Goal: Task Accomplishment & Management: Complete application form

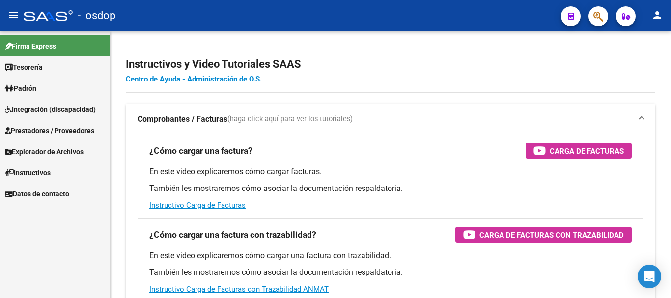
scroll to position [49, 0]
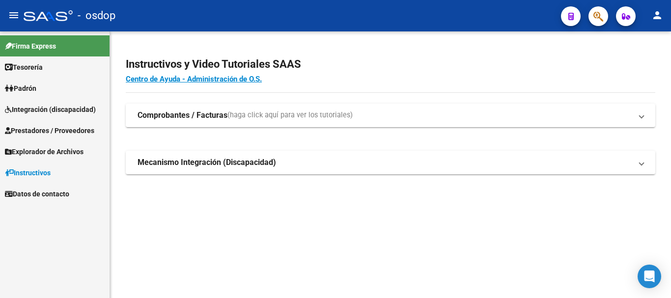
click at [25, 134] on span "Prestadores / Proveedores" at bounding box center [49, 130] width 89 height 11
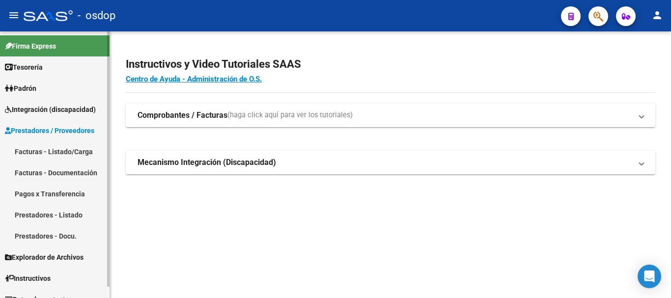
click at [52, 216] on link "Prestadores - Listado" at bounding box center [54, 214] width 109 height 21
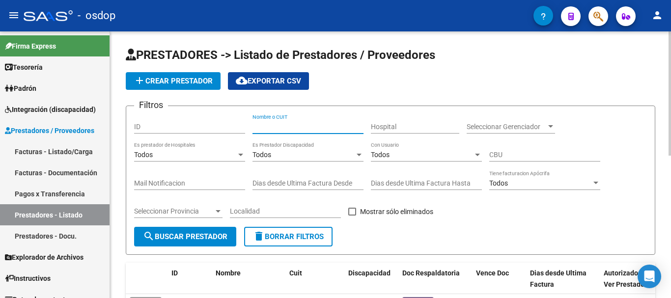
click at [267, 127] on input "Nombre o CUIT" at bounding box center [307, 127] width 111 height 8
type input "27293611527"
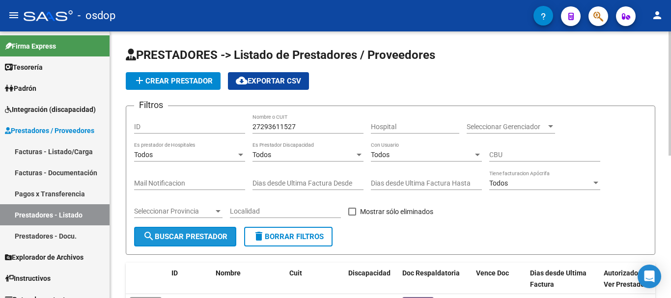
click at [216, 231] on button "search Buscar Prestador" at bounding box center [185, 237] width 102 height 20
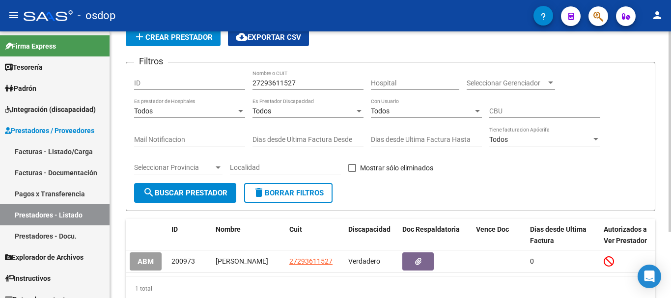
scroll to position [88, 0]
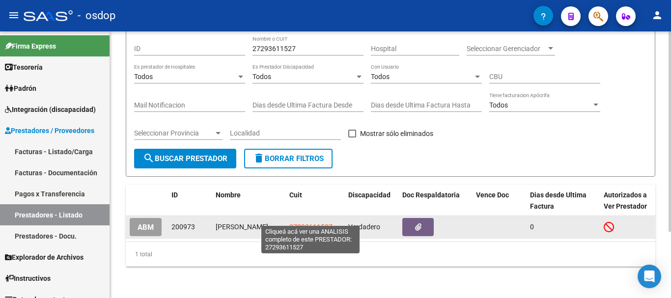
click at [295, 223] on span "27293611527" at bounding box center [310, 227] width 43 height 8
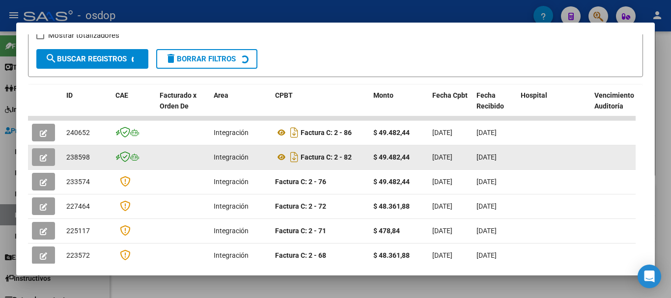
scroll to position [184, 0]
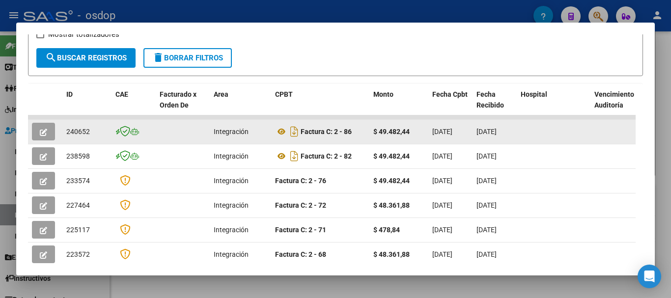
click at [43, 137] on button "button" at bounding box center [43, 132] width 23 height 18
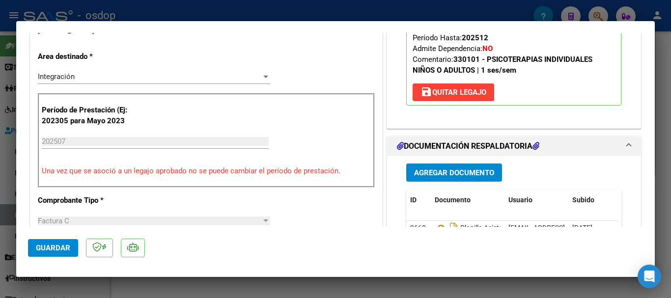
scroll to position [245, 0]
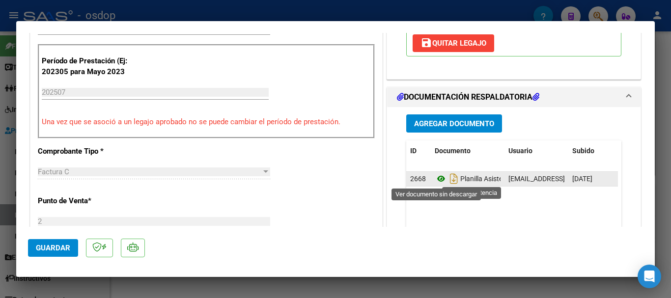
click at [437, 182] on icon at bounding box center [441, 179] width 13 height 12
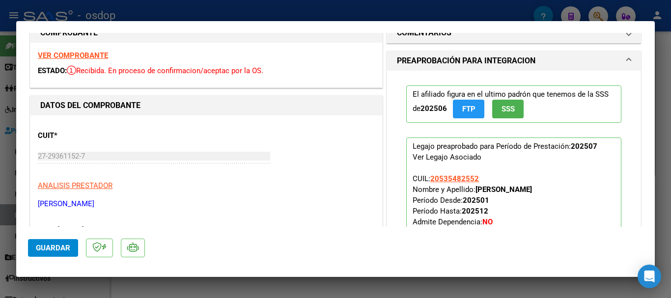
scroll to position [0, 0]
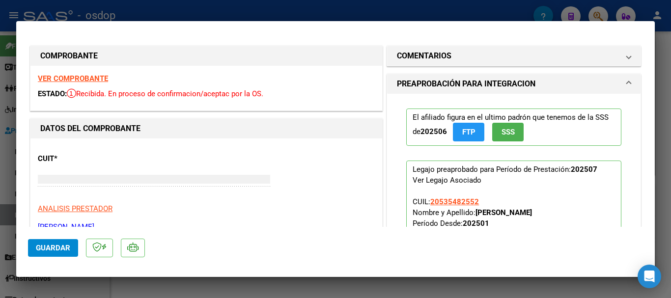
type input "$ 0,00"
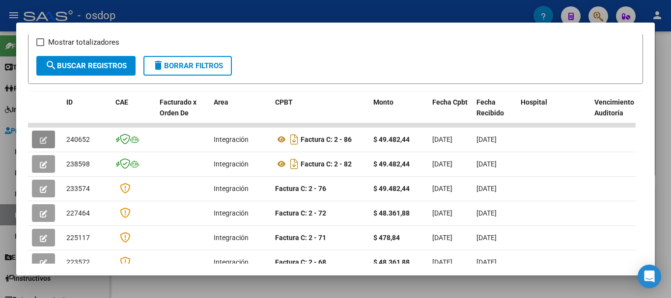
scroll to position [196, 0]
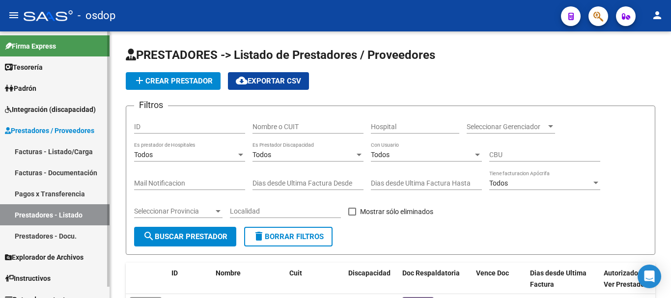
click at [36, 153] on link "Facturas - Listado/Carga" at bounding box center [54, 151] width 109 height 21
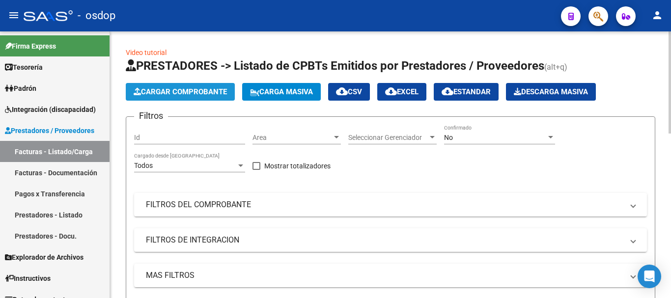
click at [165, 92] on span "Cargar Comprobante" at bounding box center [180, 91] width 93 height 9
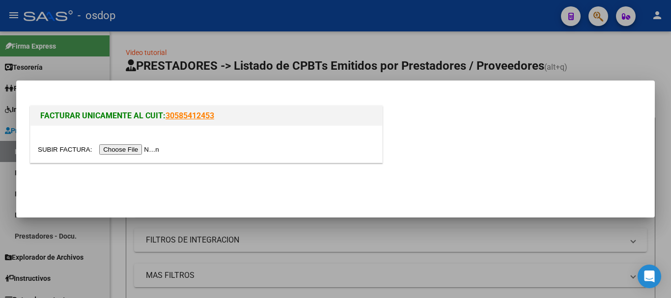
click at [141, 152] on input "file" at bounding box center [100, 149] width 124 height 10
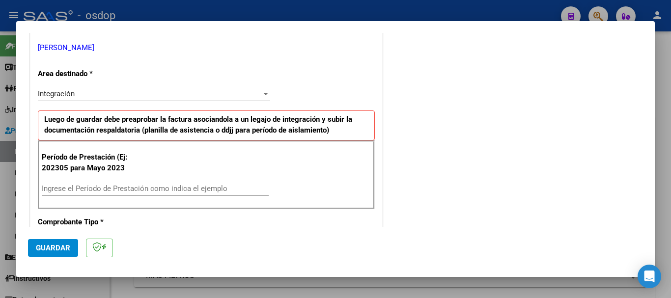
scroll to position [245, 0]
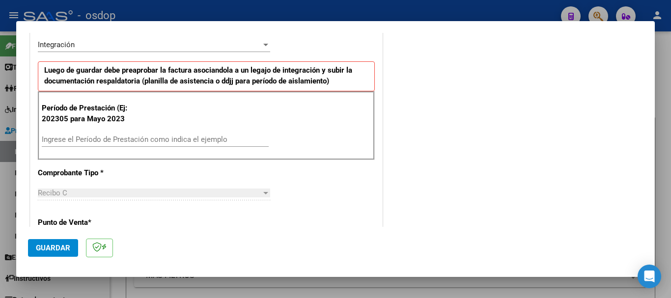
click at [72, 143] on input "Ingrese el Período de Prestación como indica el ejemplo" at bounding box center [155, 139] width 227 height 9
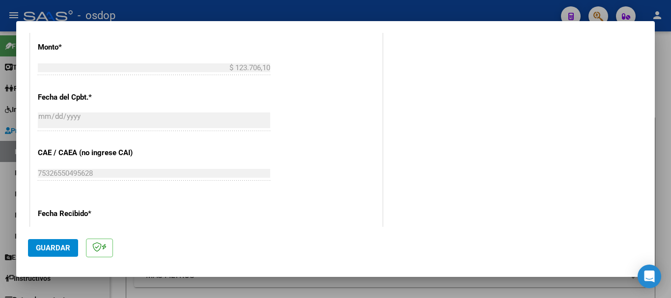
scroll to position [432, 0]
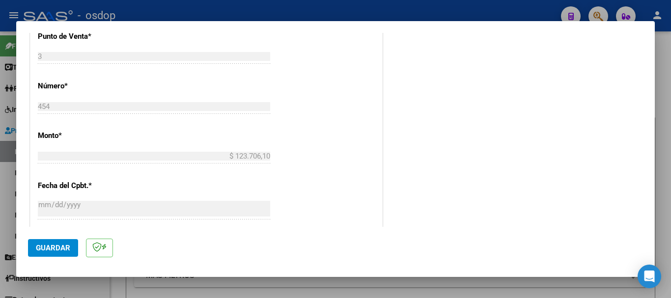
type input "202507"
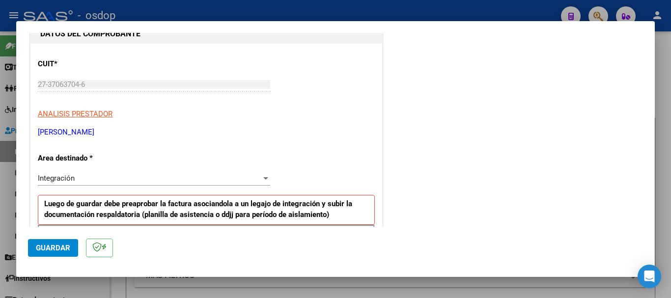
scroll to position [88, 0]
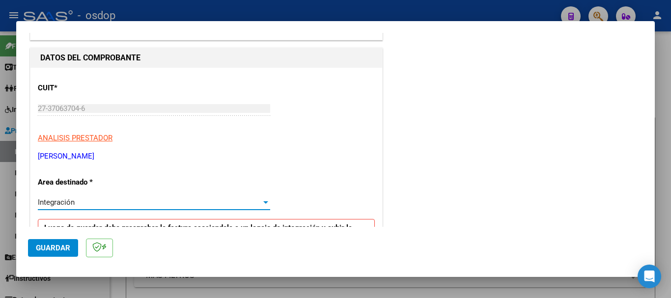
click at [261, 201] on div at bounding box center [265, 202] width 9 height 8
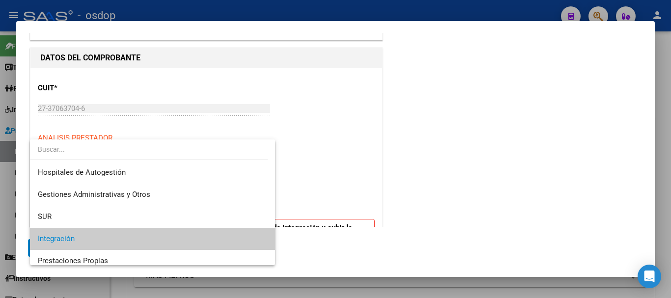
scroll to position [37, 0]
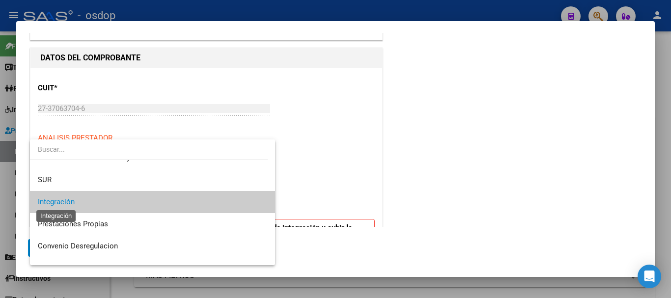
click at [72, 201] on span "Integración" at bounding box center [56, 201] width 37 height 9
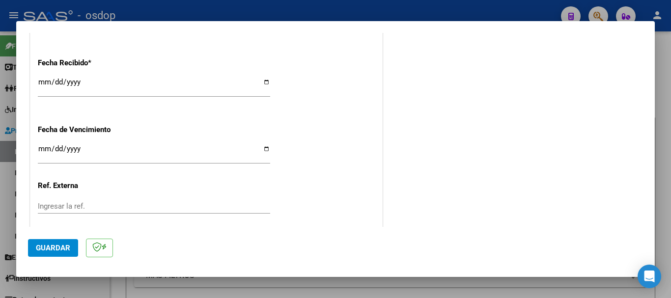
scroll to position [677, 0]
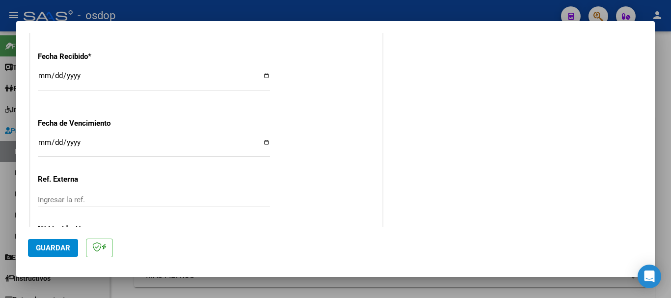
click at [57, 251] on span "Guardar" at bounding box center [53, 248] width 34 height 9
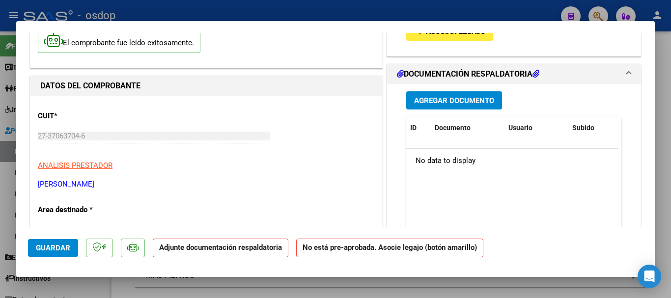
scroll to position [49, 0]
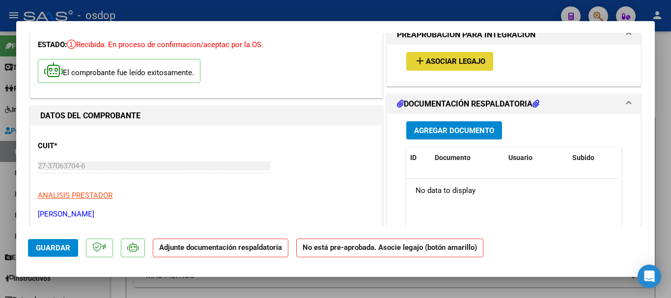
click at [416, 59] on mat-icon "add" at bounding box center [420, 61] width 12 height 12
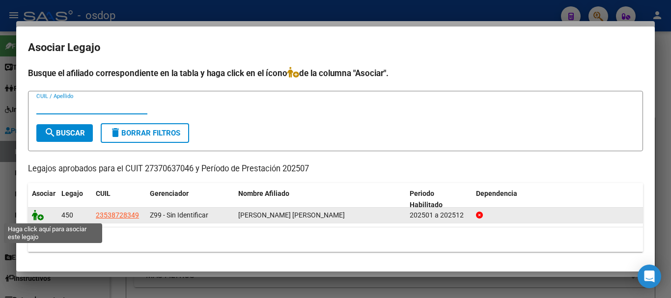
click at [34, 220] on icon at bounding box center [38, 215] width 12 height 11
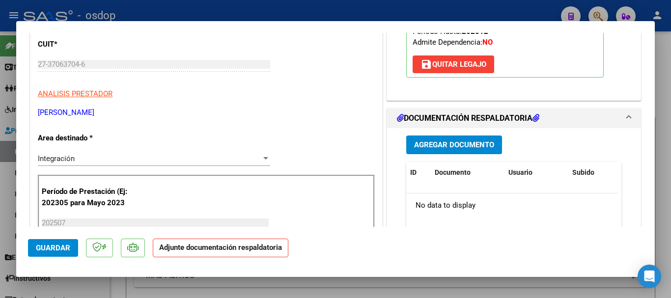
scroll to position [196, 0]
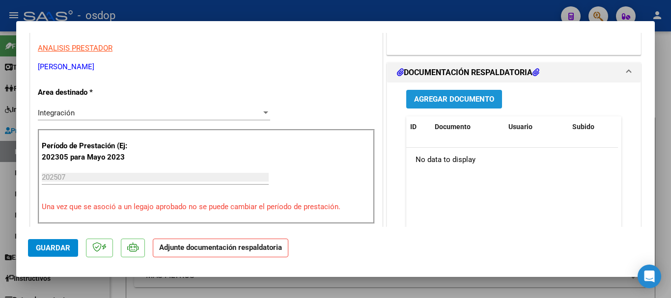
click at [430, 98] on span "Agregar Documento" at bounding box center [454, 99] width 80 height 9
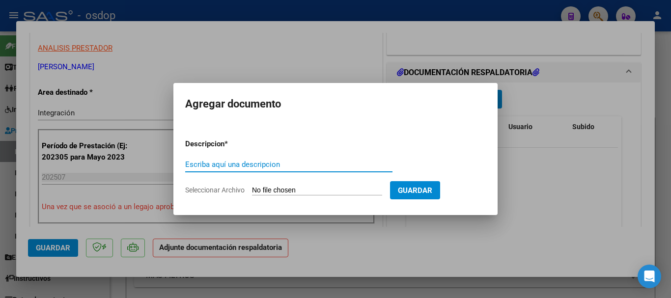
click at [203, 165] on input "Escriba aquí una descripcion" at bounding box center [288, 164] width 207 height 9
type input "P"
type input "p"
type input "planilla asistencia periodo [DATE]"
click at [317, 189] on input "Seleccionar Archivo" at bounding box center [317, 190] width 130 height 9
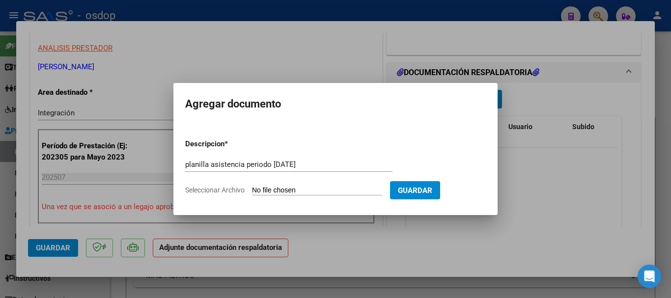
type input "C:\fakepath\planilla escobar -gallardo david .pdf"
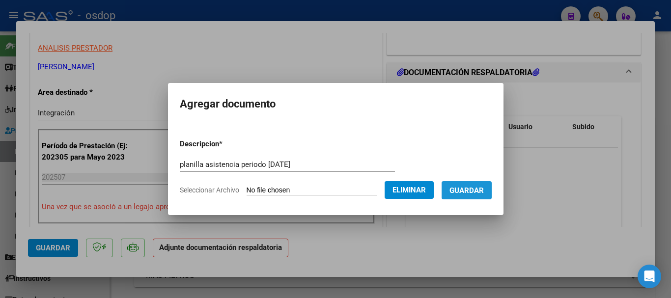
click at [478, 193] on span "Guardar" at bounding box center [466, 190] width 34 height 9
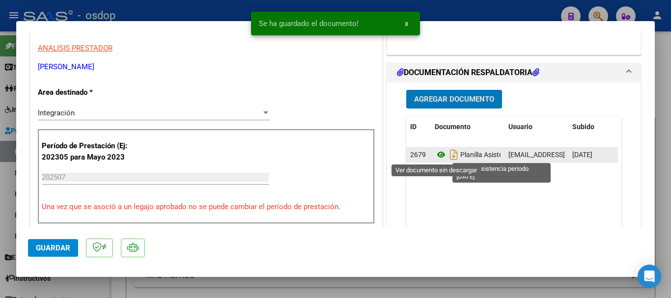
click at [438, 155] on icon at bounding box center [441, 155] width 13 height 12
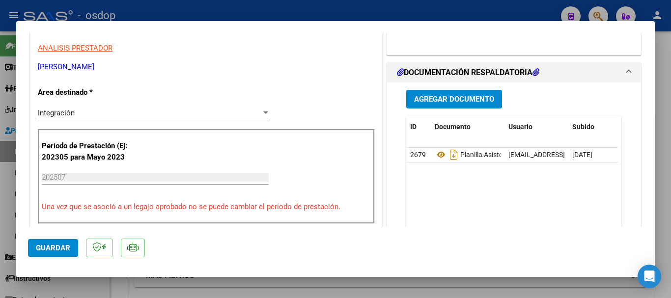
scroll to position [393, 0]
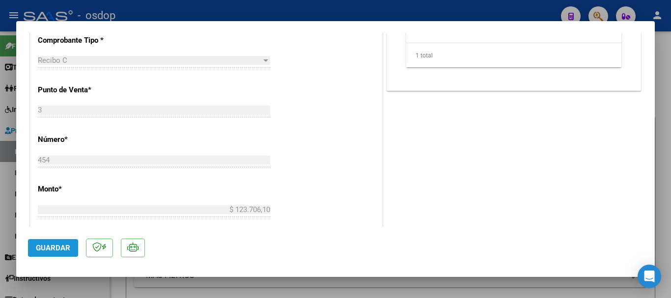
click at [54, 248] on span "Guardar" at bounding box center [53, 248] width 34 height 9
type input "$ 0,00"
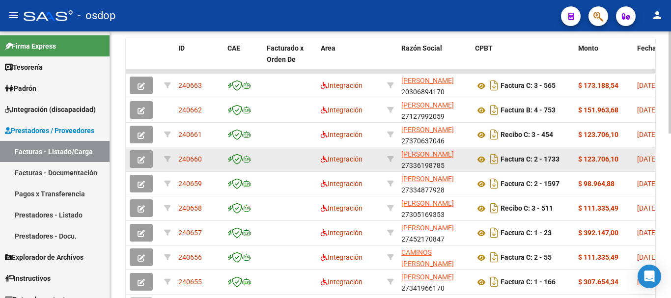
scroll to position [344, 0]
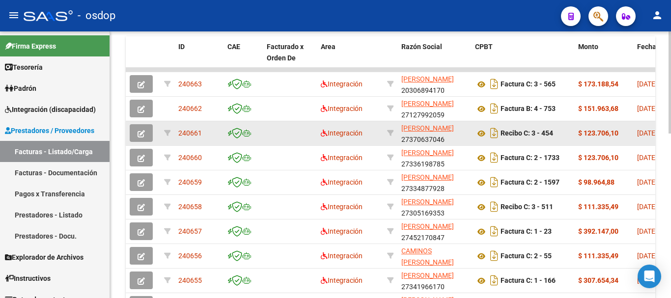
click at [143, 133] on icon "button" at bounding box center [140, 133] width 7 height 7
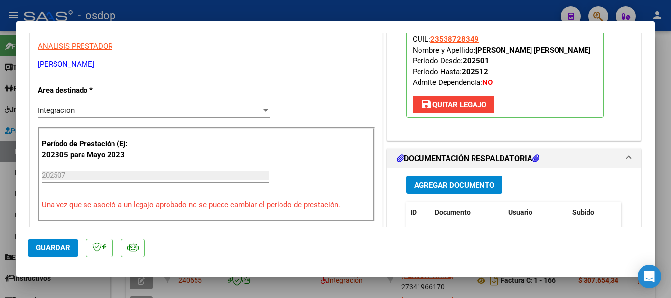
scroll to position [245, 0]
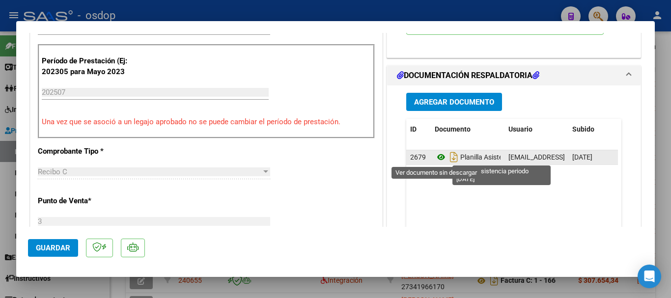
click at [435, 159] on icon at bounding box center [441, 157] width 13 height 12
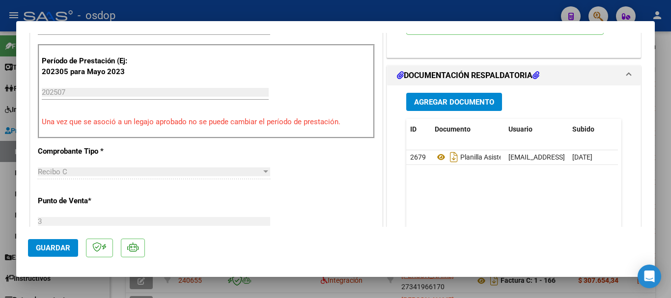
type input "$ 0,00"
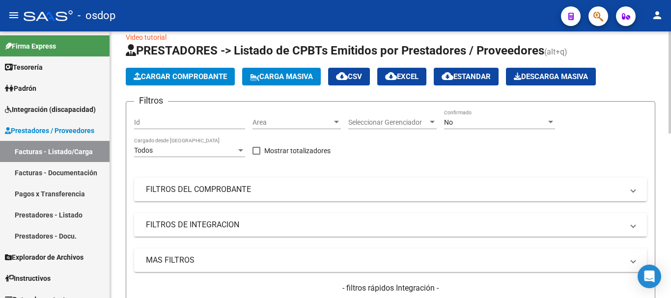
scroll to position [0, 0]
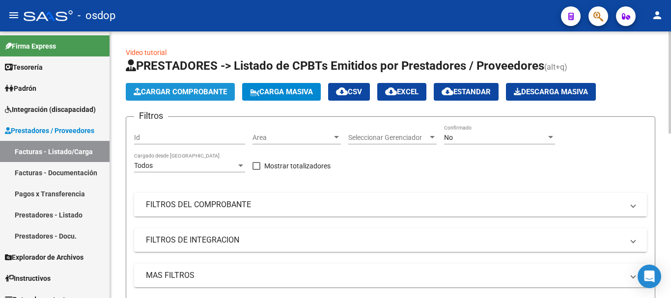
click at [191, 93] on span "Cargar Comprobante" at bounding box center [180, 91] width 93 height 9
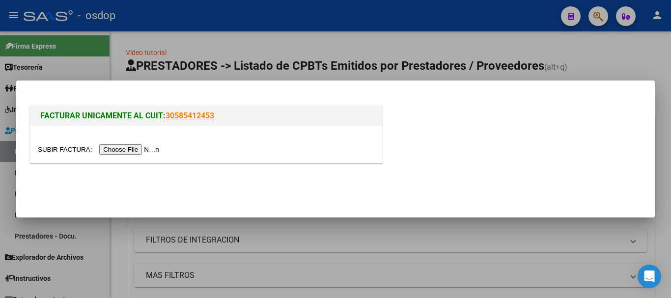
click at [150, 150] on input "file" at bounding box center [100, 149] width 124 height 10
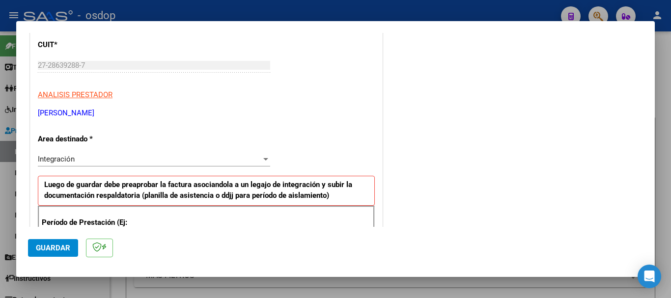
scroll to position [147, 0]
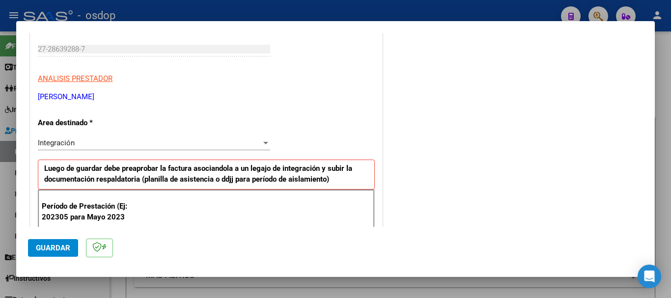
click at [227, 144] on div "Integración" at bounding box center [149, 142] width 223 height 9
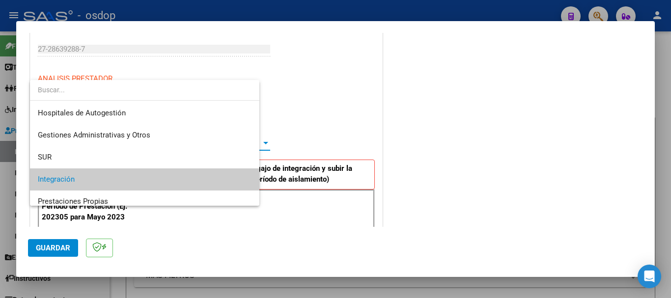
scroll to position [37, 0]
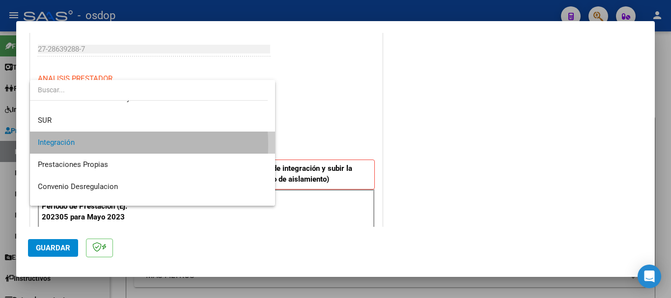
click at [85, 145] on span "Integración" at bounding box center [152, 143] width 229 height 22
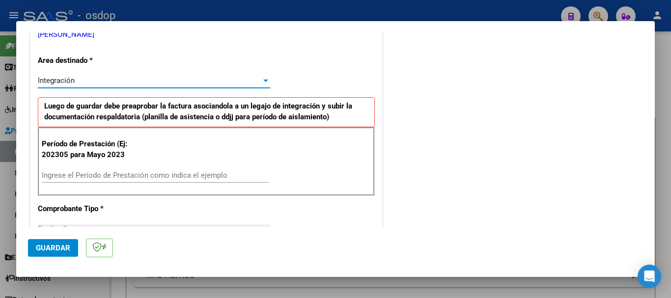
scroll to position [245, 0]
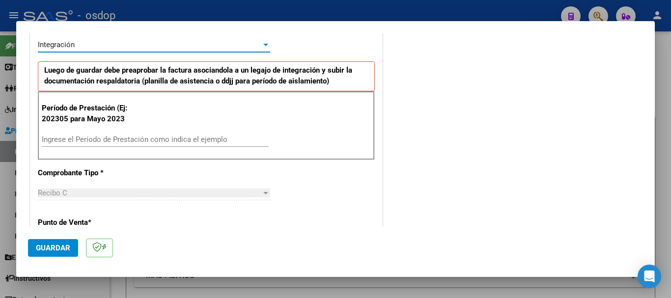
click at [65, 137] on input "Ingrese el Período de Prestación como indica el ejemplo" at bounding box center [155, 139] width 227 height 9
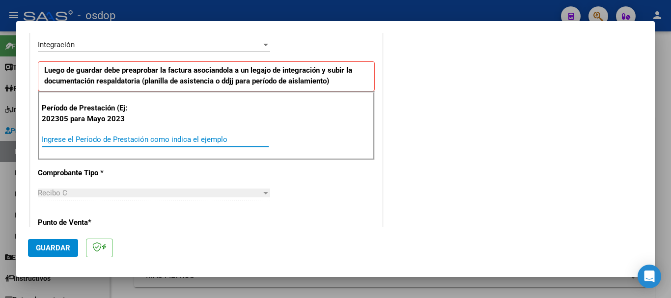
click at [79, 137] on input "Ingrese el Período de Prestación como indica el ejemplo" at bounding box center [155, 139] width 227 height 9
type input "202507"
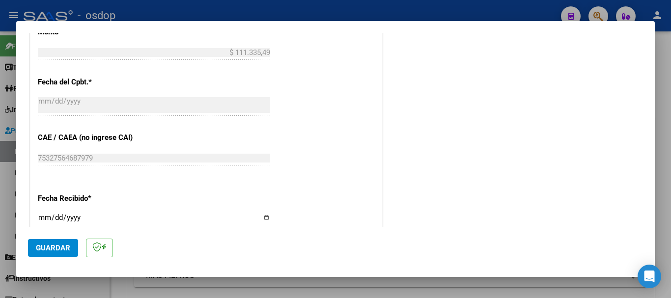
scroll to position [579, 0]
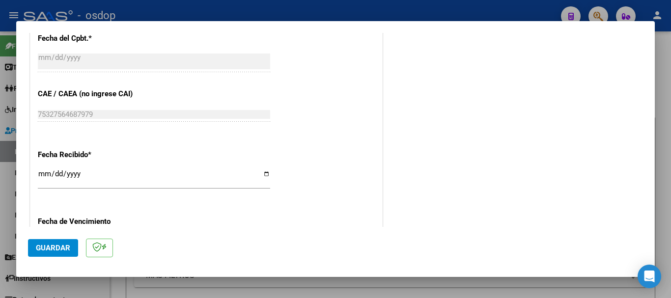
click at [41, 250] on span "Guardar" at bounding box center [53, 248] width 34 height 9
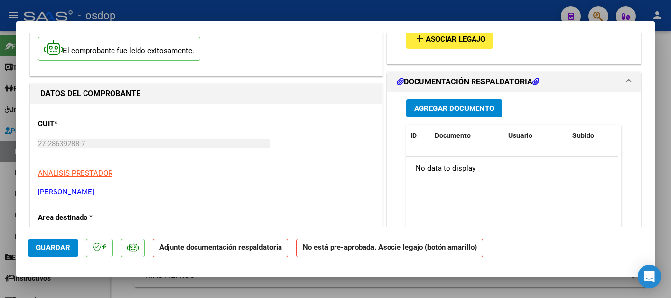
scroll to position [49, 0]
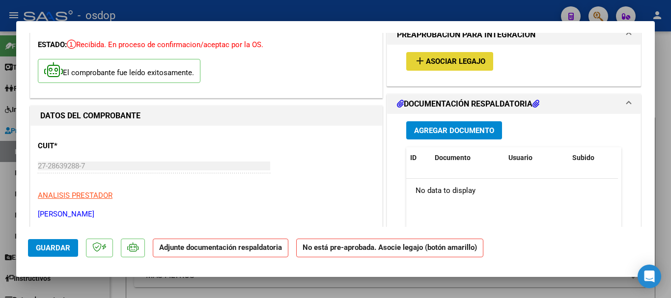
click at [440, 54] on button "add Asociar Legajo" at bounding box center [449, 61] width 87 height 18
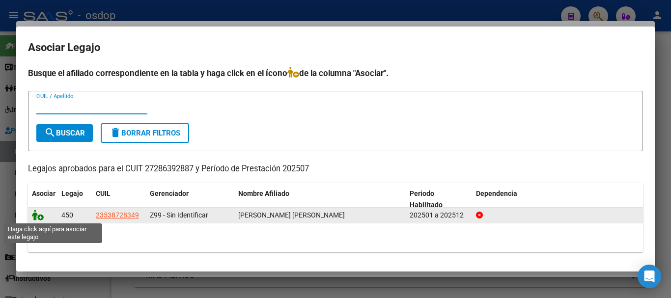
click at [41, 220] on icon at bounding box center [38, 215] width 12 height 11
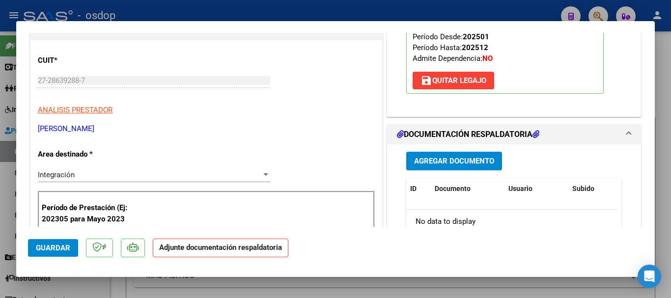
scroll to position [147, 0]
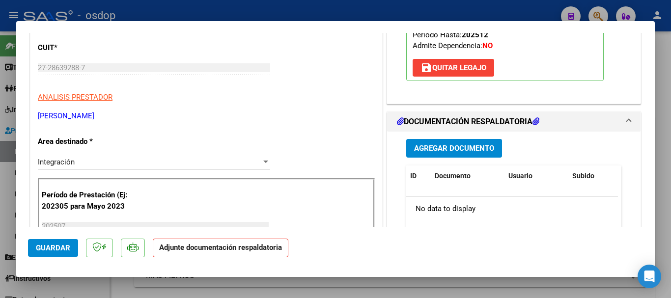
click at [414, 148] on span "Agregar Documento" at bounding box center [454, 148] width 80 height 9
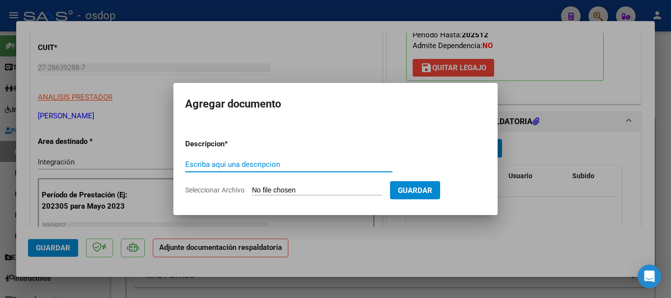
click at [211, 168] on input "Escriba aquí una descripcion" at bounding box center [288, 164] width 207 height 9
type input "planilla asistencia periodo [DATE]"
click at [321, 193] on input "Seleccionar Archivo" at bounding box center [317, 190] width 130 height 9
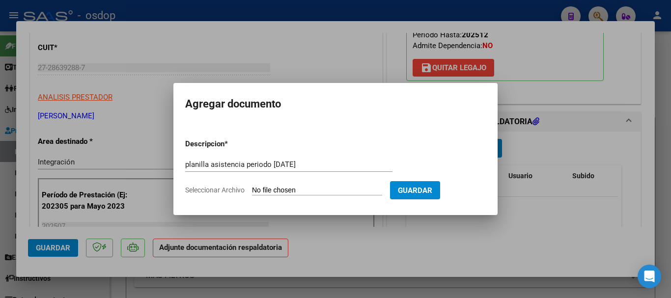
type input "C:\fakepath\planilla baez-gallardo david .pdf"
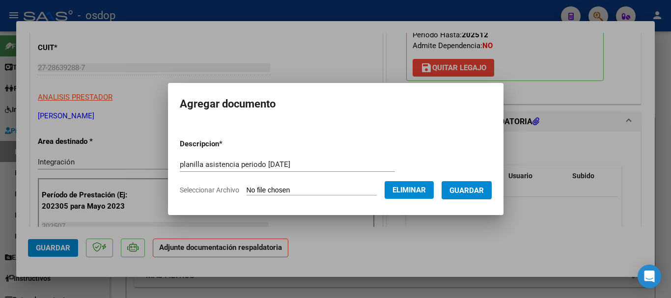
click at [468, 195] on button "Guardar" at bounding box center [466, 190] width 50 height 18
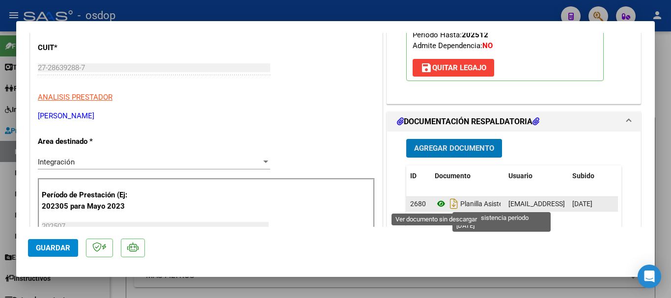
click at [435, 203] on icon at bounding box center [441, 204] width 13 height 12
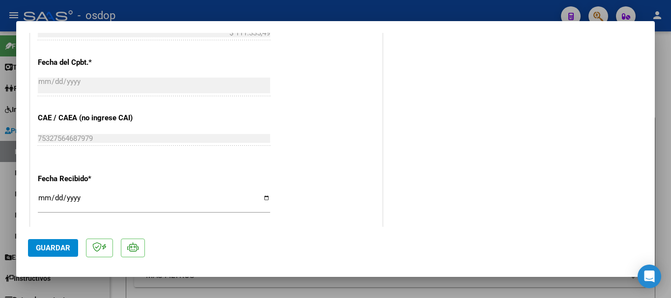
scroll to position [692, 0]
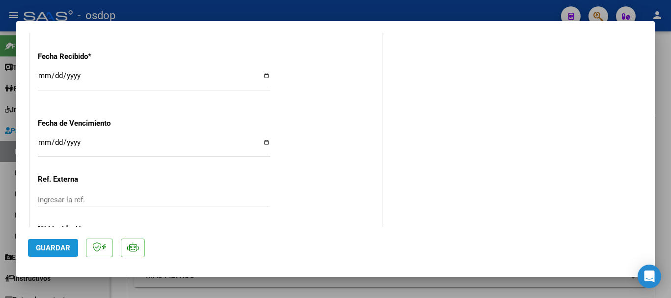
click at [61, 253] on button "Guardar" at bounding box center [53, 248] width 50 height 18
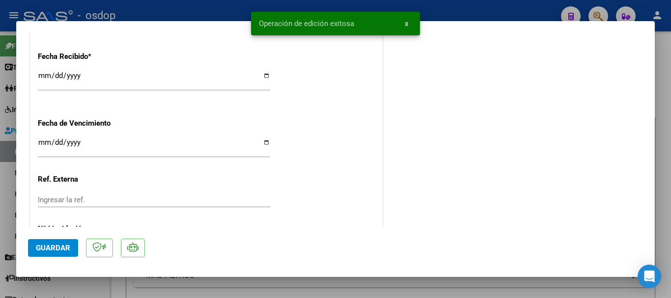
type input "$ 0,00"
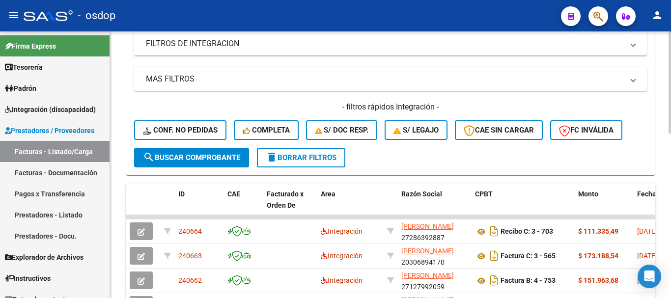
scroll to position [295, 0]
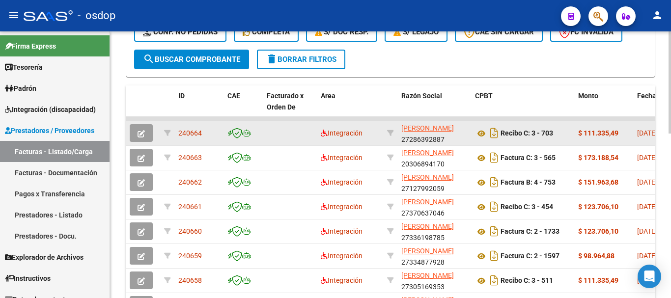
click at [140, 135] on icon "button" at bounding box center [140, 133] width 7 height 7
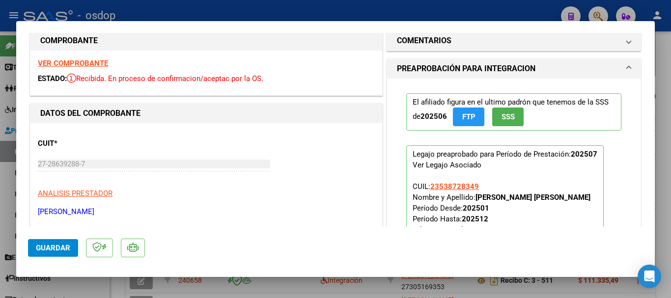
scroll to position [0, 0]
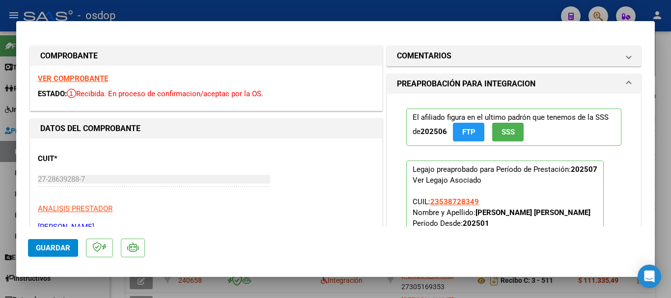
type input "$ 0,00"
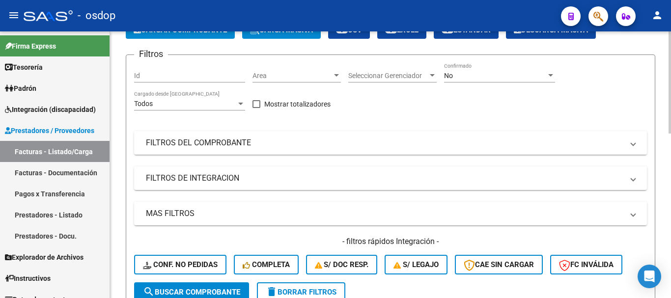
scroll to position [49, 0]
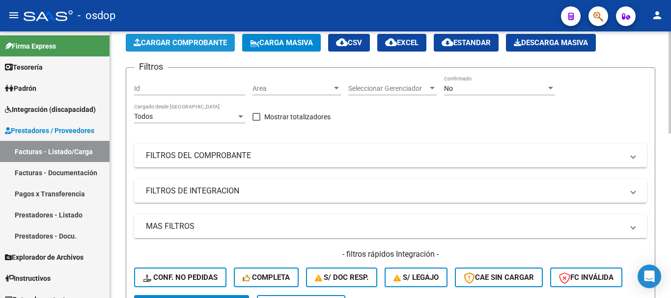
click at [200, 40] on span "Cargar Comprobante" at bounding box center [180, 42] width 93 height 9
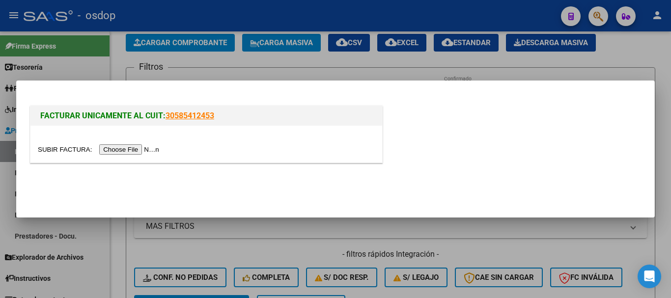
click at [153, 149] on input "file" at bounding box center [100, 149] width 124 height 10
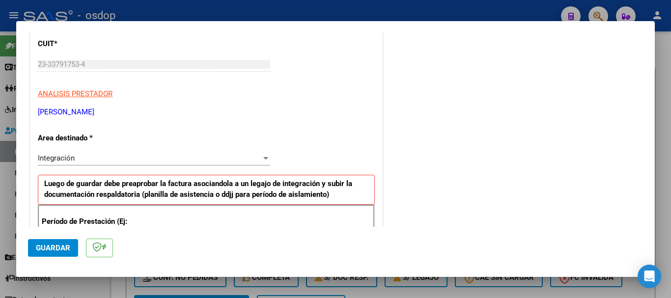
scroll to position [196, 0]
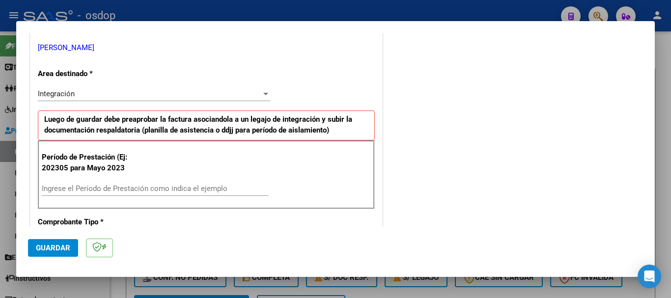
click at [73, 190] on input "Ingrese el Período de Prestación como indica el ejemplo" at bounding box center [155, 188] width 227 height 9
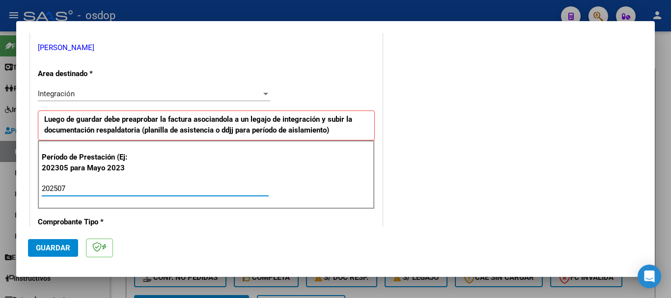
type input "202507"
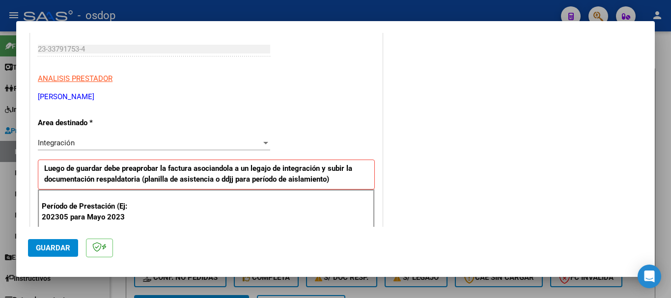
scroll to position [98, 0]
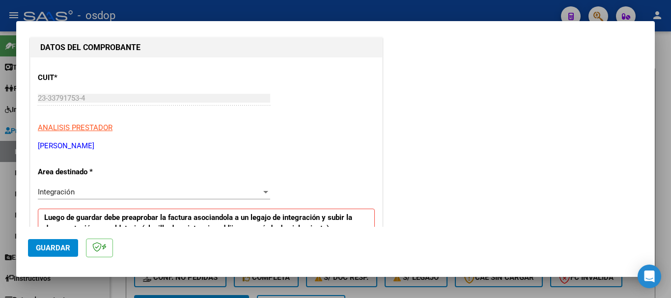
click at [78, 192] on div "Integración" at bounding box center [149, 192] width 223 height 9
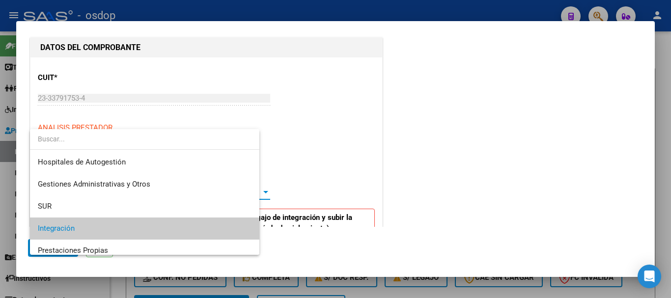
scroll to position [37, 0]
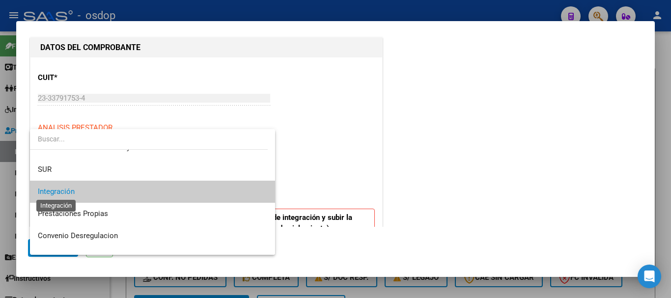
click at [54, 192] on span "Integración" at bounding box center [56, 191] width 37 height 9
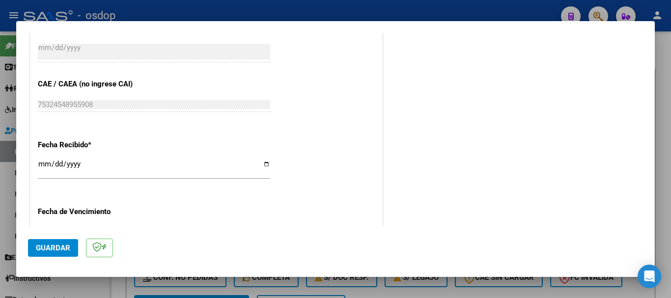
scroll to position [638, 0]
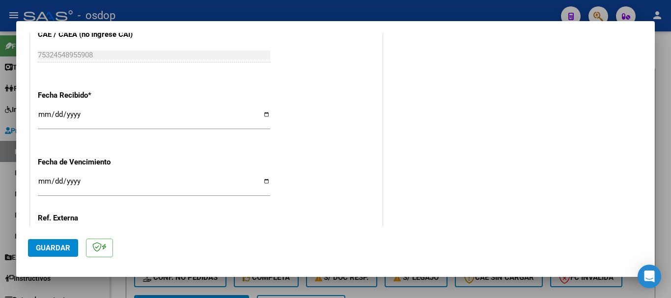
click at [54, 255] on button "Guardar" at bounding box center [53, 248] width 50 height 18
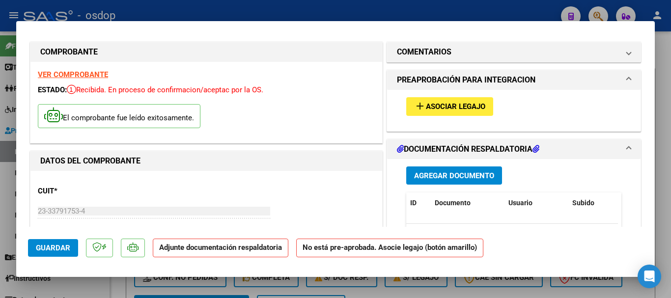
scroll to position [0, 0]
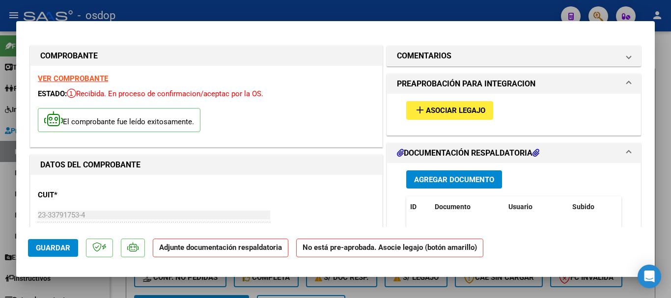
click at [477, 113] on span "Asociar Legajo" at bounding box center [455, 111] width 59 height 9
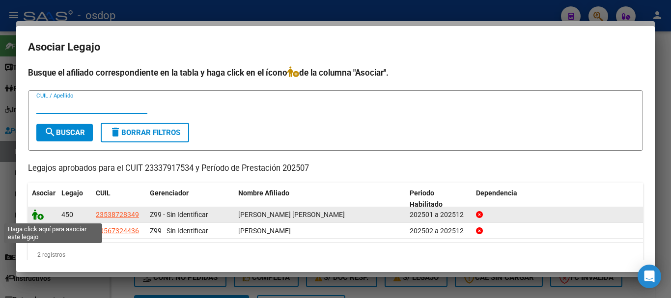
click at [37, 215] on icon at bounding box center [38, 214] width 12 height 11
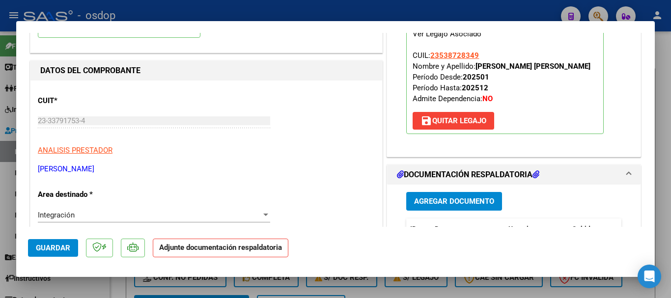
scroll to position [98, 0]
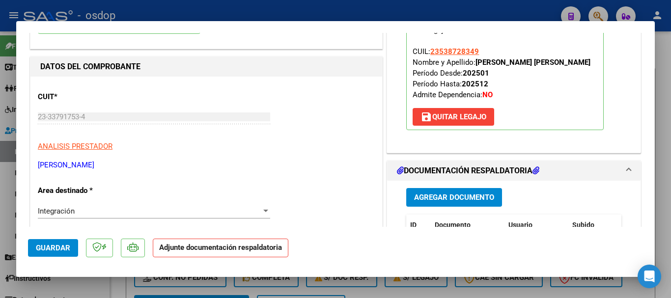
click at [453, 197] on span "Agregar Documento" at bounding box center [454, 197] width 80 height 9
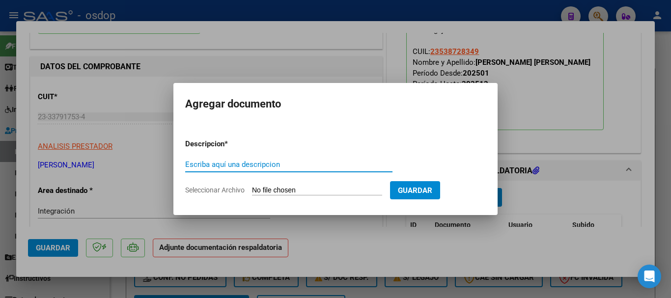
click at [195, 161] on input "Escriba aquí una descripcion" at bounding box center [288, 164] width 207 height 9
type input "planilla asistencia periodo [DATE]"
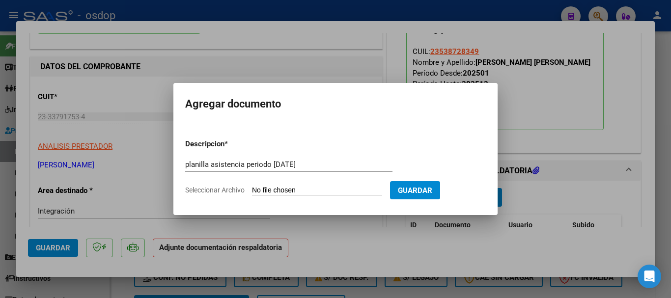
click at [304, 191] on input "Seleccionar Archivo" at bounding box center [317, 190] width 130 height 9
type input "C:\fakepath\planilla perrotti -gallardo david .pdf"
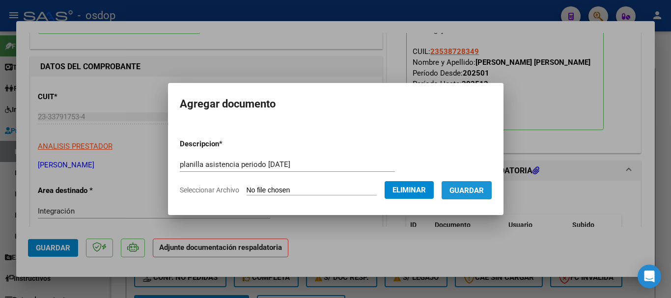
click at [481, 195] on button "Guardar" at bounding box center [466, 190] width 50 height 18
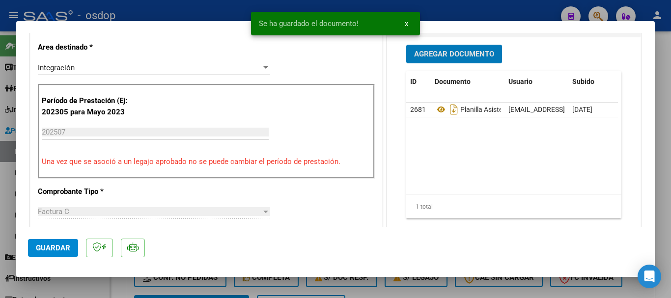
scroll to position [245, 0]
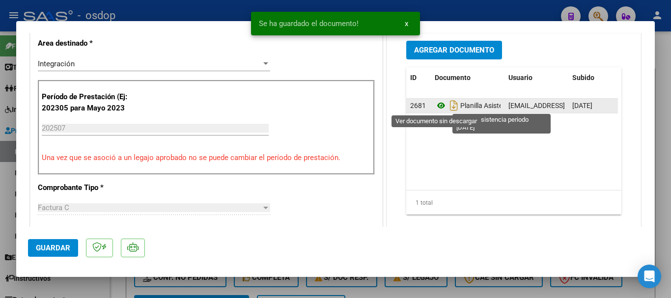
click at [438, 105] on icon at bounding box center [441, 106] width 13 height 12
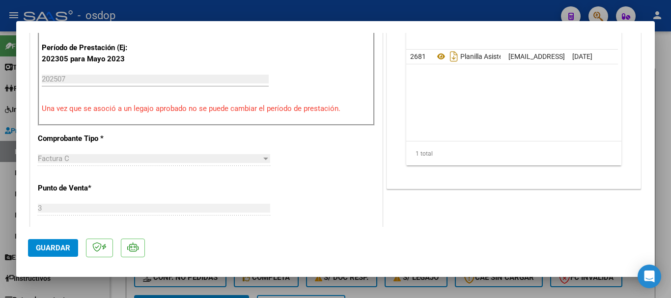
scroll to position [540, 0]
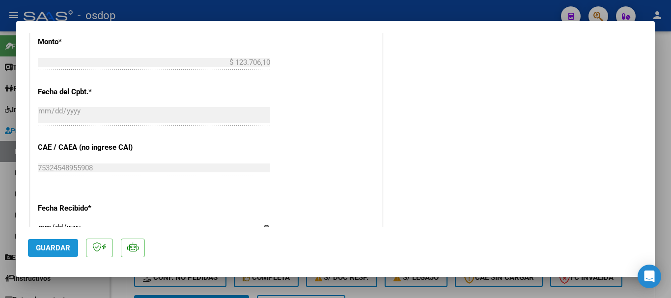
click at [44, 249] on span "Guardar" at bounding box center [53, 248] width 34 height 9
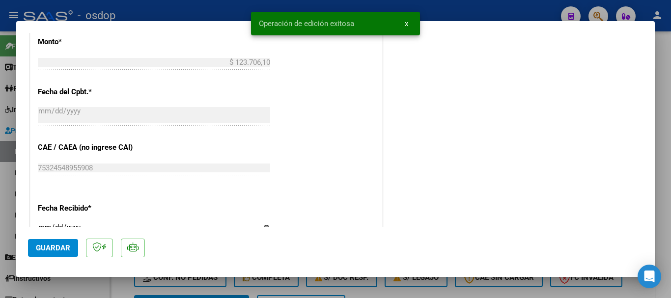
type input "$ 0,00"
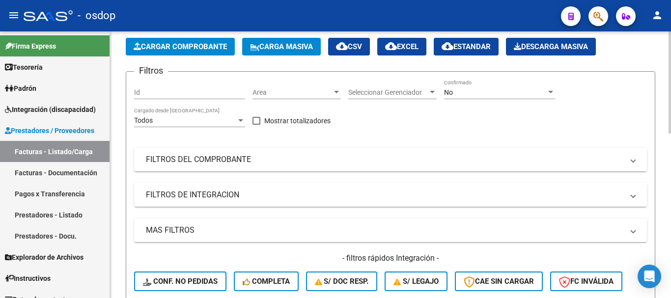
scroll to position [0, 0]
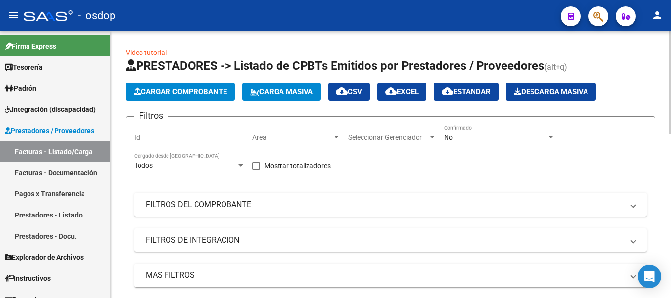
click at [187, 96] on button "Cargar Comprobante" at bounding box center [180, 92] width 109 height 18
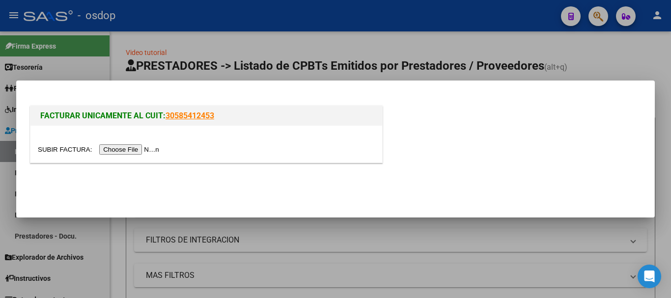
click at [154, 149] on input "file" at bounding box center [100, 149] width 124 height 10
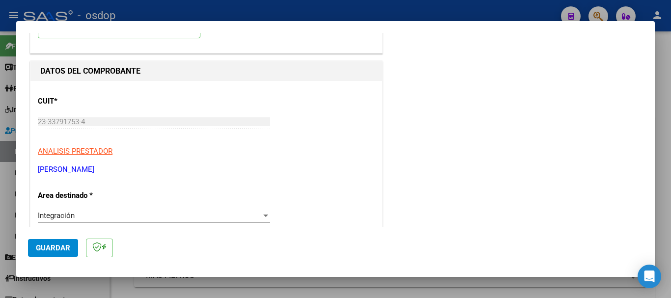
scroll to position [98, 0]
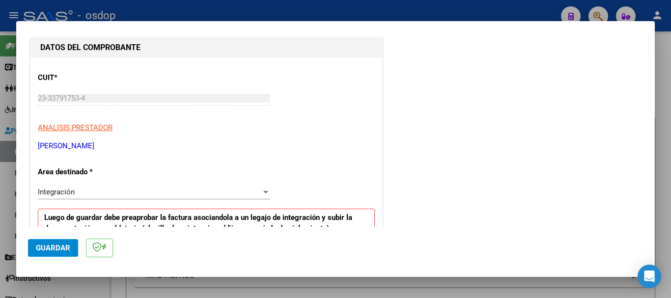
click at [190, 190] on div "Integración" at bounding box center [149, 192] width 223 height 9
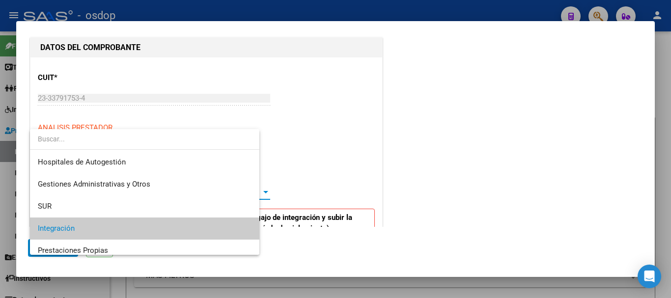
scroll to position [37, 0]
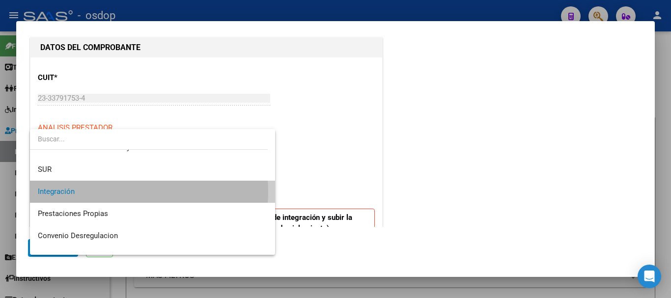
click at [129, 191] on span "Integración" at bounding box center [152, 192] width 229 height 22
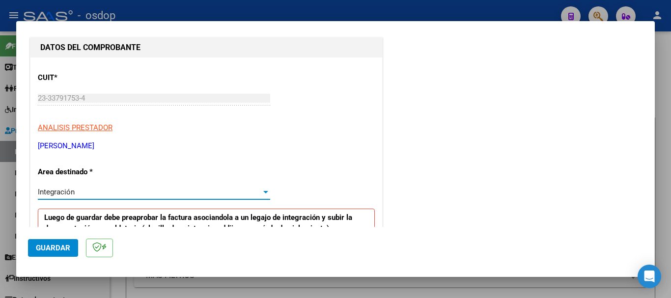
scroll to position [196, 0]
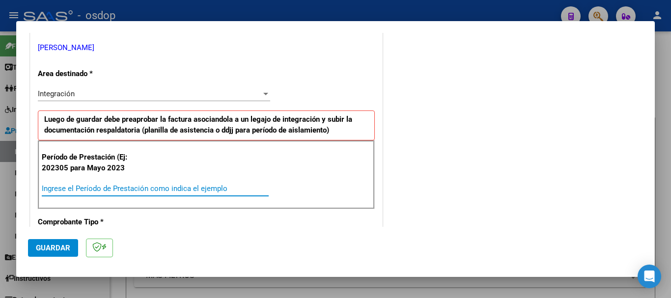
click at [77, 189] on input "Ingrese el Período de Prestación como indica el ejemplo" at bounding box center [155, 188] width 227 height 9
type input "202507"
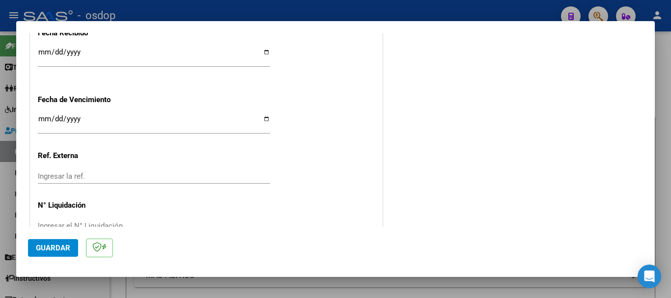
scroll to position [726, 0]
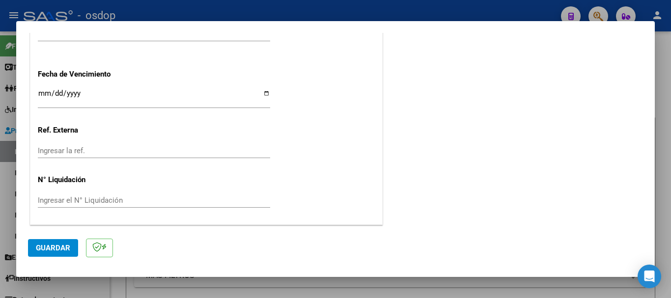
click at [71, 251] on button "Guardar" at bounding box center [53, 248] width 50 height 18
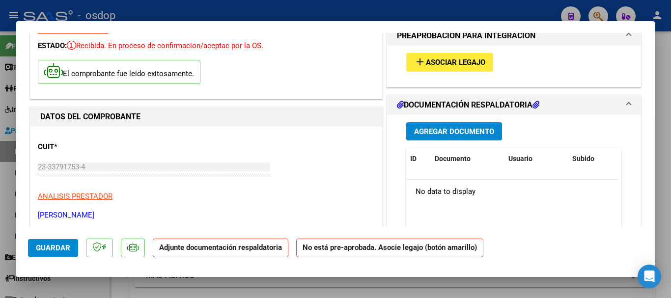
scroll to position [0, 0]
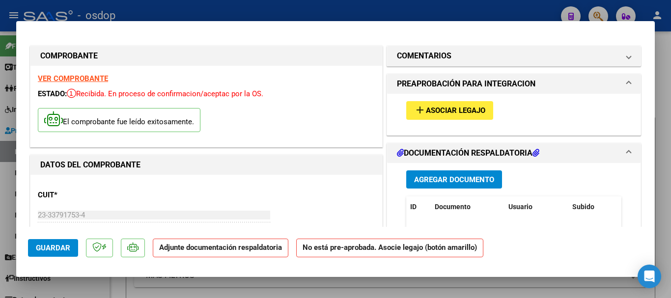
click at [435, 111] on span "Asociar Legajo" at bounding box center [455, 111] width 59 height 9
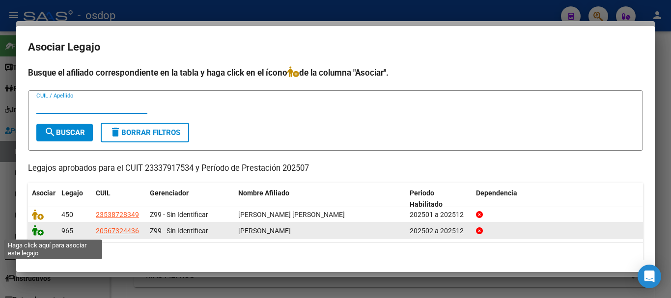
click at [38, 233] on icon at bounding box center [38, 230] width 12 height 11
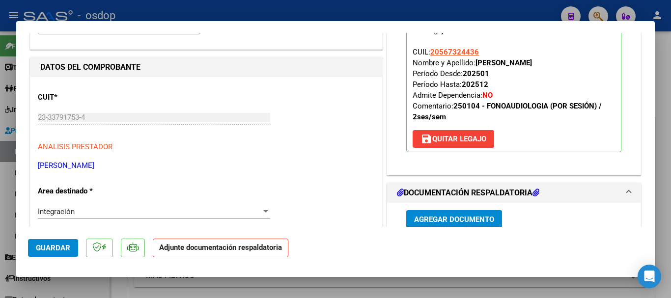
scroll to position [98, 0]
click at [431, 221] on span "Agregar Documento" at bounding box center [454, 219] width 80 height 9
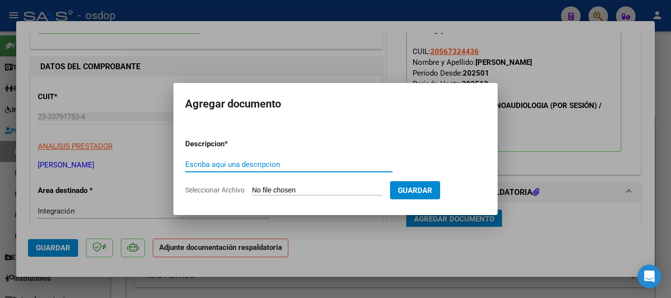
click at [199, 166] on input "Escriba aquí una descripcion" at bounding box center [288, 164] width 207 height 9
type input "planilla asistencia periodo [DATE]"
click at [270, 190] on input "Seleccionar Archivo" at bounding box center [317, 190] width 130 height 9
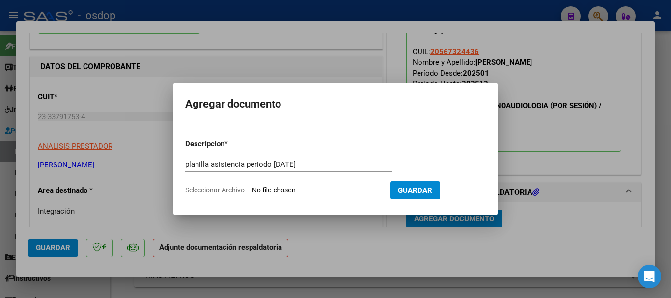
type input "C:\fakepath\plqanilla perrotti -meurioa .pdf"
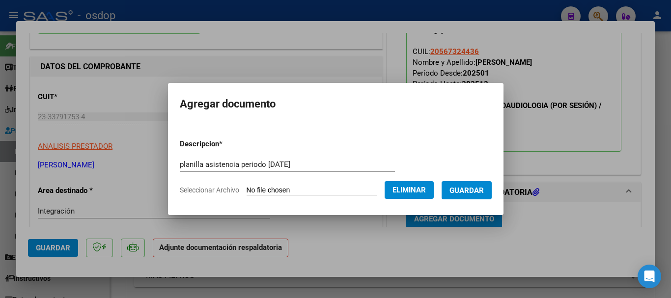
click at [468, 193] on span "Guardar" at bounding box center [466, 190] width 34 height 9
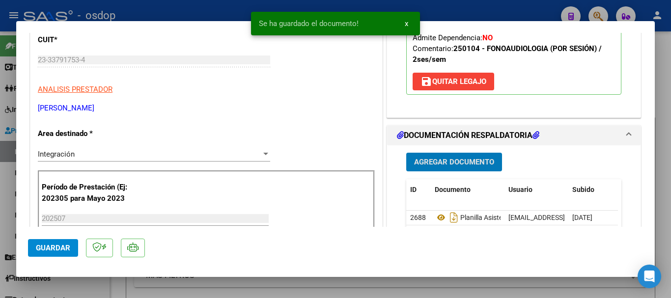
scroll to position [198, 0]
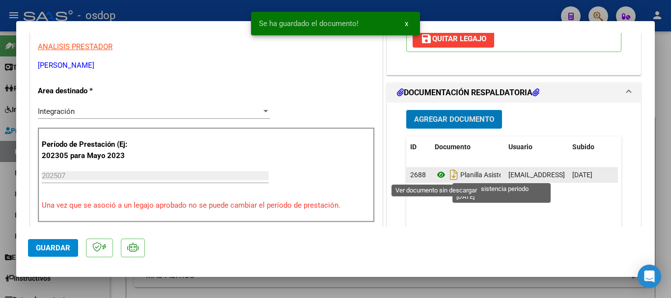
click at [438, 175] on icon at bounding box center [441, 175] width 13 height 12
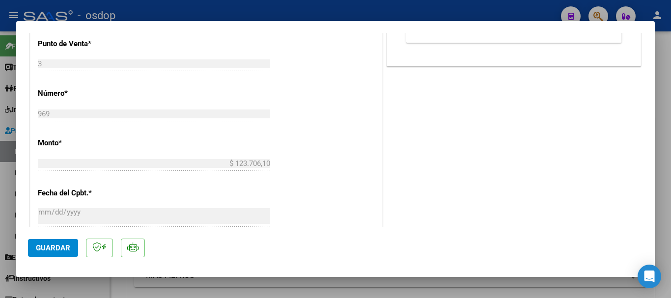
scroll to position [540, 0]
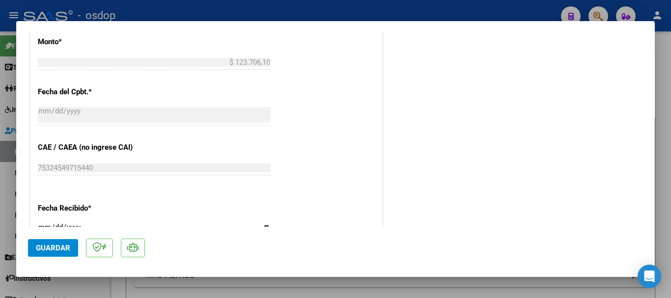
click at [54, 252] on button "Guardar" at bounding box center [53, 248] width 50 height 18
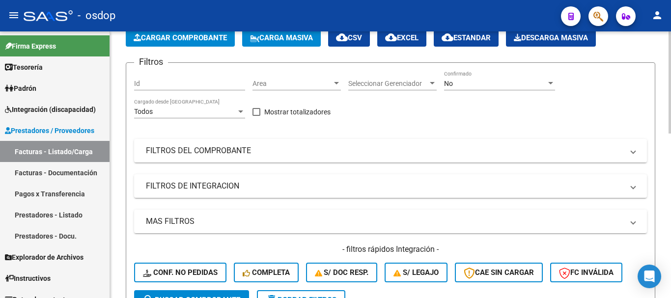
scroll to position [0, 0]
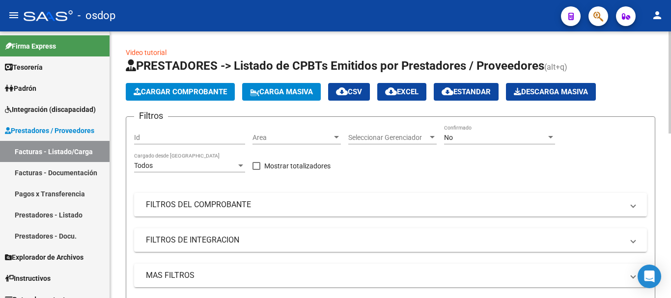
click at [187, 93] on span "Cargar Comprobante" at bounding box center [180, 91] width 93 height 9
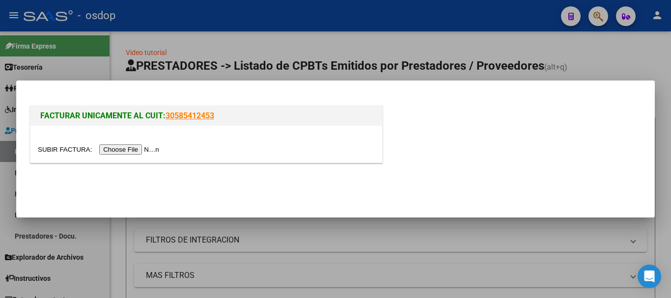
click at [154, 149] on input "file" at bounding box center [100, 149] width 124 height 10
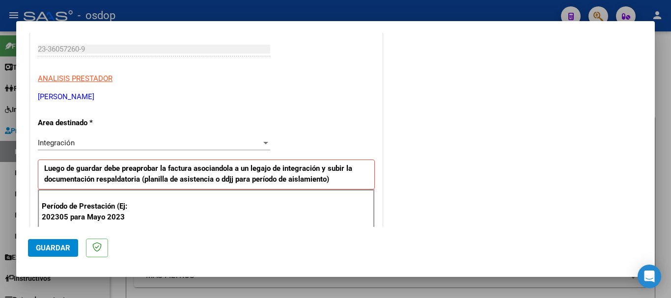
scroll to position [196, 0]
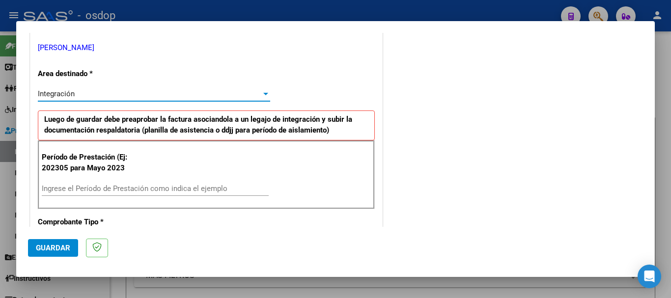
click at [248, 94] on div "Integración" at bounding box center [149, 93] width 223 height 9
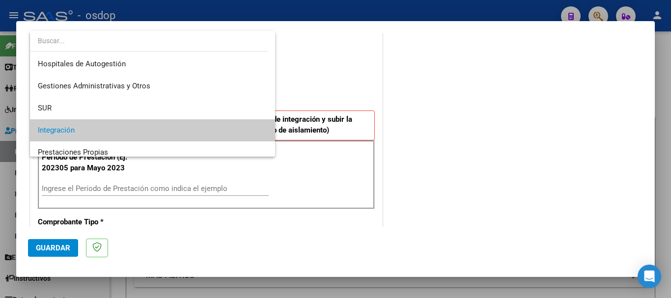
scroll to position [37, 0]
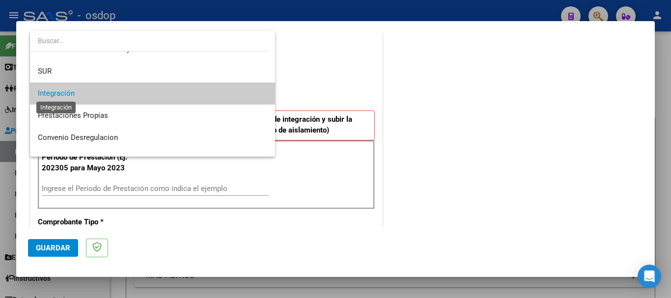
click at [64, 93] on span "Integración" at bounding box center [56, 93] width 37 height 9
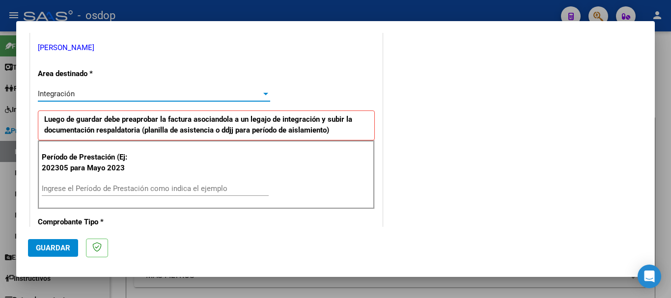
scroll to position [245, 0]
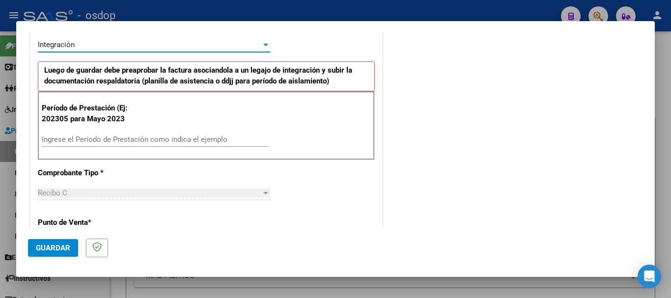
click at [65, 135] on input "Ingrese el Período de Prestación como indica el ejemplo" at bounding box center [155, 139] width 227 height 9
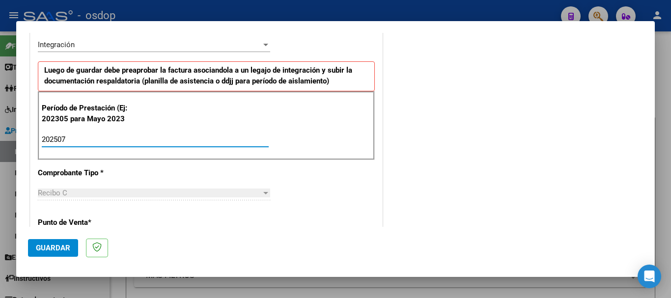
type input "202507"
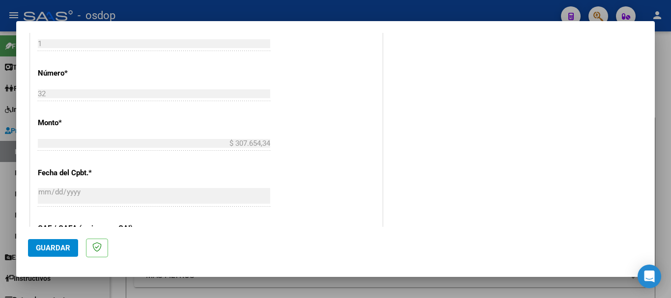
scroll to position [491, 0]
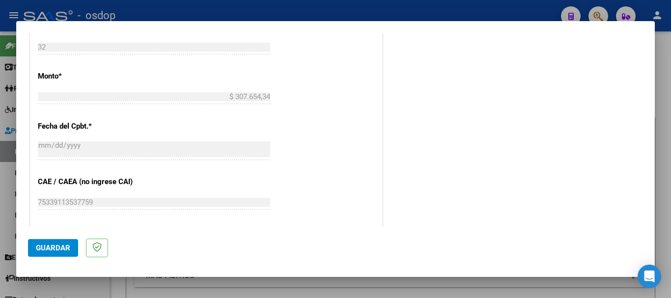
click at [48, 250] on span "Guardar" at bounding box center [53, 248] width 34 height 9
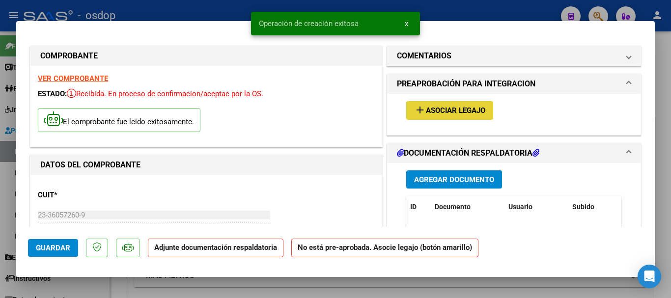
click at [460, 111] on span "Asociar Legajo" at bounding box center [455, 111] width 59 height 9
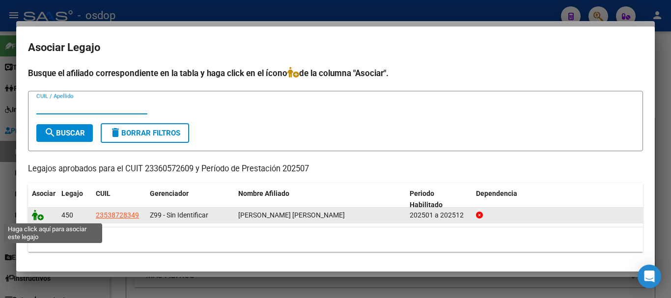
click at [38, 218] on icon at bounding box center [38, 215] width 12 height 11
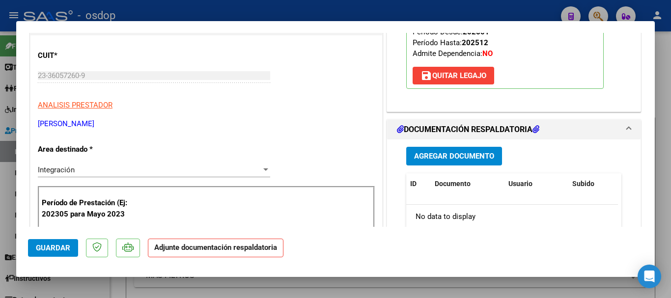
scroll to position [147, 0]
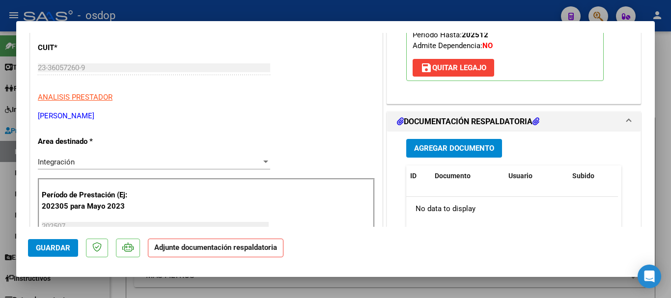
click at [414, 147] on span "Agregar Documento" at bounding box center [454, 148] width 80 height 9
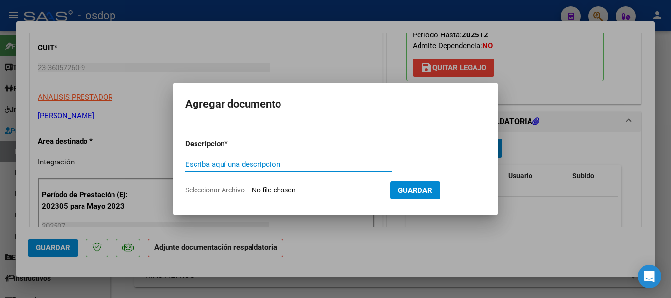
click at [207, 166] on input "Escriba aquí una descripcion" at bounding box center [288, 164] width 207 height 9
type input "planilla asistencia periodo [DATE]"
click at [334, 192] on input "Seleccionar Archivo" at bounding box center [317, 190] width 130 height 9
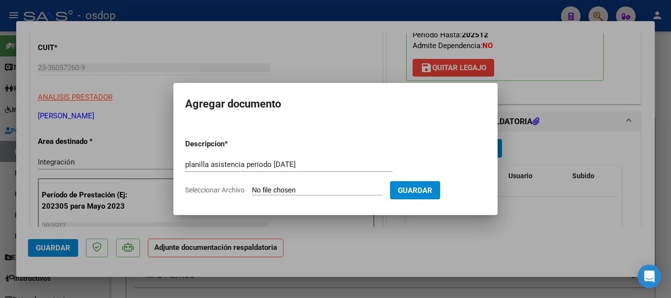
type input "C:\fakepath\planilla ortiz-gallardo david .pdf"
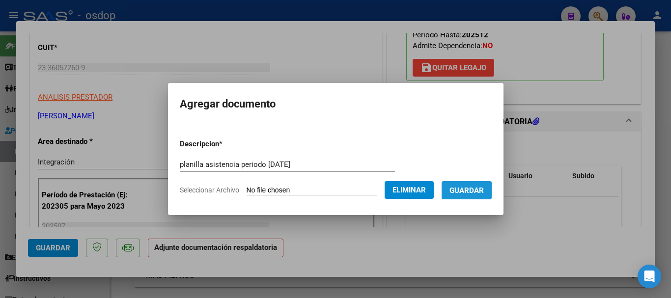
click at [459, 194] on button "Guardar" at bounding box center [466, 190] width 50 height 18
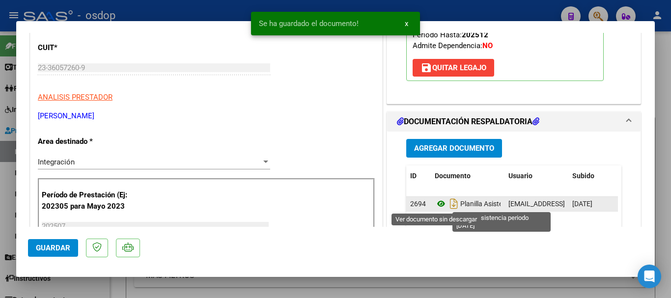
click at [435, 202] on icon at bounding box center [441, 204] width 13 height 12
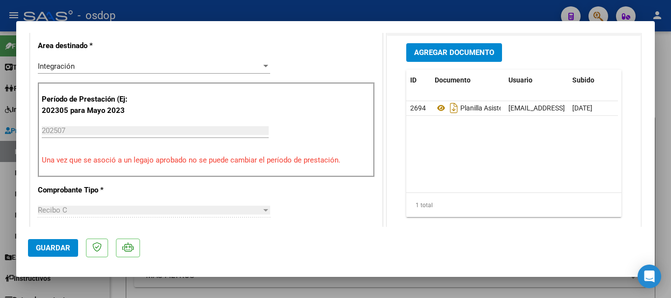
scroll to position [245, 0]
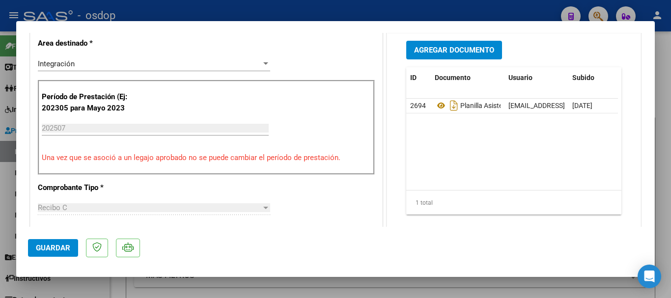
click at [54, 247] on span "Guardar" at bounding box center [53, 248] width 34 height 9
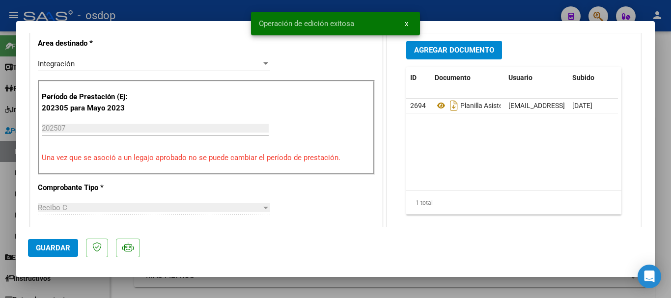
type input "$ 0,00"
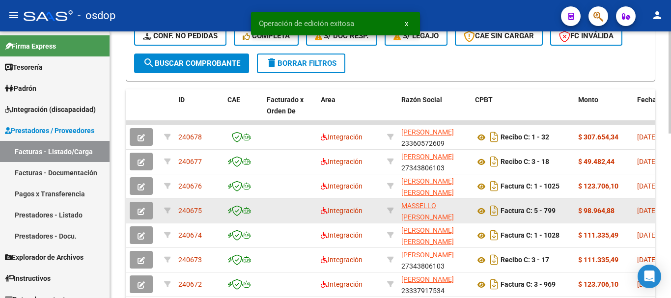
scroll to position [295, 0]
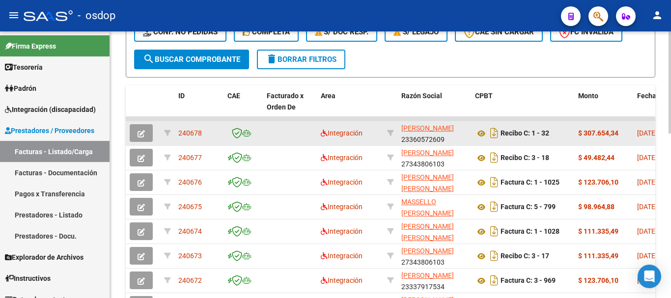
click at [136, 136] on button "button" at bounding box center [141, 133] width 23 height 18
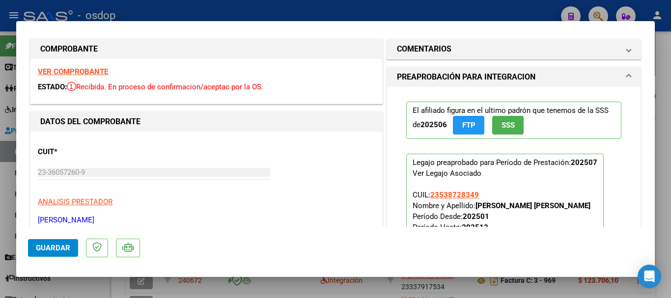
scroll to position [0, 0]
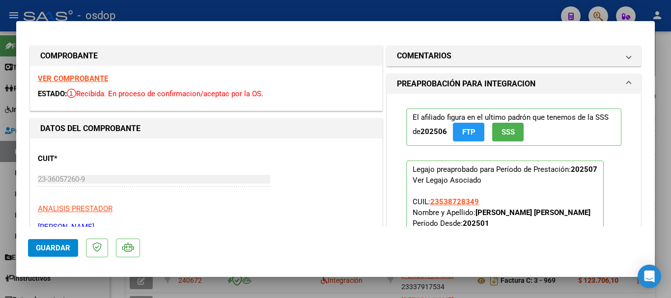
type input "$ 0,00"
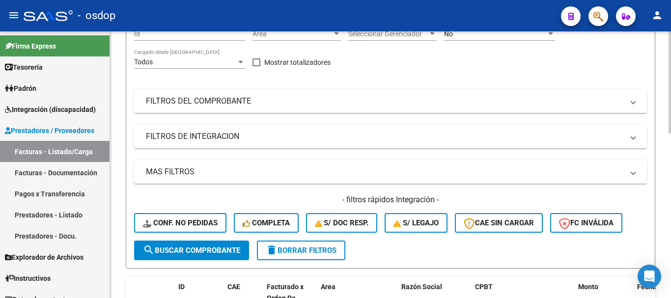
scroll to position [49, 0]
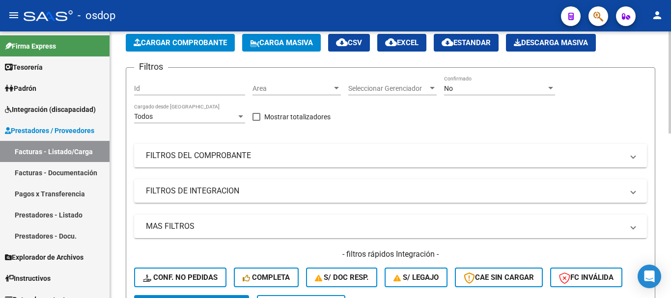
click at [198, 44] on span "Cargar Comprobante" at bounding box center [180, 42] width 93 height 9
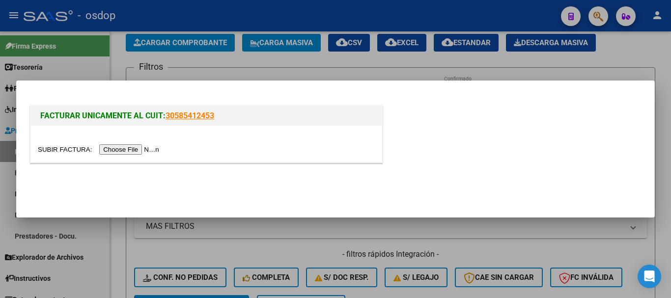
click at [131, 147] on input "file" at bounding box center [100, 149] width 124 height 10
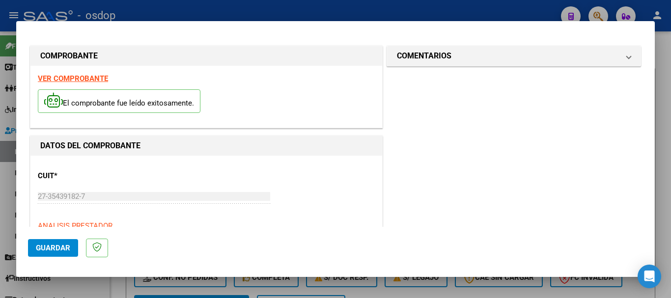
scroll to position [147, 0]
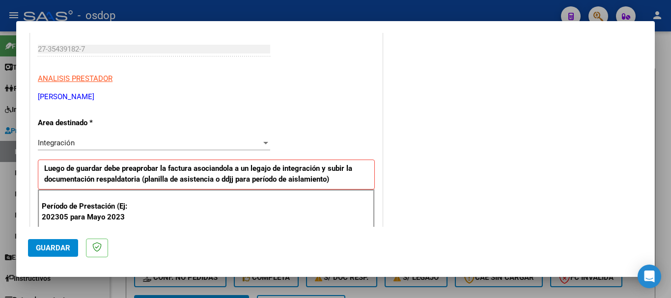
click at [180, 145] on div "Integración" at bounding box center [149, 142] width 223 height 9
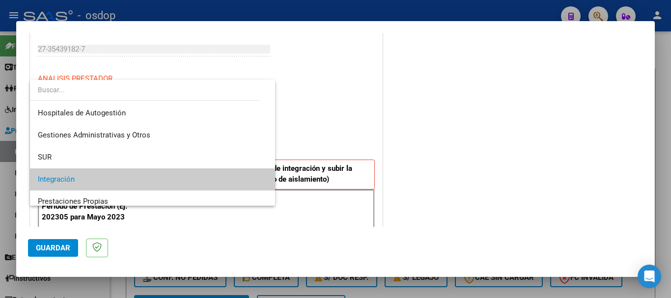
scroll to position [37, 0]
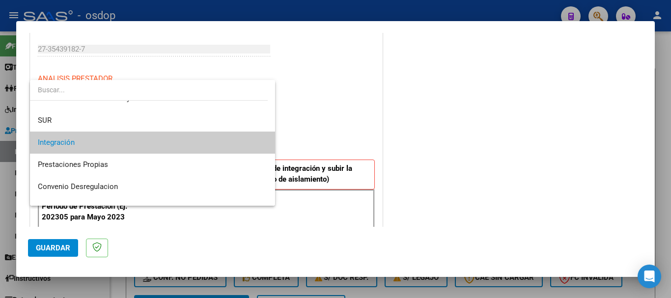
click at [133, 143] on span "Integración" at bounding box center [152, 143] width 229 height 22
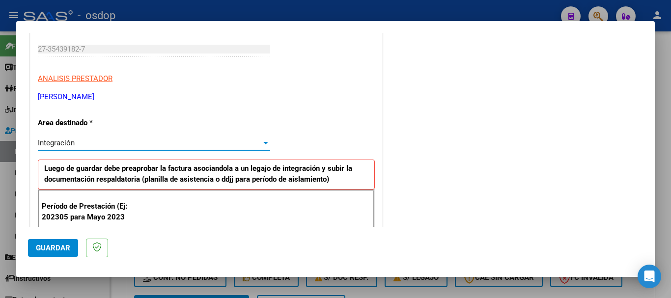
scroll to position [245, 0]
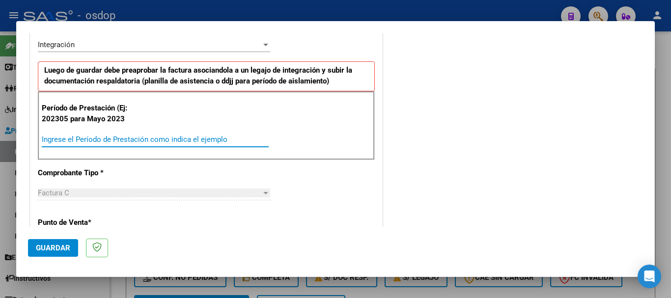
click at [90, 137] on input "Ingrese el Período de Prestación como indica el ejemplo" at bounding box center [155, 139] width 227 height 9
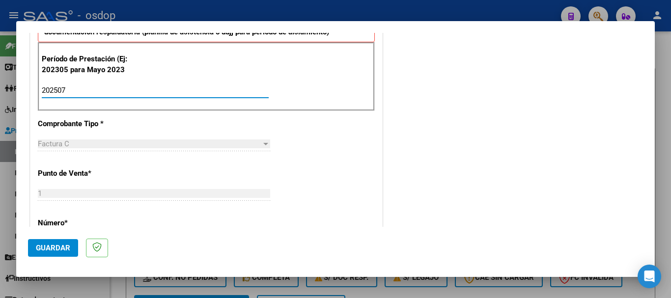
scroll to position [284, 0]
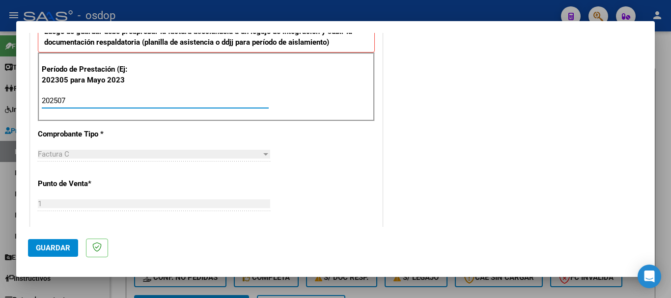
type input "202507"
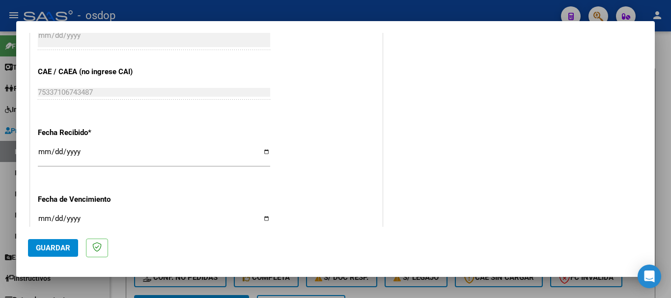
scroll to position [687, 0]
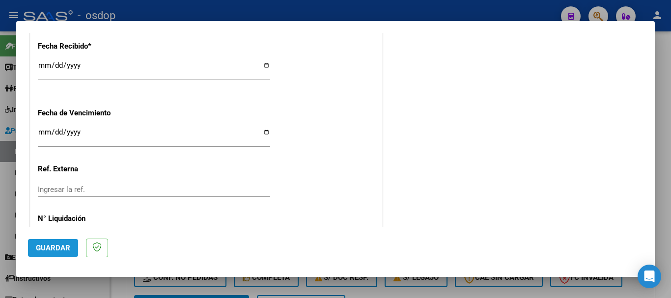
click at [50, 250] on span "Guardar" at bounding box center [53, 248] width 34 height 9
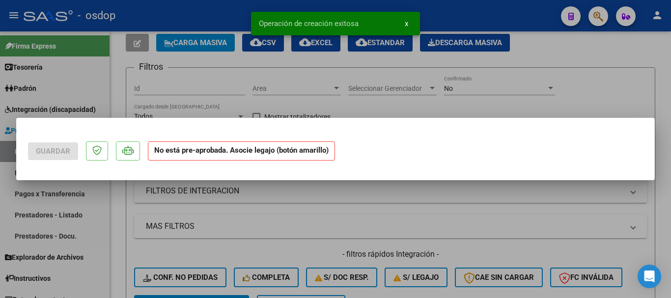
scroll to position [0, 0]
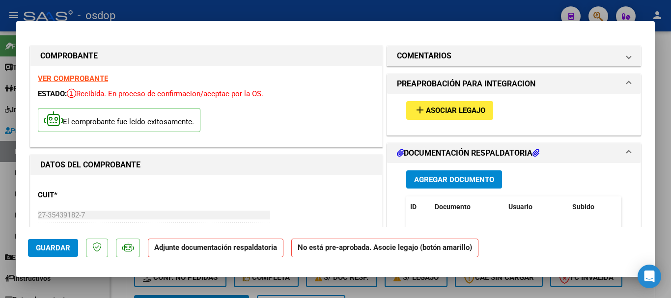
click at [426, 110] on span "Asociar Legajo" at bounding box center [455, 111] width 59 height 9
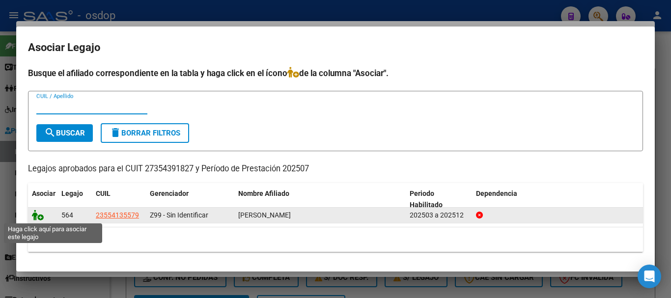
click at [34, 216] on icon at bounding box center [38, 215] width 12 height 11
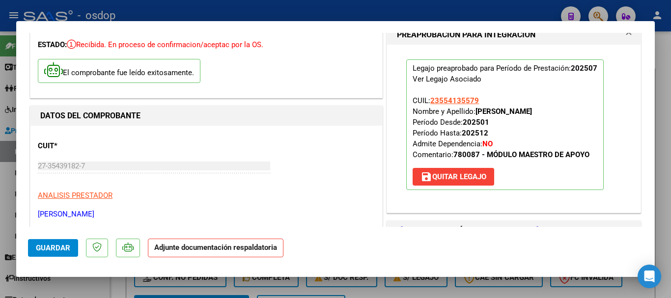
scroll to position [147, 0]
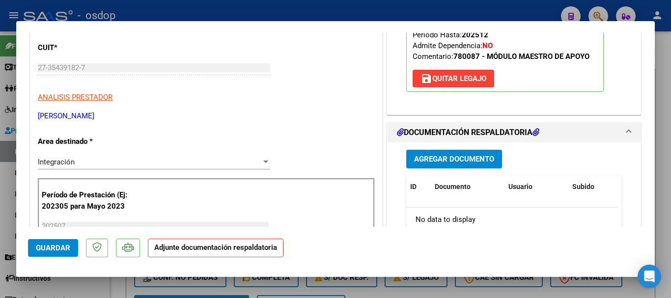
click at [448, 159] on span "Agregar Documento" at bounding box center [454, 159] width 80 height 9
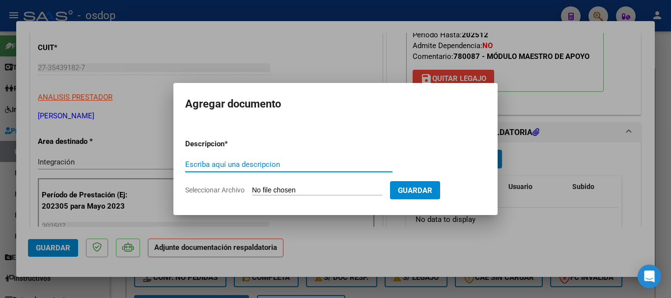
click at [199, 161] on input "Escriba aquí una descripcion" at bounding box center [288, 164] width 207 height 9
type input "planilla asistencia periodo [DATE]"
click at [293, 192] on input "Seleccionar Archivo" at bounding box center [317, 190] width 130 height 9
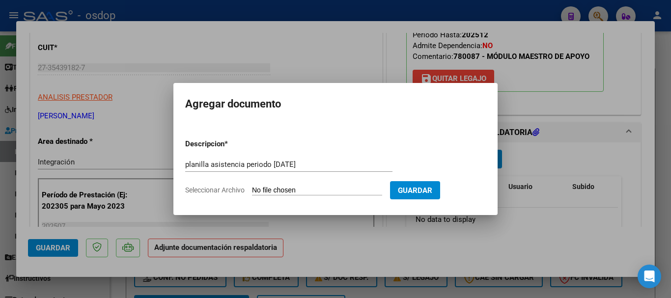
type input "C:\fakepath\planilla lugo.pdf"
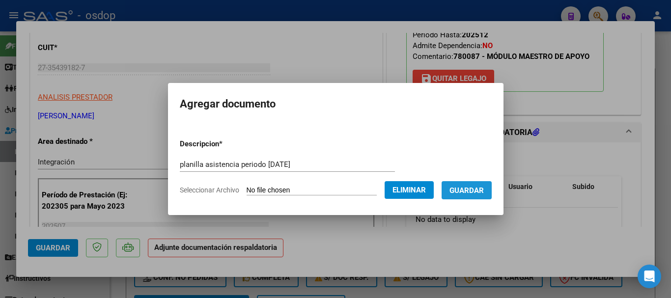
click at [483, 188] on span "Guardar" at bounding box center [466, 190] width 34 height 9
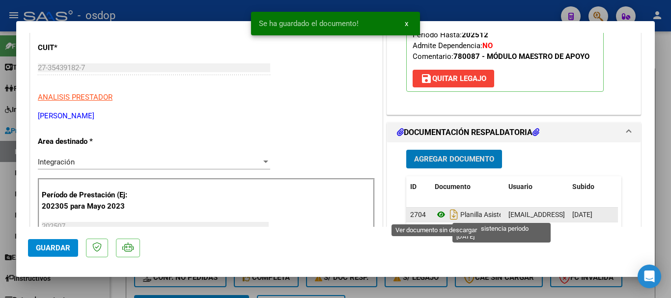
click at [435, 216] on icon at bounding box center [441, 215] width 13 height 12
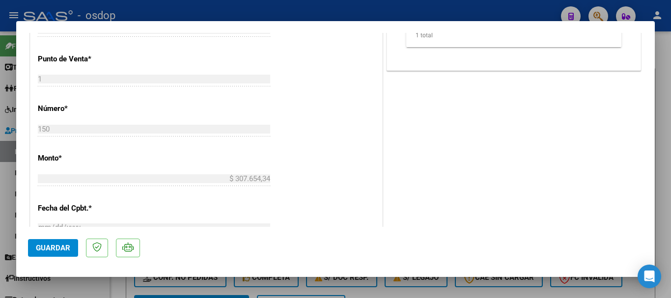
scroll to position [442, 0]
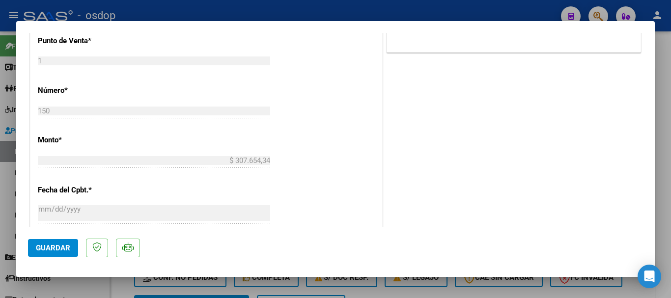
click at [54, 251] on span "Guardar" at bounding box center [53, 248] width 34 height 9
type input "$ 0,00"
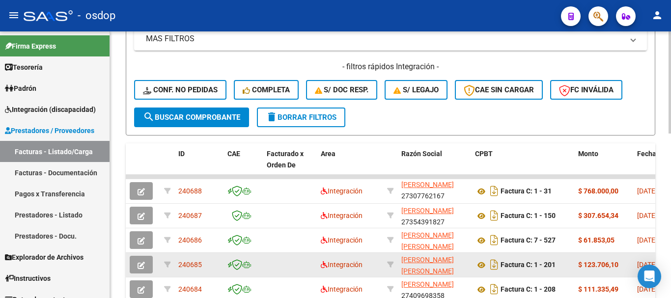
scroll to position [245, 0]
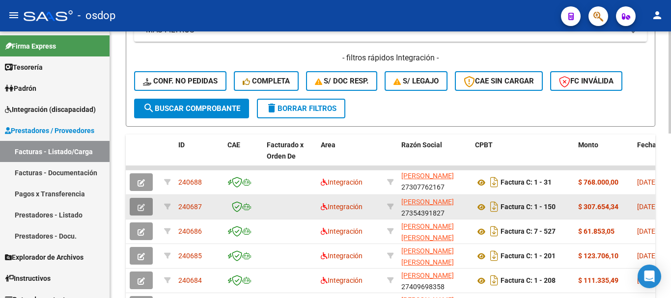
click at [142, 209] on icon "button" at bounding box center [140, 207] width 7 height 7
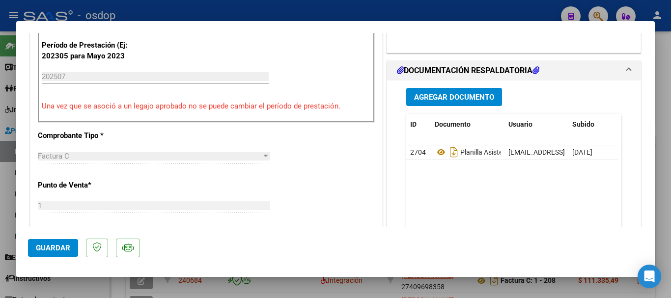
scroll to position [344, 0]
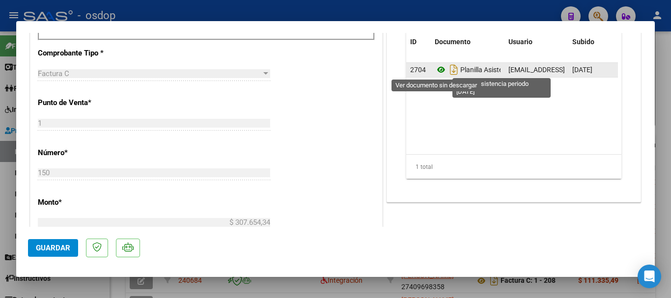
click at [439, 72] on icon at bounding box center [441, 70] width 13 height 12
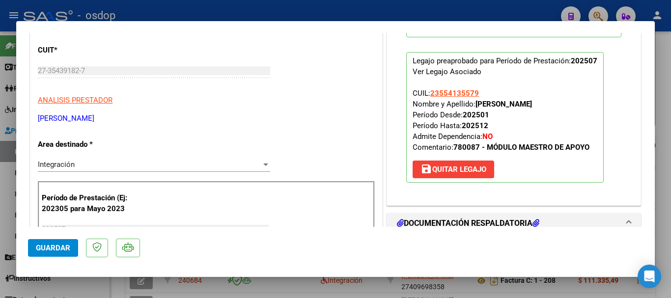
scroll to position [98, 0]
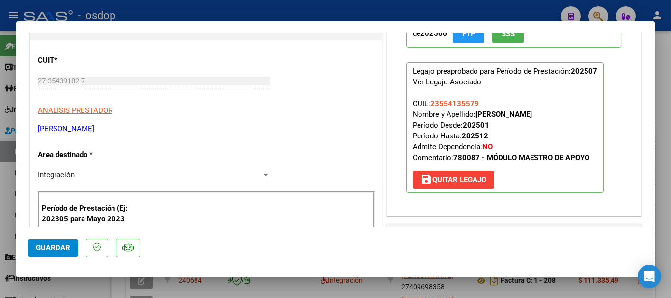
type input "$ 0,00"
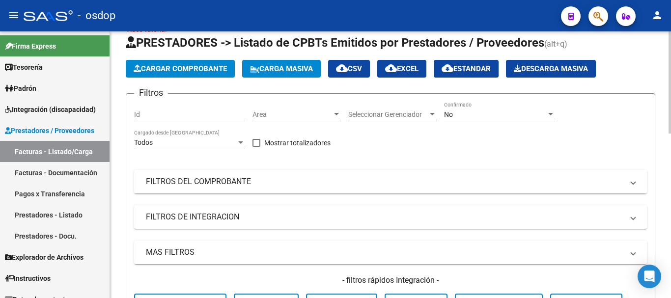
scroll to position [0, 0]
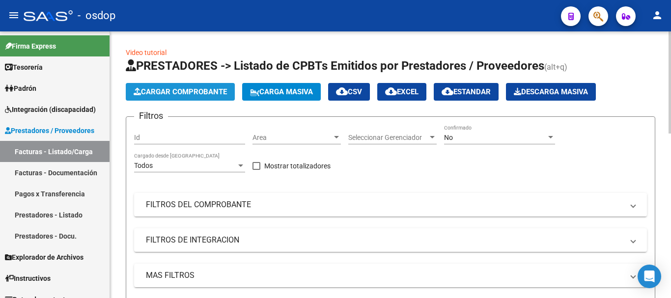
click at [189, 95] on span "Cargar Comprobante" at bounding box center [180, 91] width 93 height 9
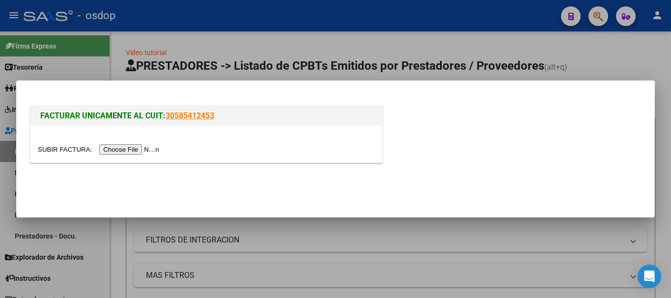
click at [154, 149] on input "file" at bounding box center [100, 149] width 124 height 10
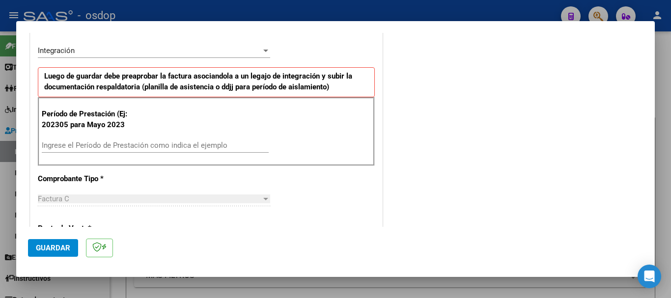
scroll to position [245, 0]
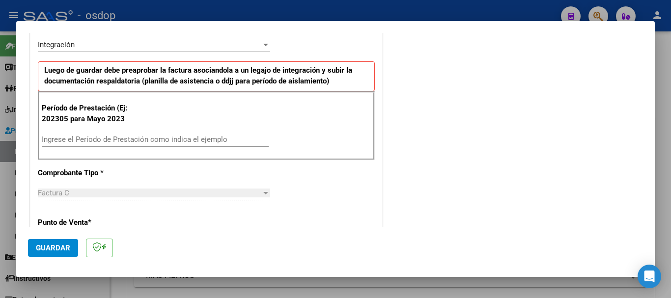
click at [56, 137] on input "Ingrese el Período de Prestación como indica el ejemplo" at bounding box center [155, 139] width 227 height 9
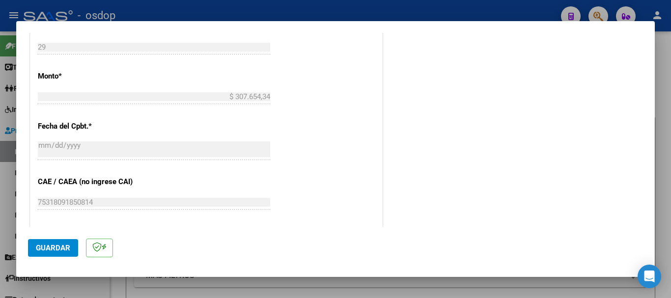
scroll to position [540, 0]
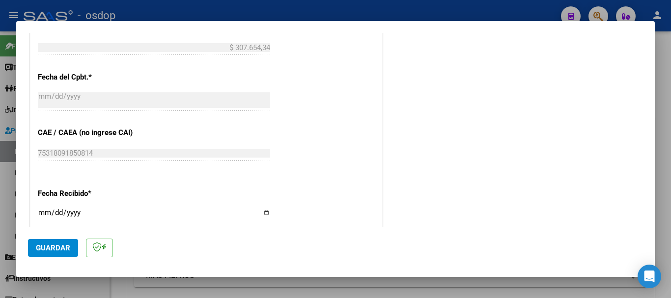
type input "202507"
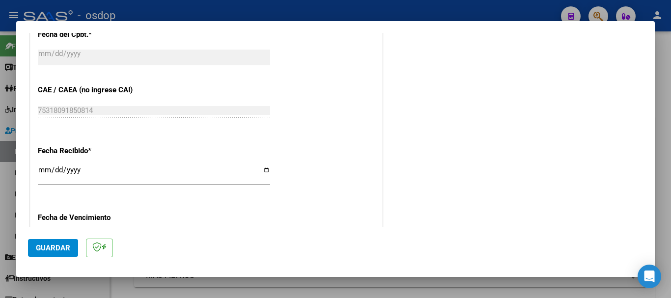
scroll to position [638, 0]
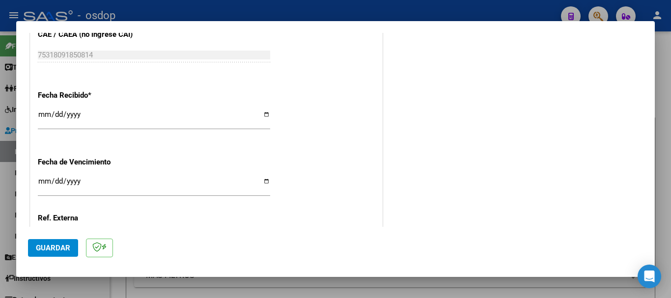
click at [52, 250] on span "Guardar" at bounding box center [53, 248] width 34 height 9
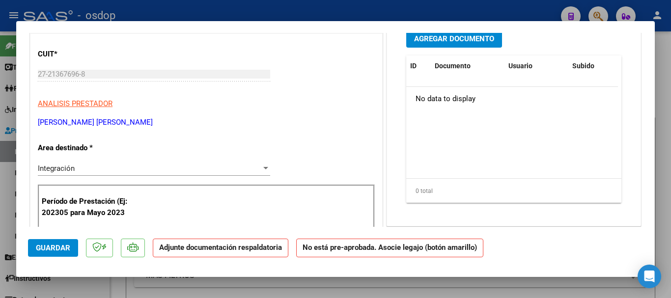
scroll to position [49, 0]
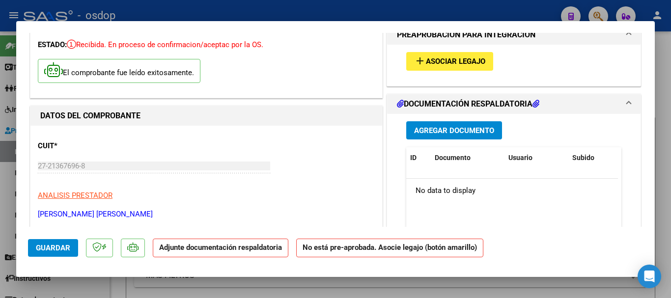
click at [428, 59] on span "Asociar Legajo" at bounding box center [455, 61] width 59 height 9
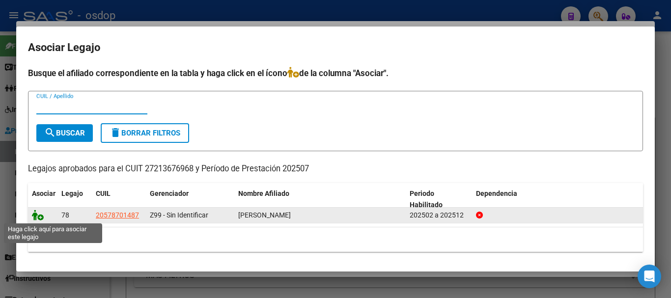
click at [34, 215] on icon at bounding box center [38, 215] width 12 height 11
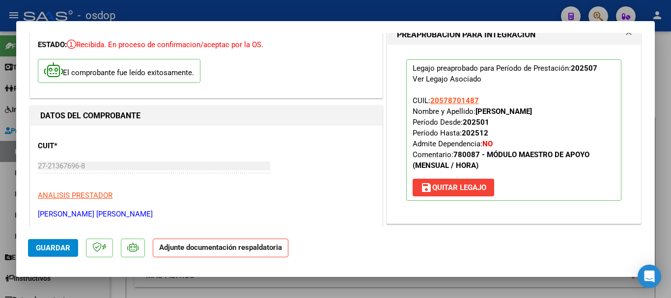
scroll to position [98, 0]
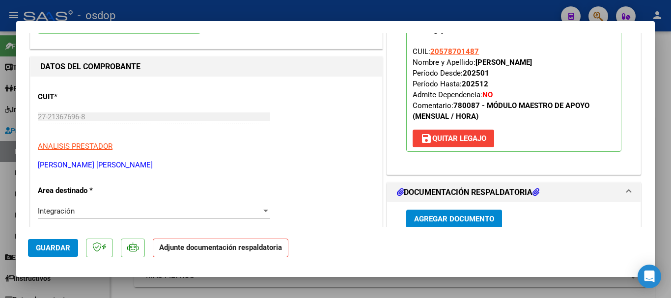
click at [459, 221] on span "Agregar Documento" at bounding box center [454, 219] width 80 height 9
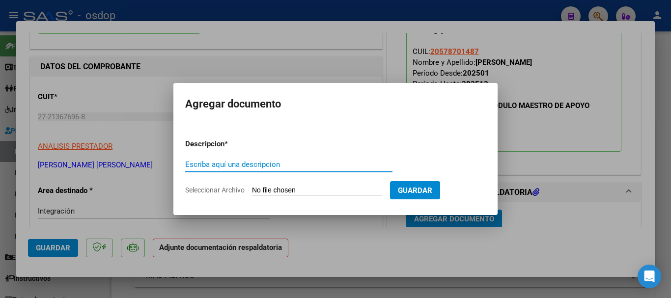
click at [215, 166] on input "Escriba aquí una descripcion" at bounding box center [288, 164] width 207 height 9
type input "planilla asistencia periodo [DATE]"
click at [332, 194] on input "Seleccionar Archivo" at bounding box center [317, 190] width 130 height 9
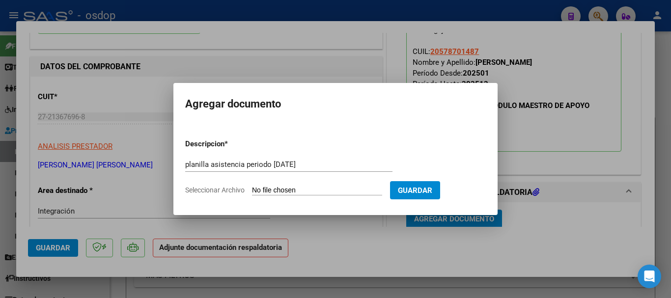
type input "C:\fakepath\planilla arizaga .pdf"
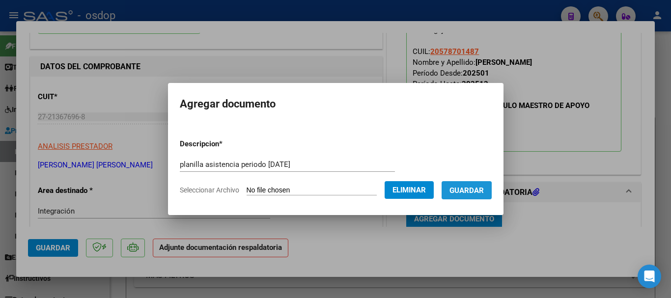
click at [459, 193] on button "Guardar" at bounding box center [466, 190] width 50 height 18
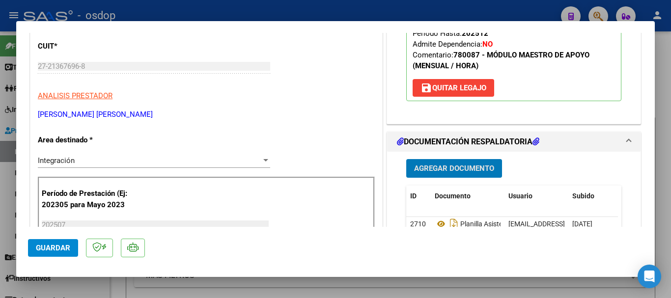
scroll to position [247, 0]
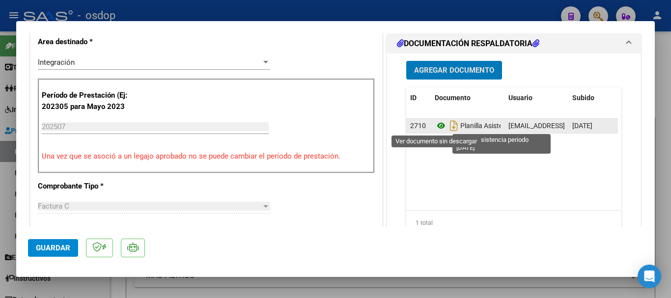
click at [435, 124] on icon at bounding box center [441, 126] width 13 height 12
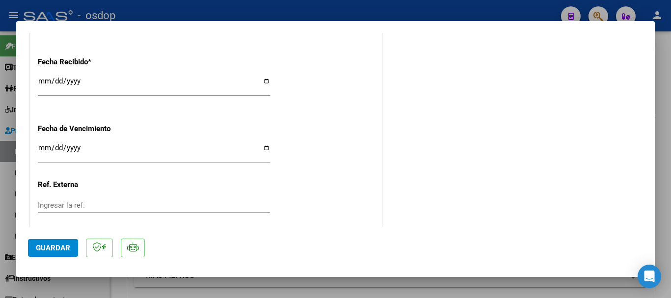
scroll to position [741, 0]
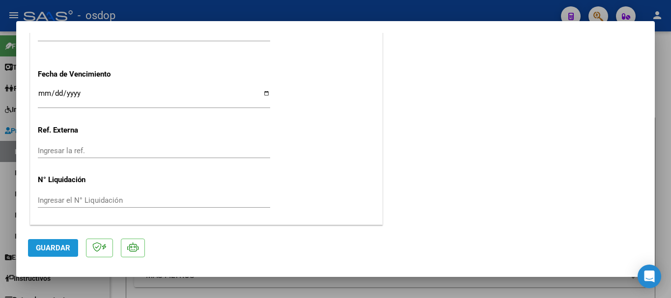
click at [34, 247] on button "Guardar" at bounding box center [53, 248] width 50 height 18
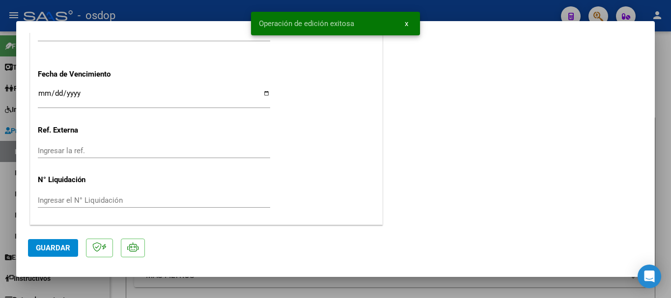
type input "$ 0,00"
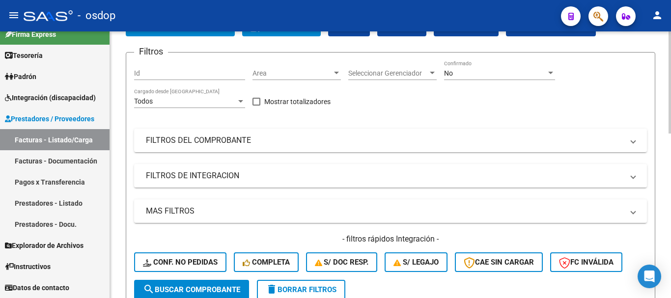
scroll to position [196, 0]
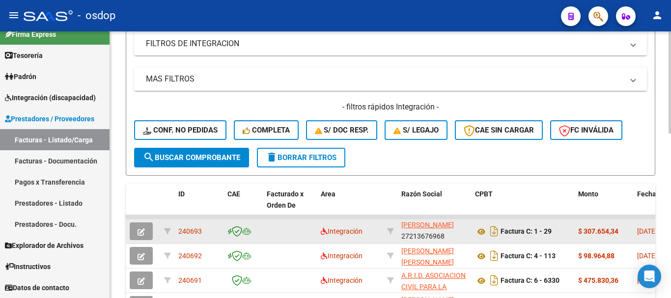
click at [140, 235] on icon "button" at bounding box center [140, 231] width 7 height 7
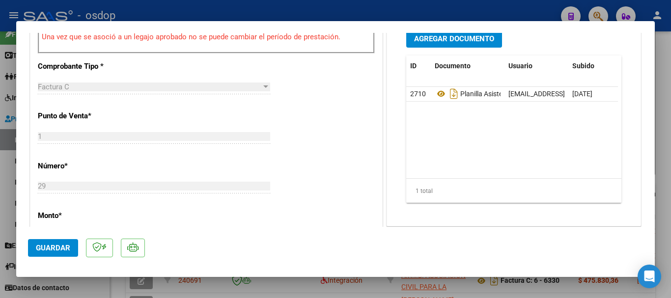
scroll to position [344, 0]
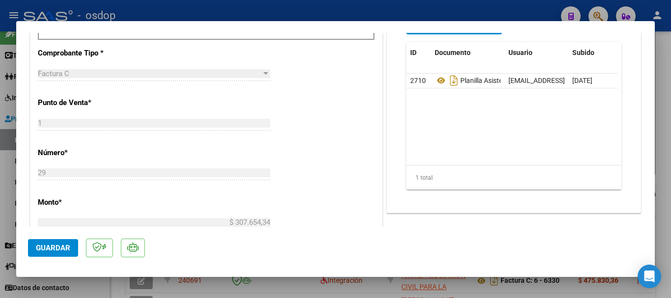
type input "$ 0,00"
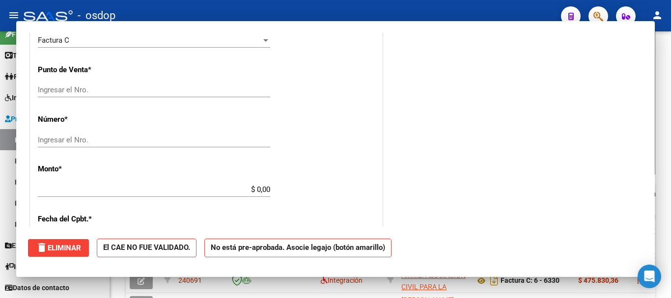
scroll to position [336, 0]
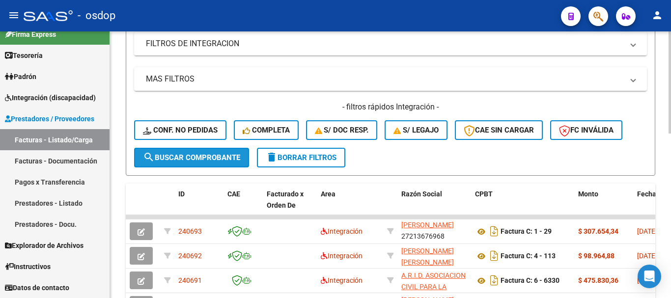
click at [199, 158] on span "search Buscar Comprobante" at bounding box center [191, 157] width 97 height 9
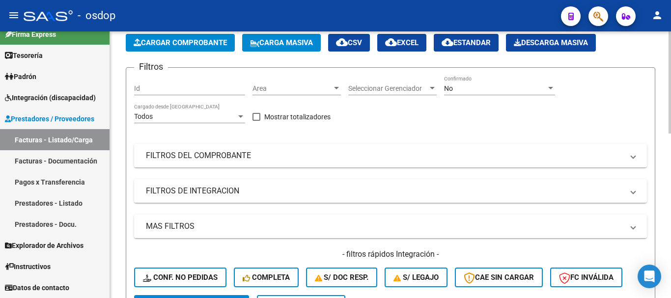
scroll to position [0, 0]
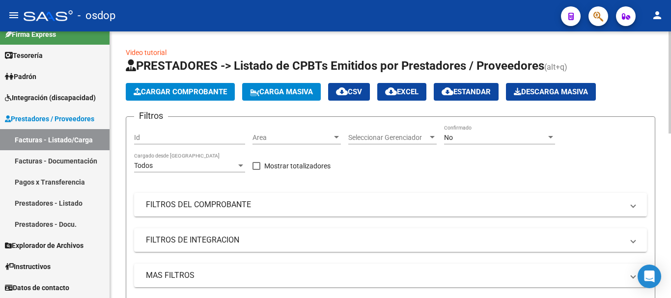
click at [193, 92] on span "Cargar Comprobante" at bounding box center [180, 91] width 93 height 9
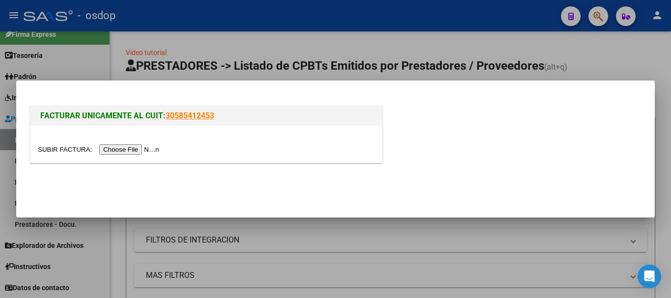
click at [140, 147] on input "file" at bounding box center [100, 149] width 124 height 10
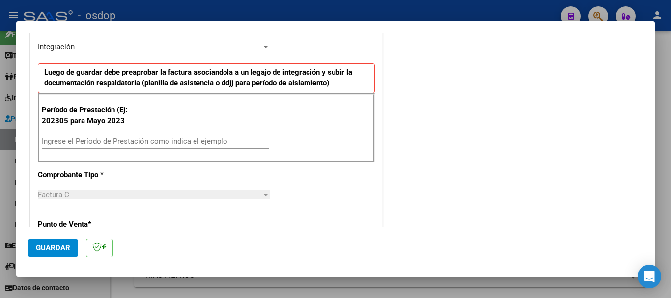
scroll to position [245, 0]
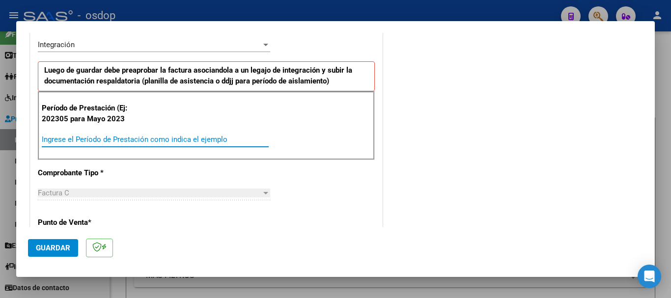
click at [92, 141] on input "Ingrese el Período de Prestación como indica el ejemplo" at bounding box center [155, 139] width 227 height 9
type input "202507"
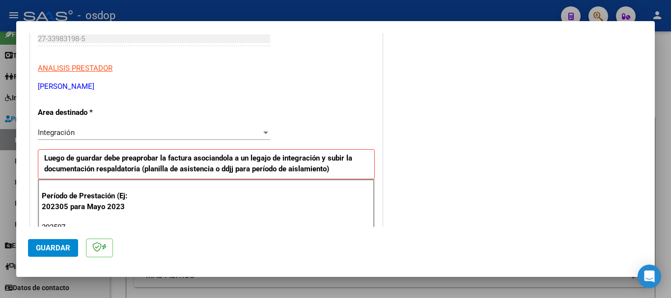
scroll to position [147, 0]
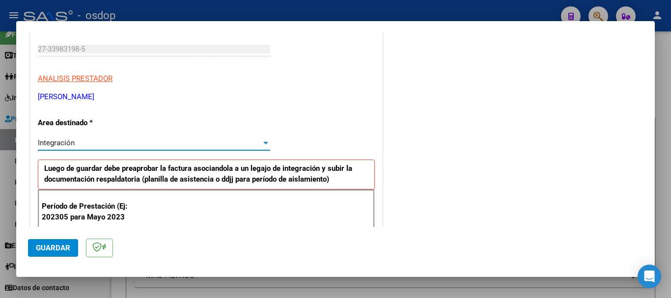
click at [96, 141] on div "Integración" at bounding box center [149, 142] width 223 height 9
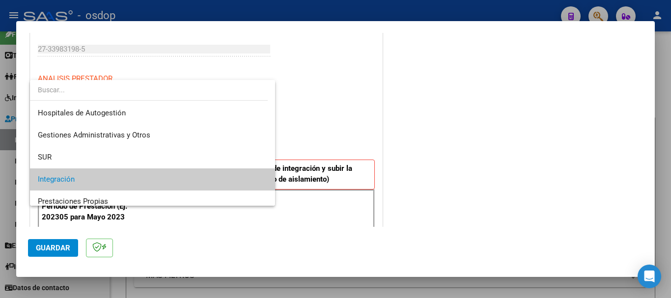
scroll to position [37, 0]
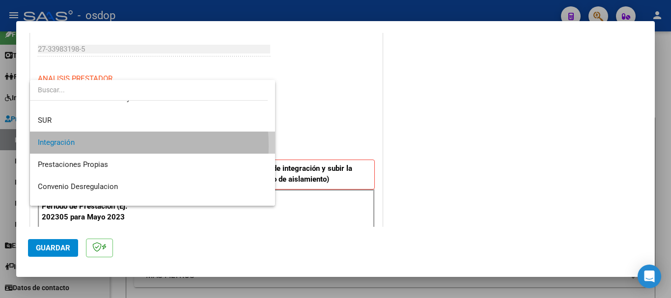
click at [94, 146] on span "Integración" at bounding box center [152, 143] width 229 height 22
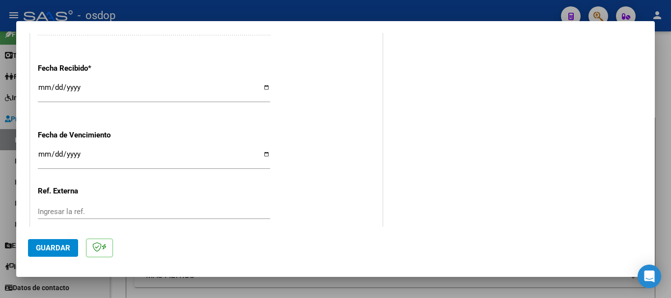
scroll to position [687, 0]
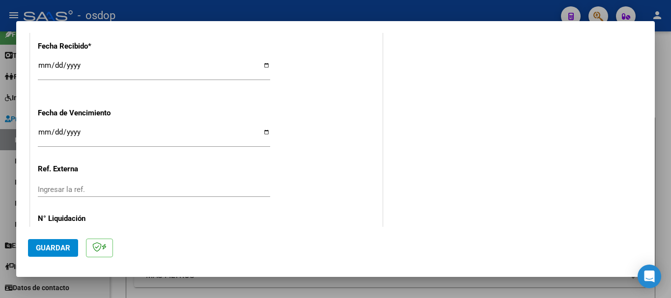
click at [38, 252] on span "Guardar" at bounding box center [53, 248] width 34 height 9
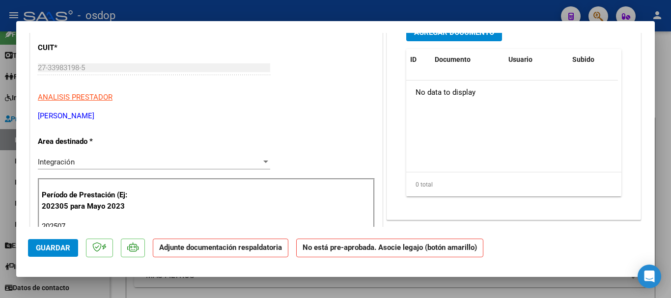
scroll to position [0, 0]
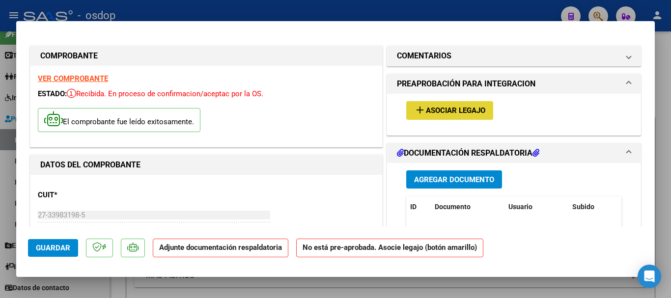
click at [442, 110] on span "Asociar Legajo" at bounding box center [455, 111] width 59 height 9
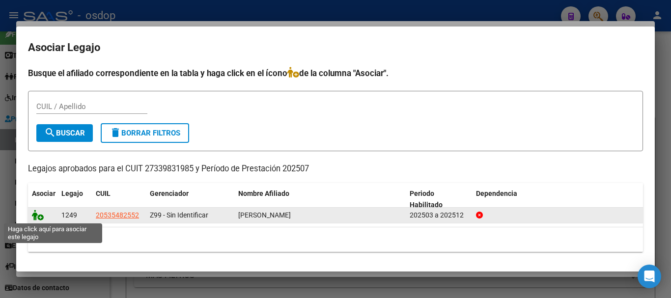
click at [35, 218] on icon at bounding box center [38, 215] width 12 height 11
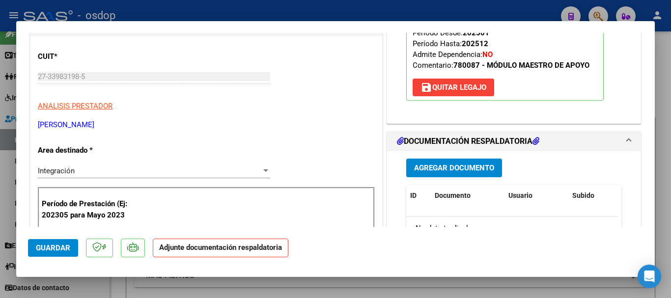
scroll to position [147, 0]
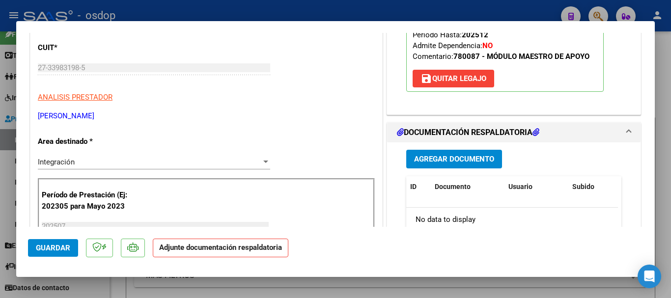
click at [436, 163] on span "Agregar Documento" at bounding box center [454, 159] width 80 height 9
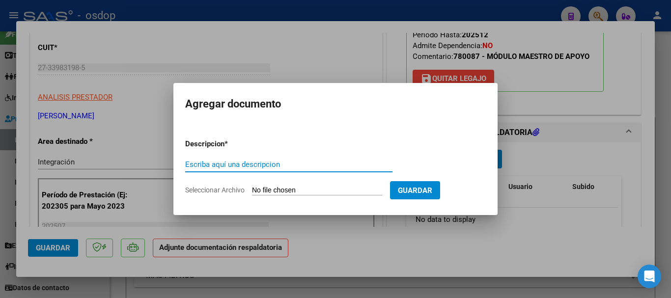
click at [225, 161] on input "Escriba aquí una descripcion" at bounding box center [288, 164] width 207 height 9
type input "planilla asistencia periodo [DATE]"
click at [326, 189] on input "Seleccionar Archivo" at bounding box center [317, 190] width 130 height 9
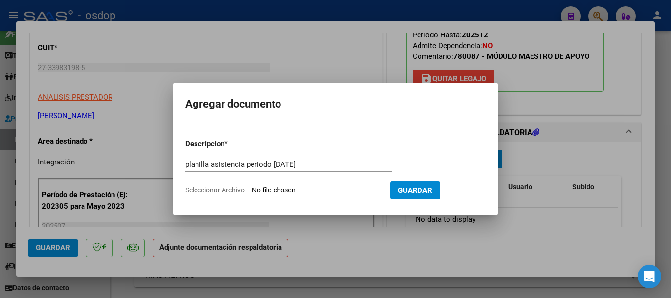
type input "C:\fakepath\palnilla galarza.pdf"
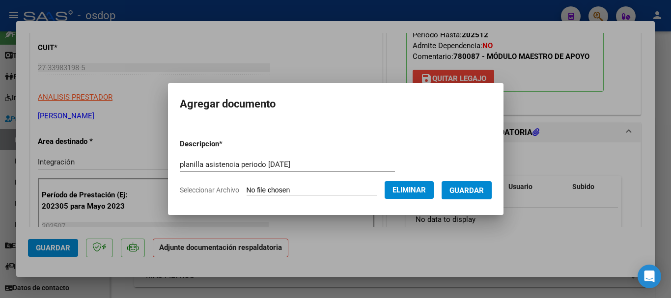
click at [477, 190] on span "Guardar" at bounding box center [466, 190] width 34 height 9
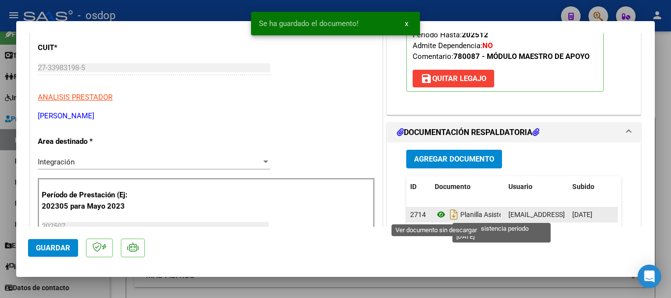
click at [438, 214] on icon at bounding box center [441, 215] width 13 height 12
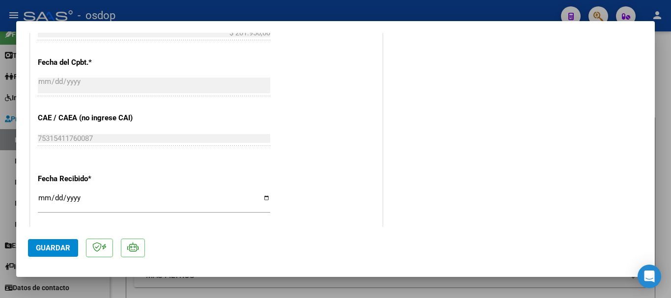
scroll to position [638, 0]
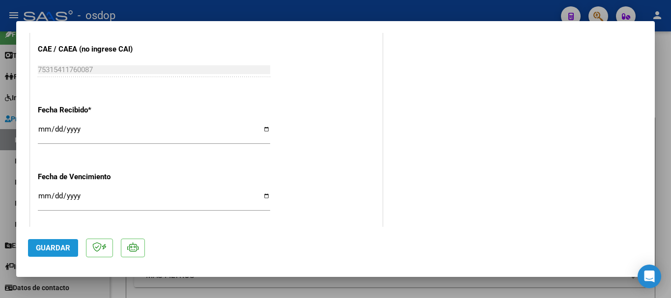
click at [61, 250] on span "Guardar" at bounding box center [53, 248] width 34 height 9
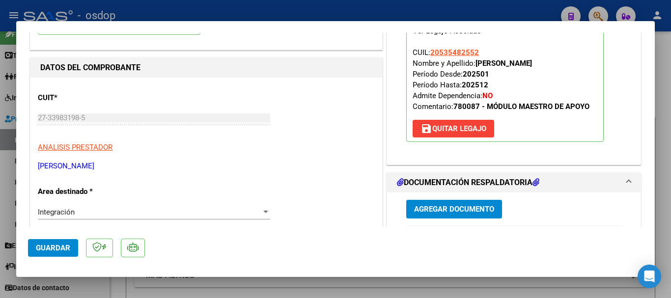
scroll to position [98, 0]
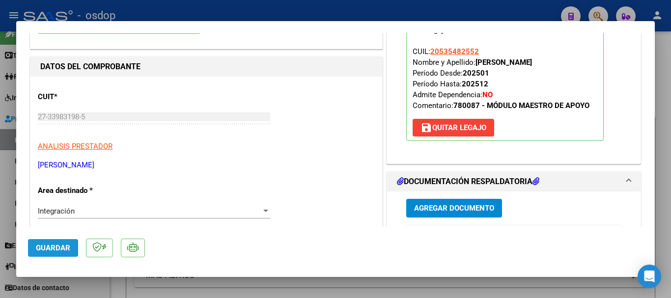
click at [56, 251] on span "Guardar" at bounding box center [53, 248] width 34 height 9
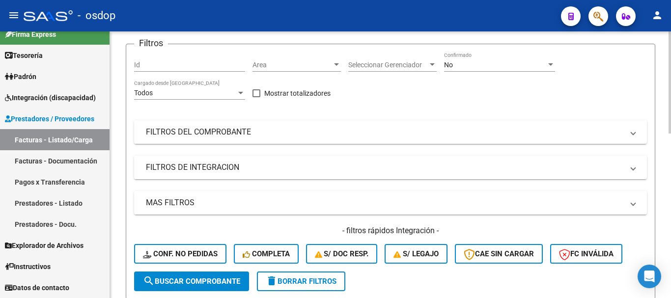
scroll to position [196, 0]
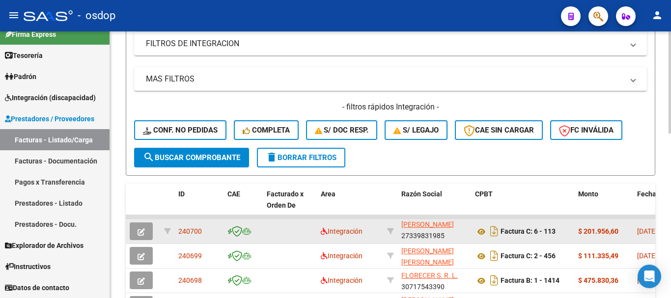
click at [138, 234] on icon "button" at bounding box center [140, 231] width 7 height 7
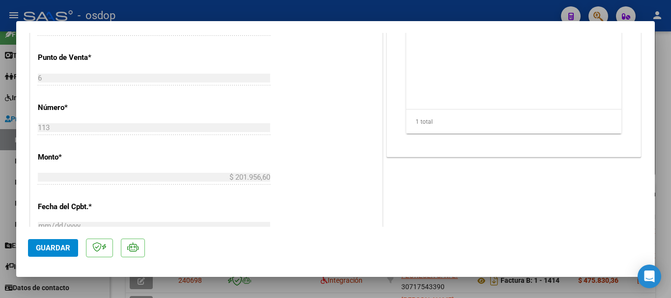
scroll to position [393, 0]
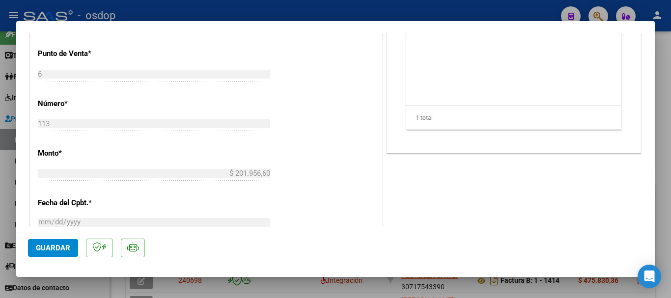
type input "$ 0,00"
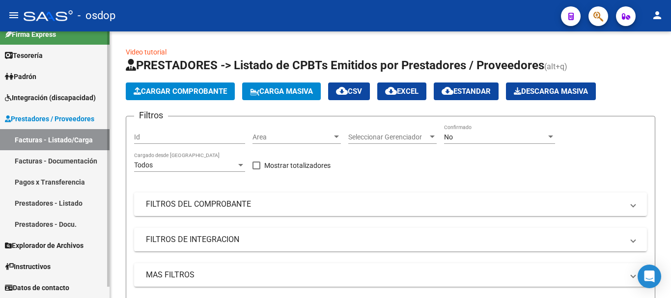
scroll to position [0, 0]
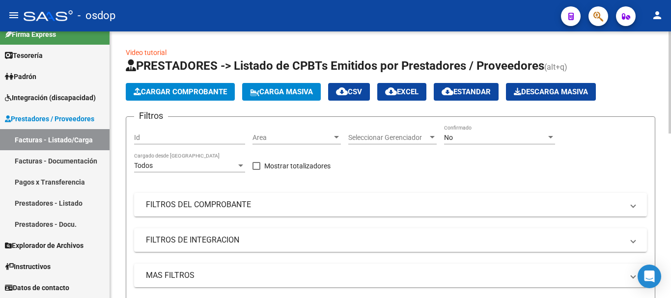
click at [169, 88] on span "Cargar Comprobante" at bounding box center [180, 91] width 93 height 9
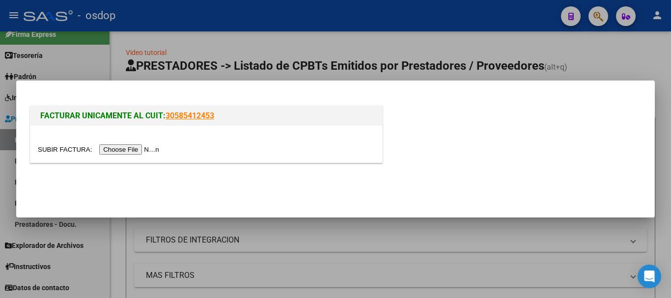
click at [155, 149] on input "file" at bounding box center [100, 149] width 124 height 10
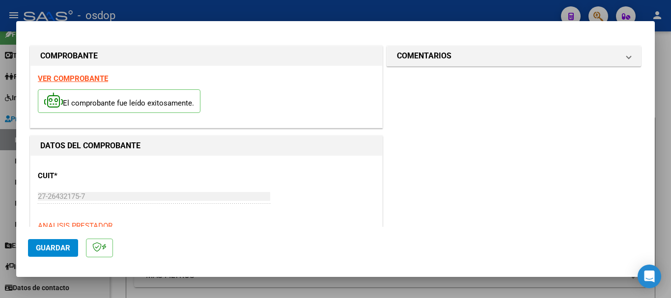
scroll to position [98, 0]
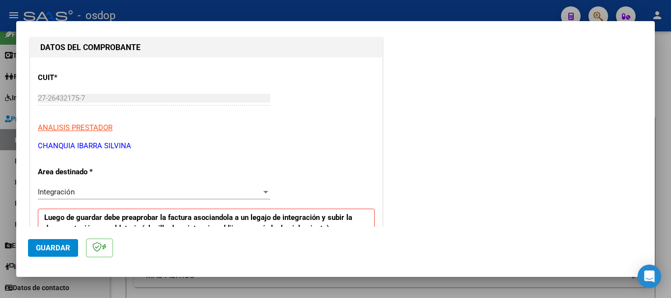
click at [223, 195] on div "Integración" at bounding box center [149, 192] width 223 height 9
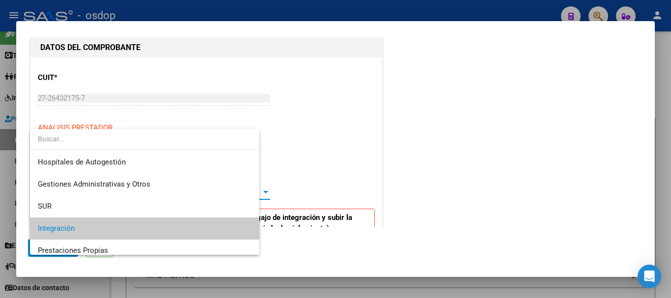
scroll to position [37, 0]
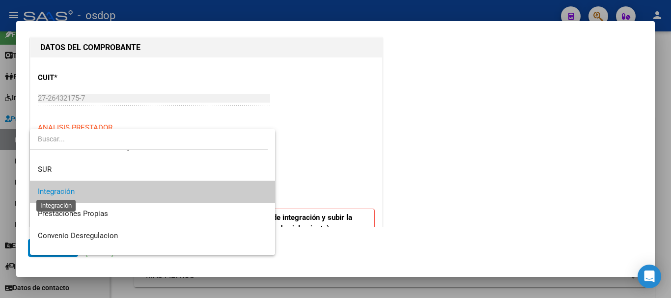
click at [71, 193] on span "Integración" at bounding box center [56, 191] width 37 height 9
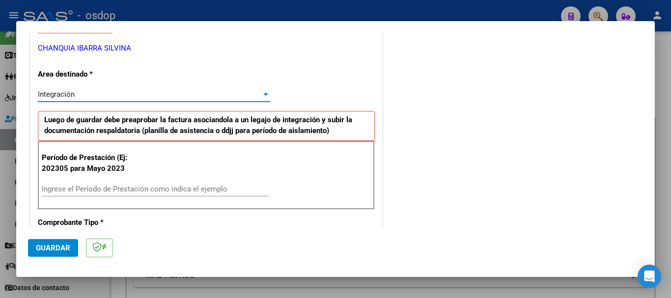
scroll to position [196, 0]
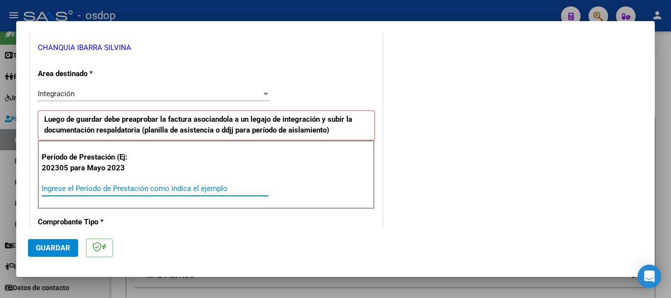
click at [79, 190] on input "Ingrese el Período de Prestación como indica el ejemplo" at bounding box center [155, 188] width 227 height 9
type input "202507"
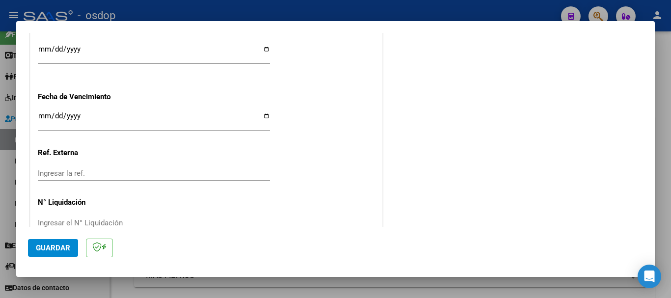
scroll to position [726, 0]
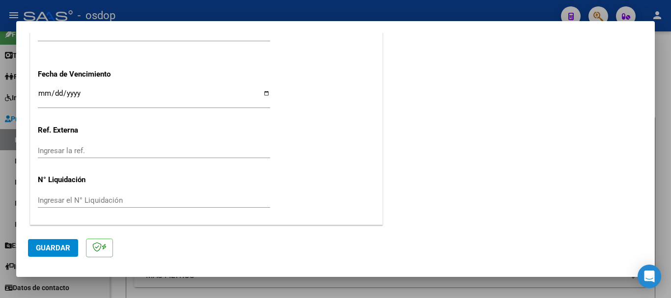
click at [41, 249] on span "Guardar" at bounding box center [53, 248] width 34 height 9
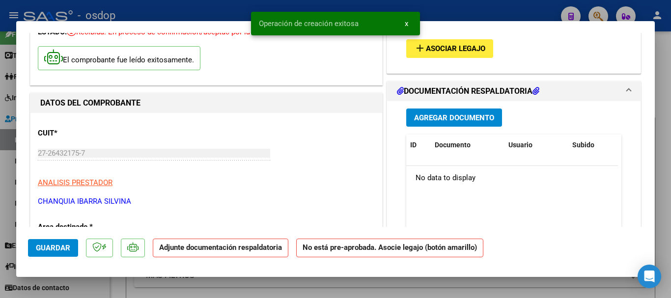
scroll to position [0, 0]
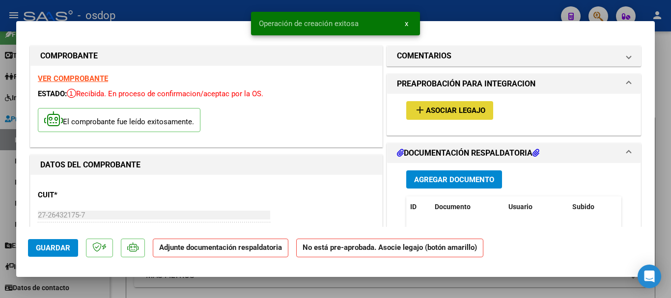
click at [463, 114] on span "Asociar Legajo" at bounding box center [455, 111] width 59 height 9
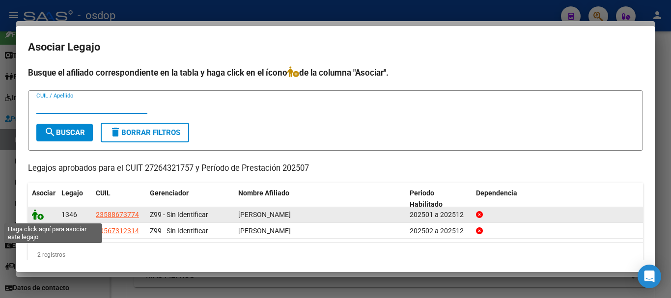
click at [37, 214] on icon at bounding box center [38, 214] width 12 height 11
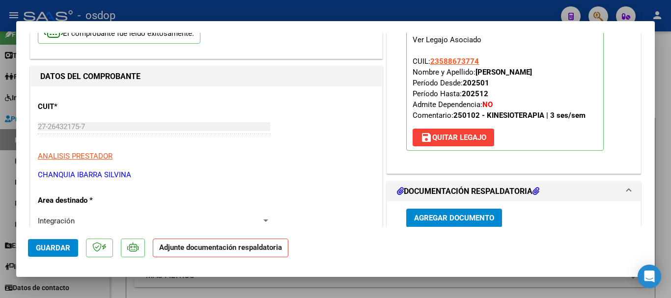
scroll to position [147, 0]
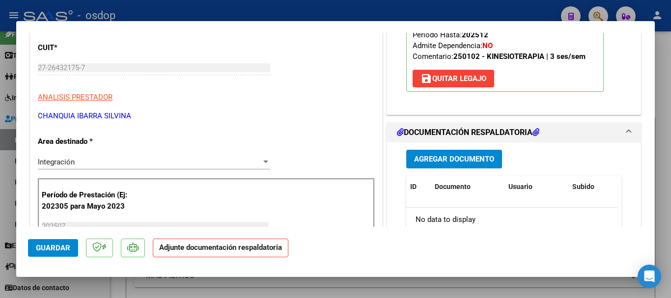
click at [436, 157] on span "Agregar Documento" at bounding box center [454, 159] width 80 height 9
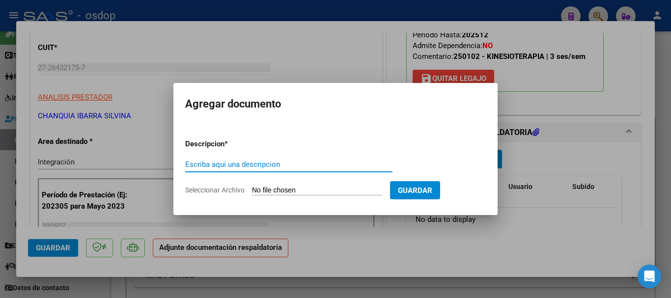
click at [225, 168] on input "Escriba aquí una descripcion" at bounding box center [288, 164] width 207 height 9
type input "planilla asistencia periodo [DATE]"
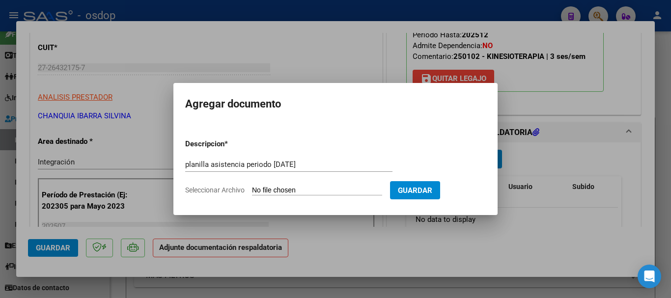
click at [314, 191] on input "Seleccionar Archivo" at bounding box center [317, 190] width 130 height 9
type input "C:\fakepath\planilla gianna .pdf"
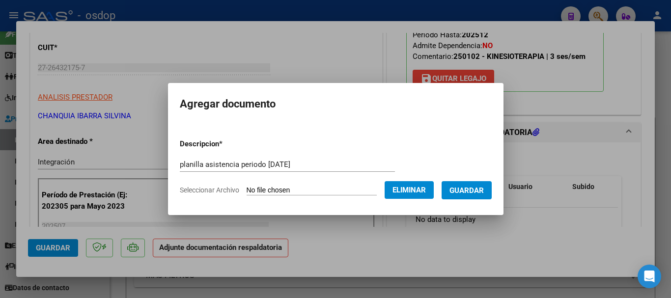
click at [480, 197] on button "Guardar" at bounding box center [466, 190] width 50 height 18
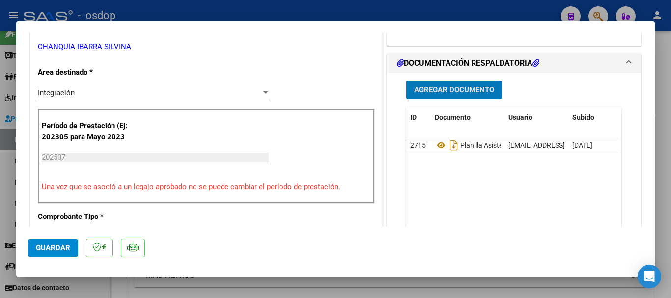
scroll to position [295, 0]
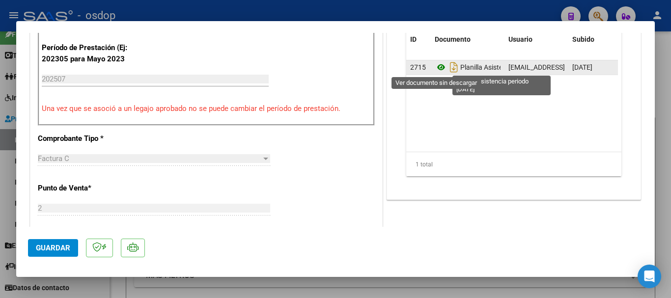
click at [435, 65] on icon at bounding box center [441, 67] width 13 height 12
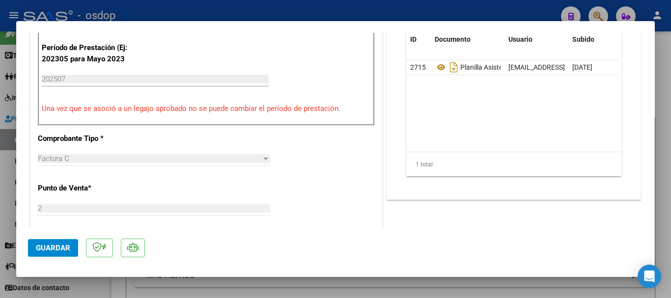
click at [40, 252] on button "Guardar" at bounding box center [53, 248] width 50 height 18
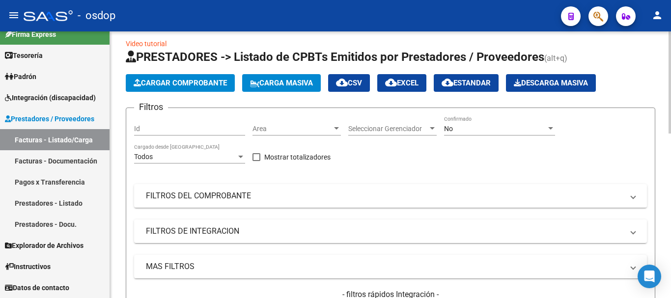
scroll to position [0, 0]
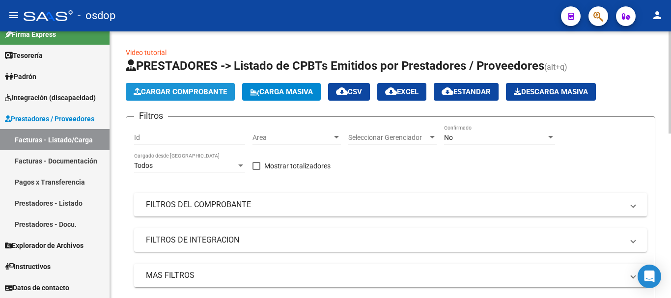
click at [158, 91] on span "Cargar Comprobante" at bounding box center [180, 91] width 93 height 9
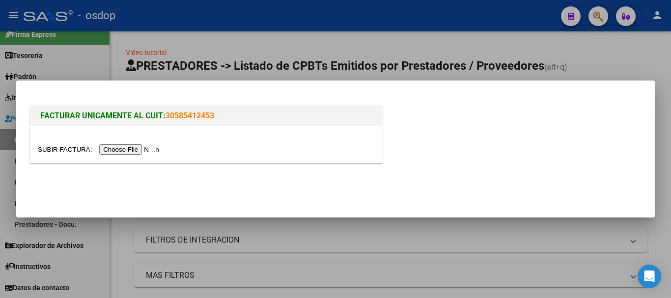
click at [142, 148] on input "file" at bounding box center [100, 149] width 124 height 10
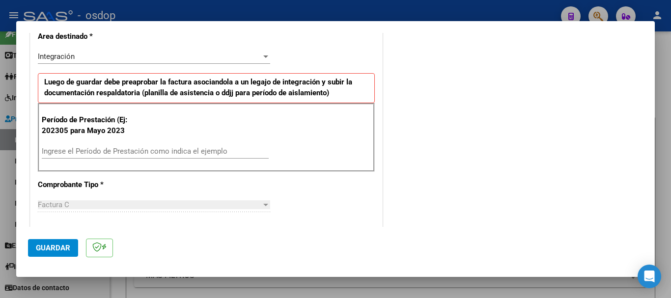
scroll to position [245, 0]
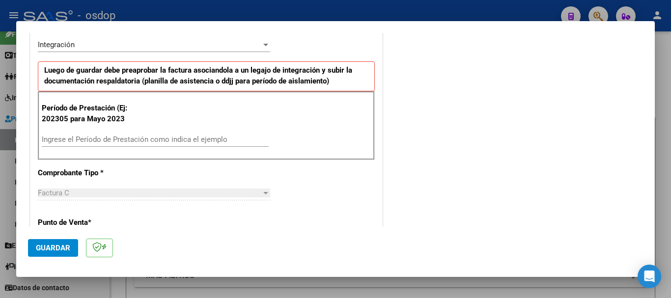
click at [82, 142] on input "Ingrese el Período de Prestación como indica el ejemplo" at bounding box center [155, 139] width 227 height 9
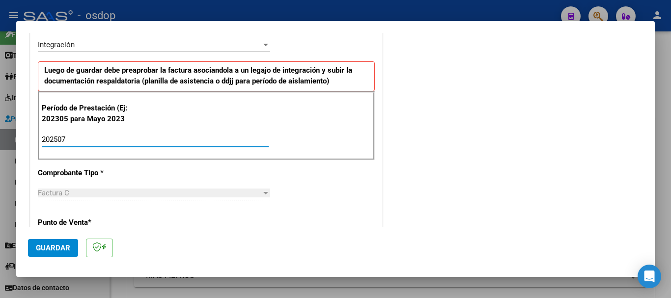
type input "202507"
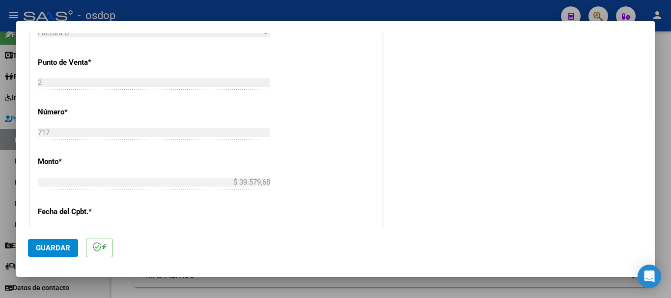
scroll to position [442, 0]
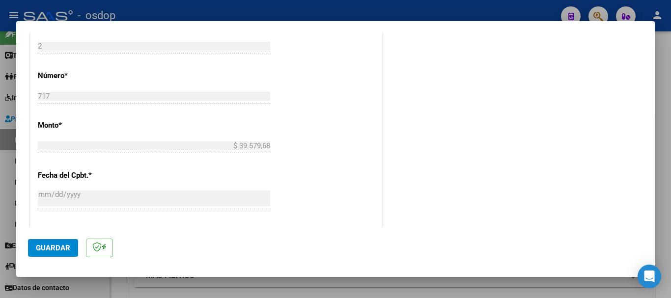
click at [47, 251] on span "Guardar" at bounding box center [53, 248] width 34 height 9
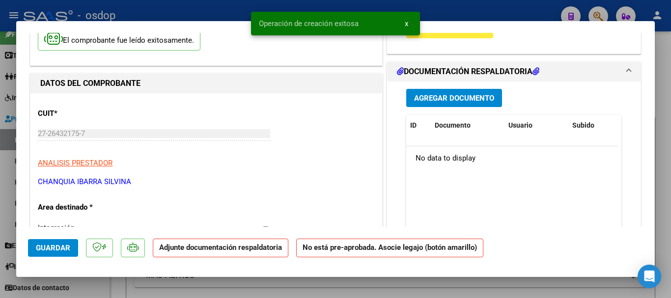
scroll to position [0, 0]
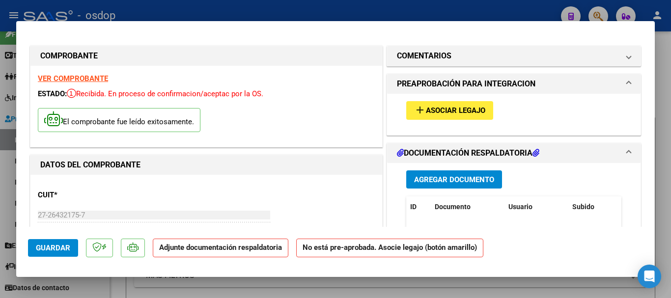
click at [457, 108] on span "Asociar Legajo" at bounding box center [455, 111] width 59 height 9
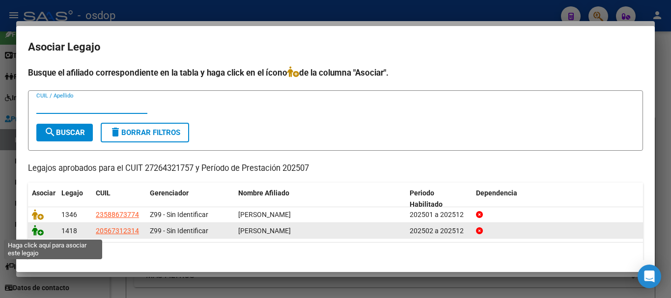
click at [37, 236] on icon at bounding box center [38, 230] width 12 height 11
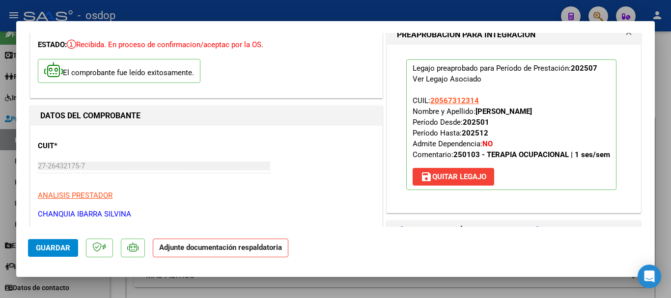
scroll to position [196, 0]
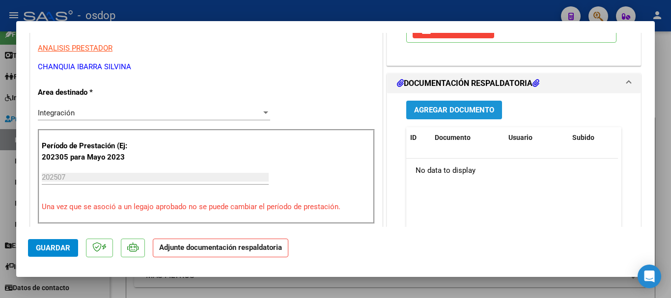
click at [440, 113] on span "Agregar Documento" at bounding box center [454, 110] width 80 height 9
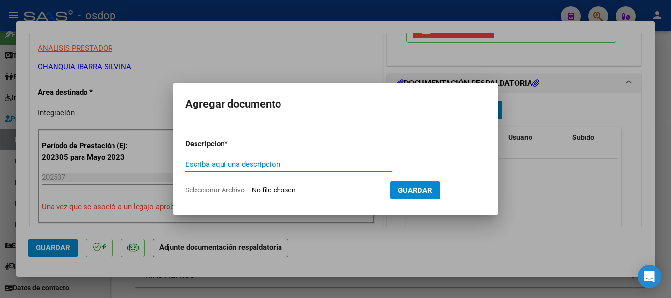
click at [235, 160] on input "Escriba aquí una descripcion" at bounding box center [288, 164] width 207 height 9
click at [203, 166] on input "planill asistencia" at bounding box center [288, 164] width 207 height 9
click at [207, 165] on input "planill asistencia" at bounding box center [288, 164] width 207 height 9
click at [205, 166] on input "planill asistencia" at bounding box center [288, 164] width 207 height 9
click at [245, 165] on input "planilla asistencia" at bounding box center [288, 164] width 207 height 9
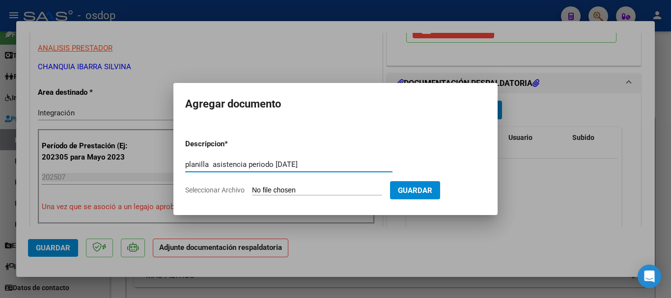
type input "planilla asistencia periodo julio 2025"
click at [300, 191] on input "Seleccionar Archivo" at bounding box center [317, 190] width 130 height 9
type input "C:\fakepath\planilla verges .pdf"
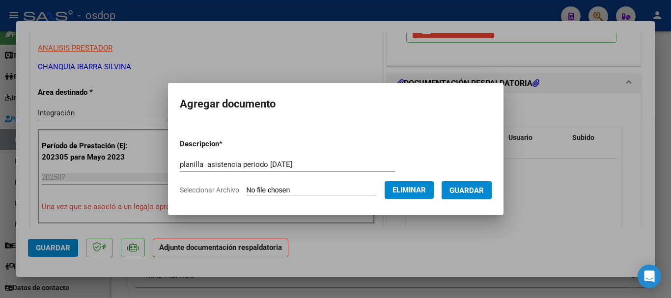
click at [476, 193] on span "Guardar" at bounding box center [466, 190] width 34 height 9
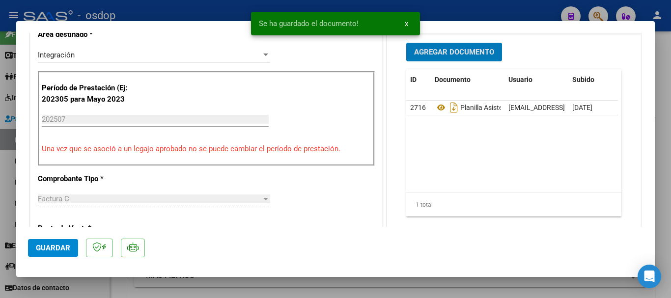
scroll to position [295, 0]
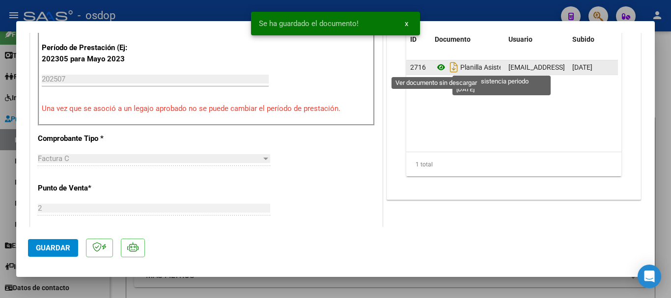
click at [435, 68] on icon at bounding box center [441, 67] width 13 height 12
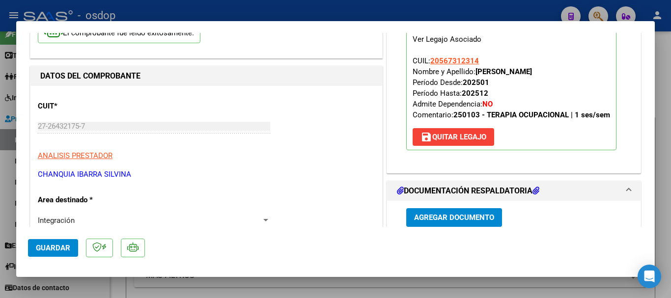
scroll to position [98, 0]
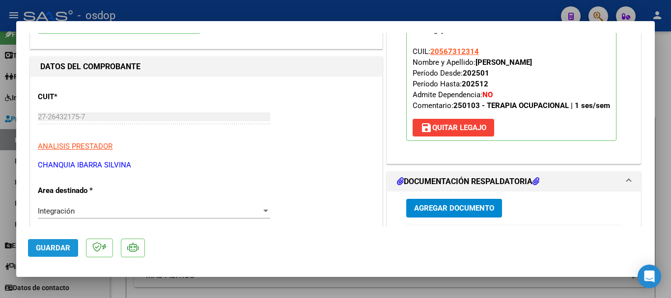
click at [59, 250] on span "Guardar" at bounding box center [53, 248] width 34 height 9
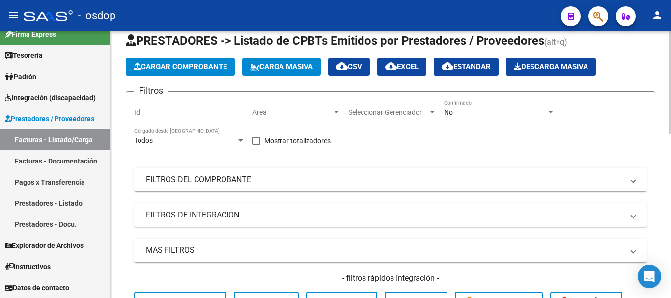
scroll to position [0, 0]
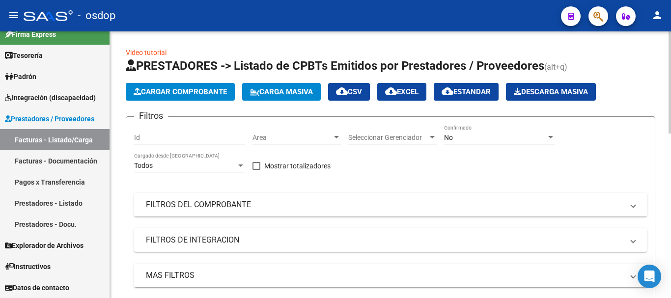
click at [187, 92] on span "Cargar Comprobante" at bounding box center [180, 91] width 93 height 9
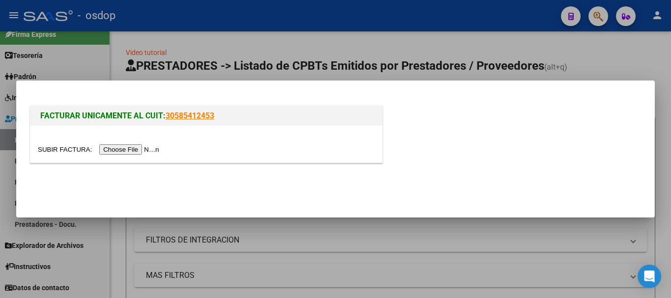
click at [153, 148] on input "file" at bounding box center [100, 149] width 124 height 10
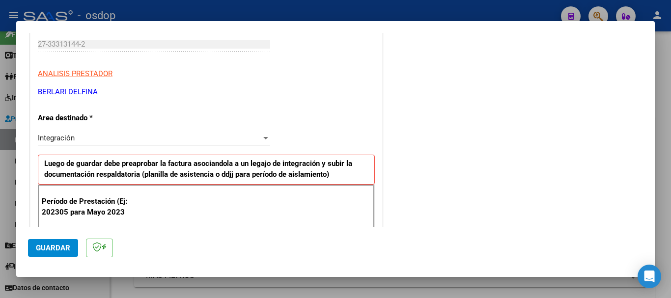
scroll to position [196, 0]
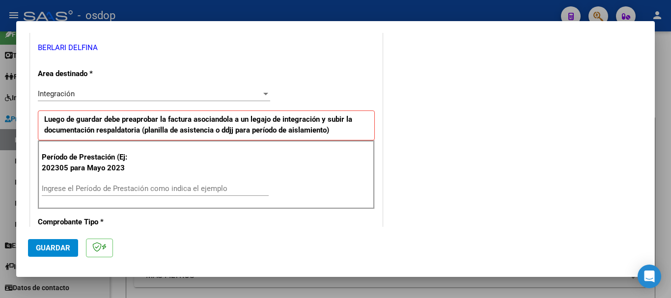
click at [98, 187] on input "Ingrese el Período de Prestación como indica el ejemplo" at bounding box center [155, 188] width 227 height 9
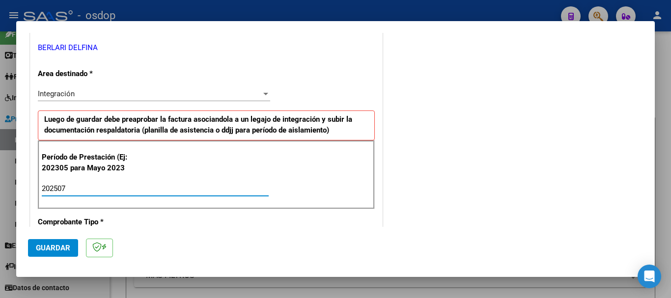
type input "202507"
click at [86, 91] on div "Integración" at bounding box center [149, 93] width 223 height 9
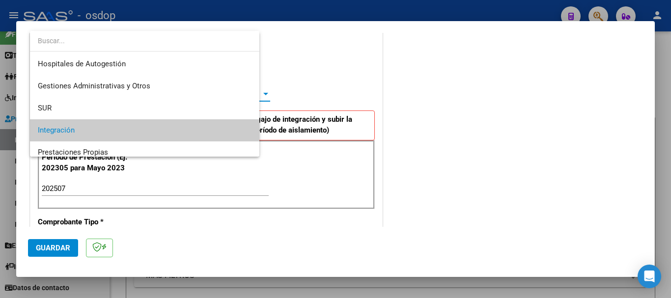
scroll to position [37, 0]
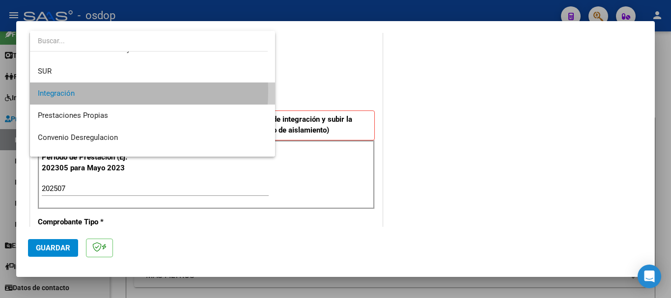
click at [79, 91] on span "Integración" at bounding box center [152, 93] width 229 height 22
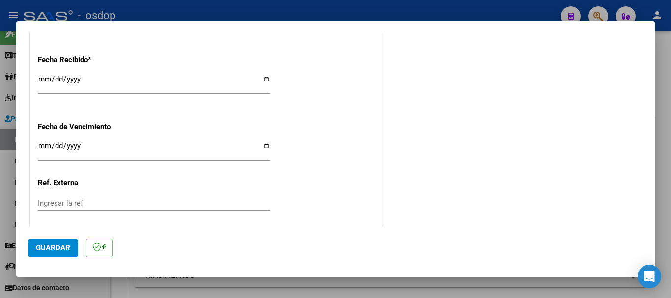
scroll to position [687, 0]
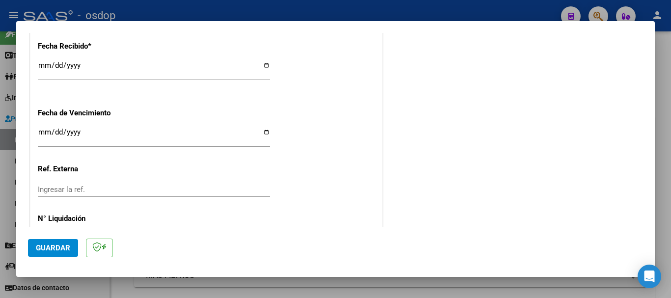
click at [53, 251] on span "Guardar" at bounding box center [53, 248] width 34 height 9
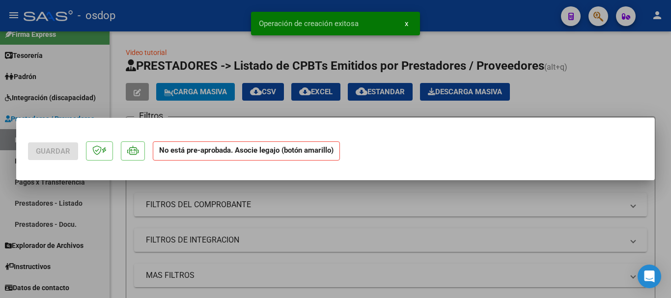
scroll to position [0, 0]
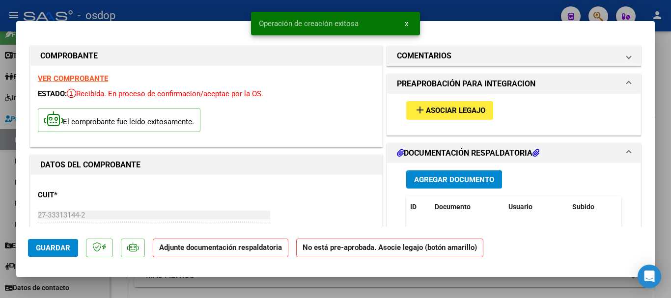
click at [441, 108] on span "Asociar Legajo" at bounding box center [455, 111] width 59 height 9
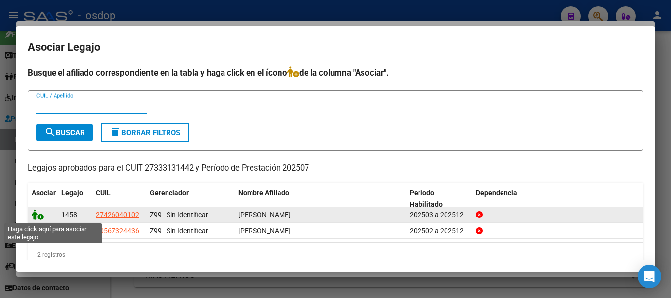
click at [40, 218] on icon at bounding box center [38, 214] width 12 height 11
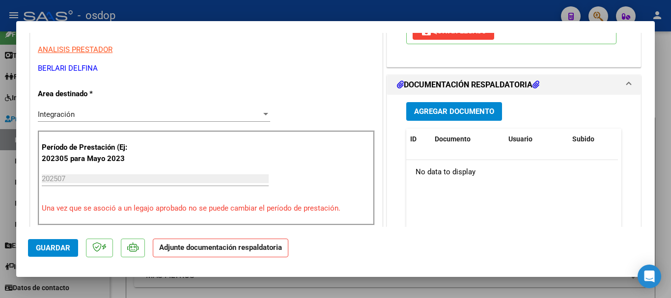
scroll to position [196, 0]
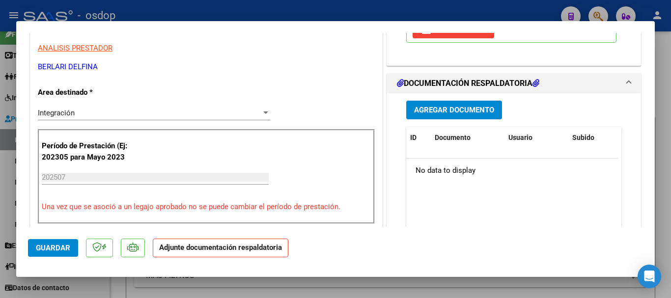
click at [420, 109] on span "Agregar Documento" at bounding box center [454, 110] width 80 height 9
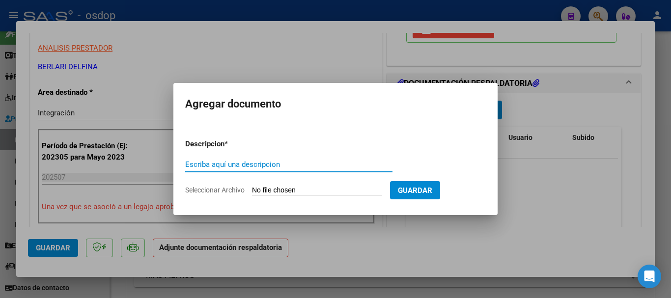
click at [208, 165] on input "Escriba aquí una descripcion" at bounding box center [288, 164] width 207 height 9
type input "planilla asistencia periodo [DATE]"
click at [308, 192] on input "Seleccionar Archivo" at bounding box center [317, 190] width 130 height 9
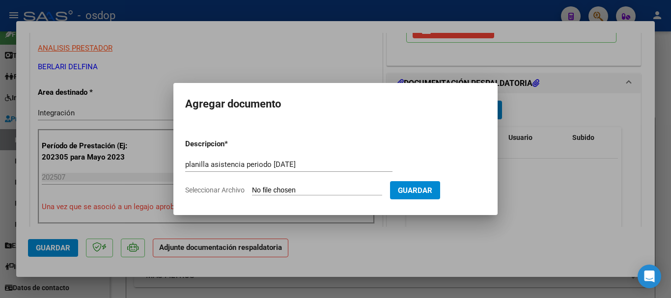
type input "C:\fakepath\PLANILLA BELARI-MARIANELA .pdf"
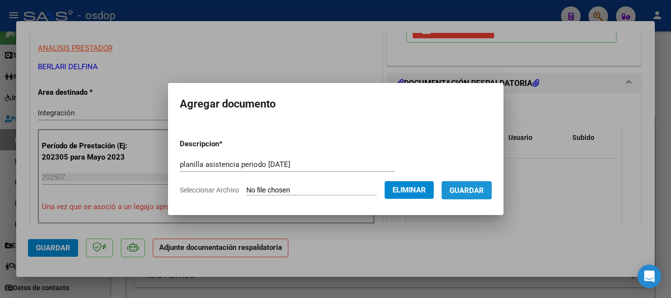
click at [460, 194] on span "Guardar" at bounding box center [466, 190] width 34 height 9
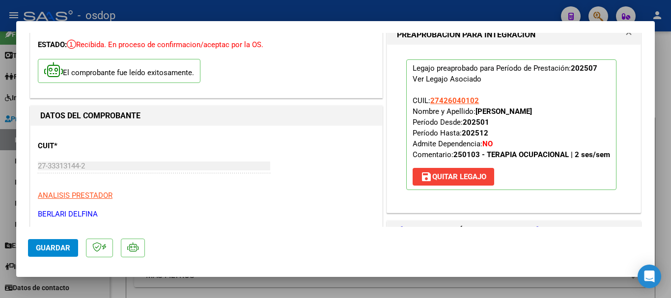
scroll to position [147, 0]
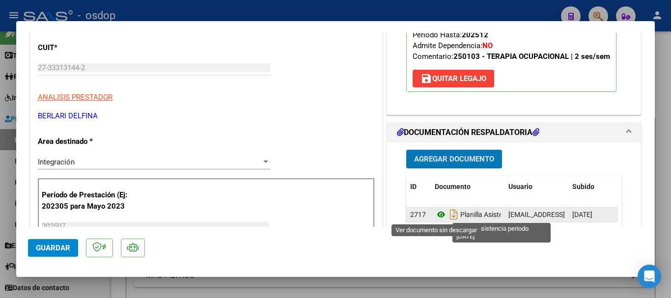
click at [437, 214] on icon at bounding box center [441, 215] width 13 height 12
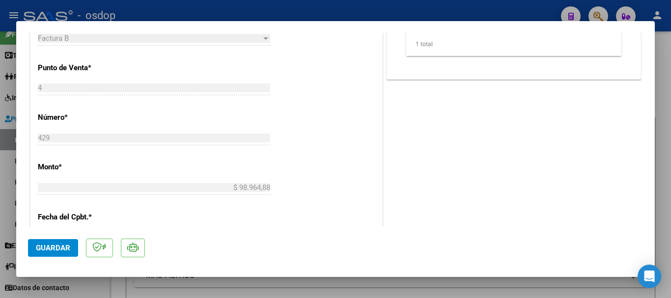
scroll to position [491, 0]
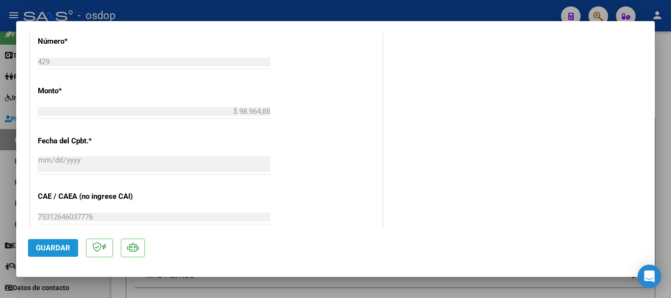
click at [61, 249] on span "Guardar" at bounding box center [53, 248] width 34 height 9
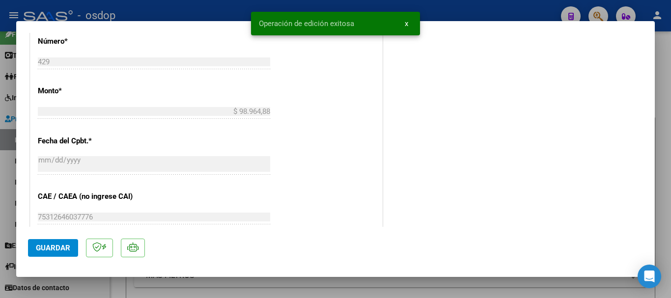
type input "$ 0,00"
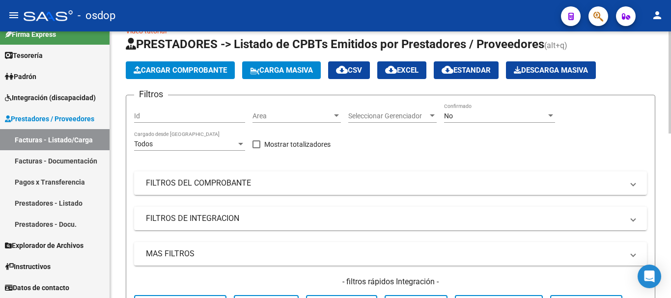
scroll to position [0, 0]
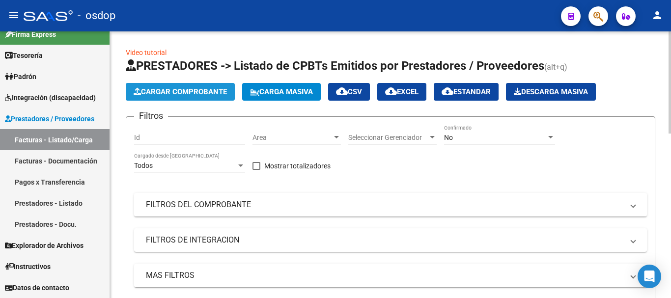
click at [182, 92] on span "Cargar Comprobante" at bounding box center [180, 91] width 93 height 9
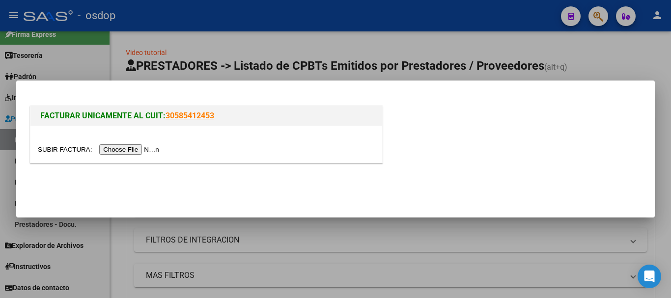
click at [152, 146] on input "file" at bounding box center [100, 149] width 124 height 10
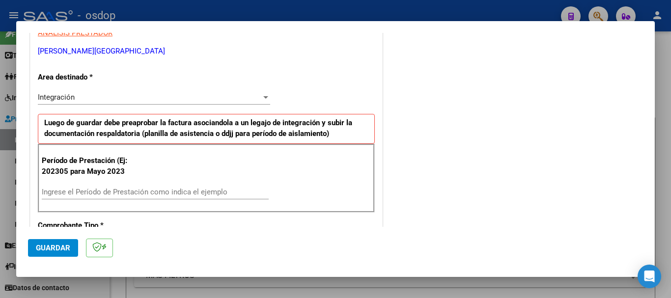
scroll to position [196, 0]
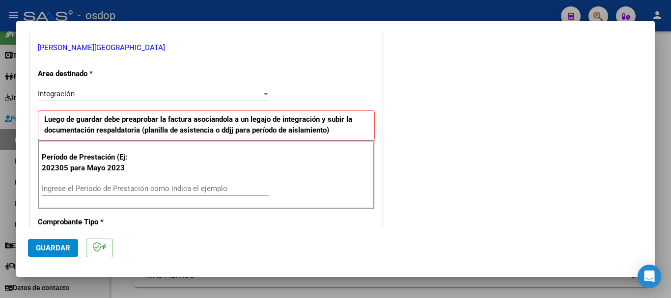
click at [75, 188] on input "Ingrese el Período de Prestación como indica el ejemplo" at bounding box center [155, 188] width 227 height 9
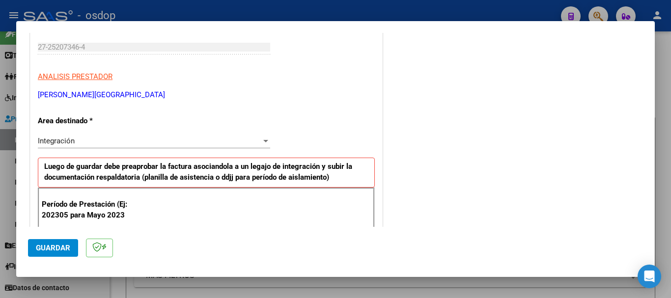
scroll to position [147, 0]
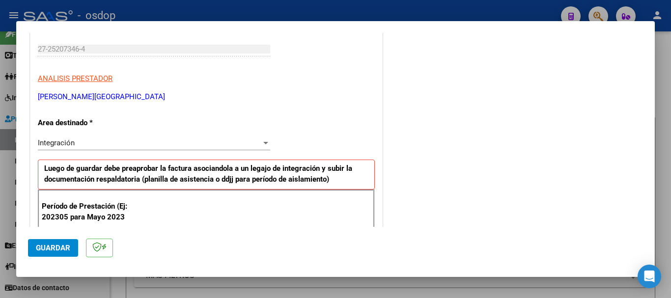
type input "202507"
click at [80, 138] on div "Integración" at bounding box center [149, 142] width 223 height 9
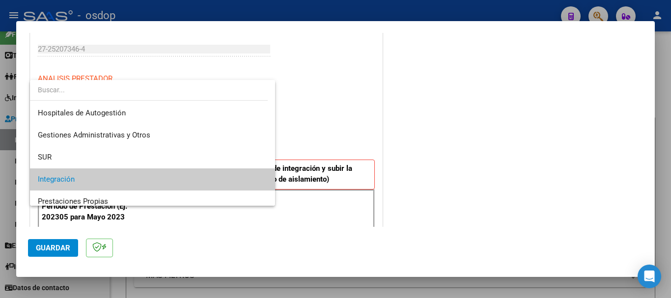
scroll to position [37, 0]
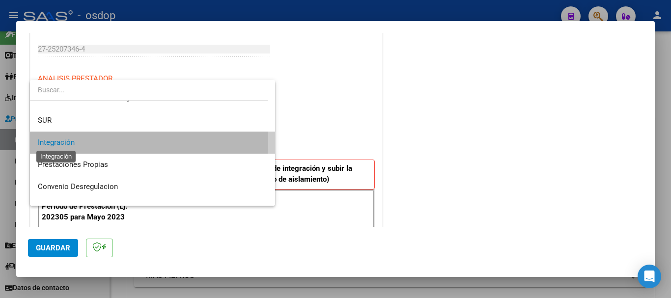
click at [71, 141] on span "Integración" at bounding box center [56, 142] width 37 height 9
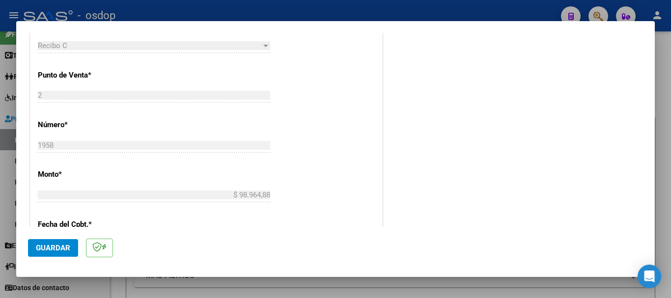
scroll to position [491, 0]
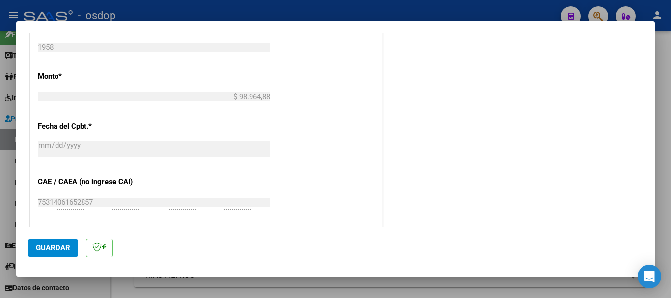
click at [45, 247] on span "Guardar" at bounding box center [53, 248] width 34 height 9
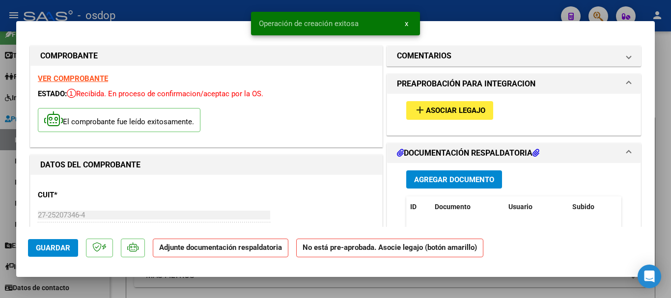
click at [455, 107] on span "Asociar Legajo" at bounding box center [455, 111] width 59 height 9
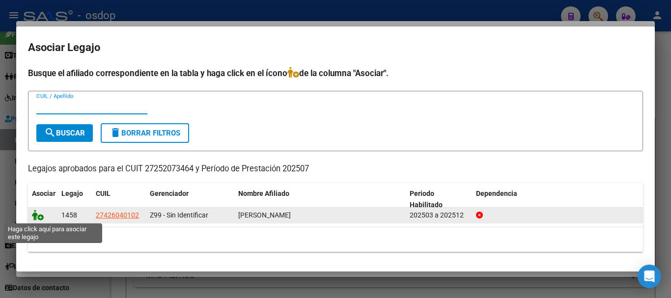
click at [34, 216] on icon at bounding box center [38, 215] width 12 height 11
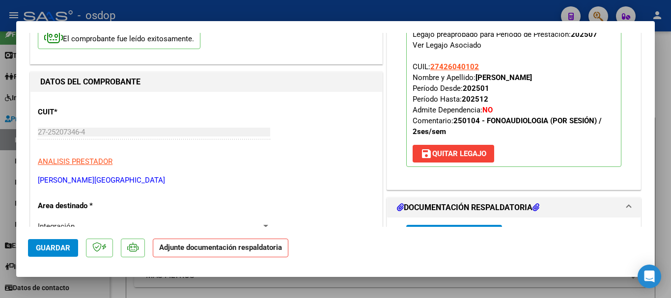
scroll to position [98, 0]
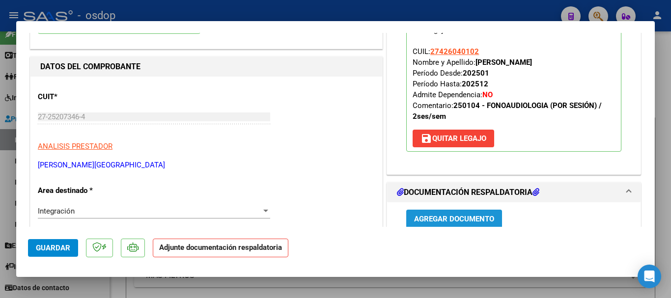
click at [448, 220] on span "Agregar Documento" at bounding box center [454, 219] width 80 height 9
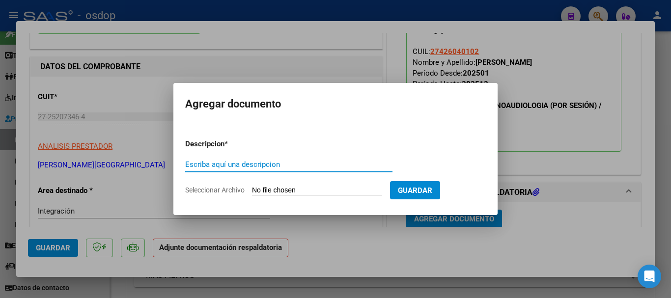
click at [233, 165] on input "Escriba aquí una descripcion" at bounding box center [288, 164] width 207 height 9
type input "planilla asistencia periodo [DATE]"
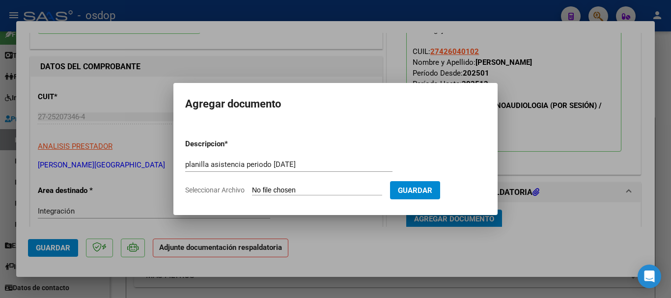
click at [275, 192] on input "Seleccionar Archivo" at bounding box center [317, 190] width 130 height 9
type input "C:\fakepath\PLANILLA LAGO MARIA -MARIANELA .pdf"
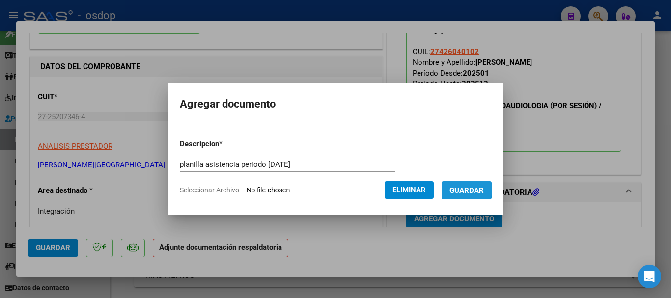
click at [465, 190] on span "Guardar" at bounding box center [466, 190] width 34 height 9
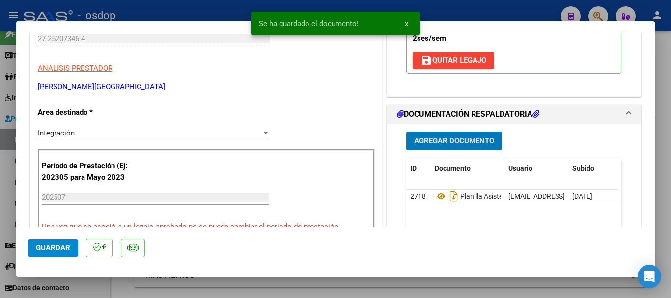
scroll to position [198, 0]
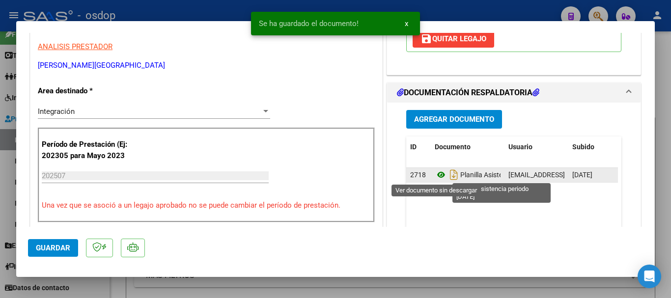
click at [438, 179] on icon at bounding box center [441, 175] width 13 height 12
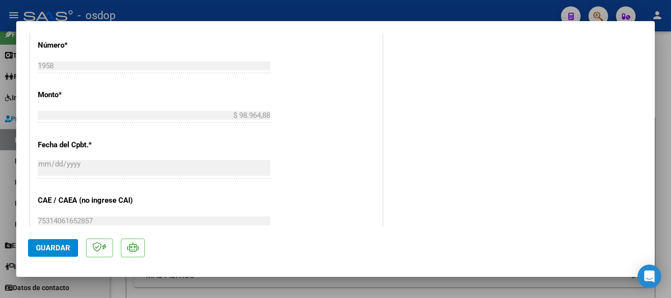
scroll to position [542, 0]
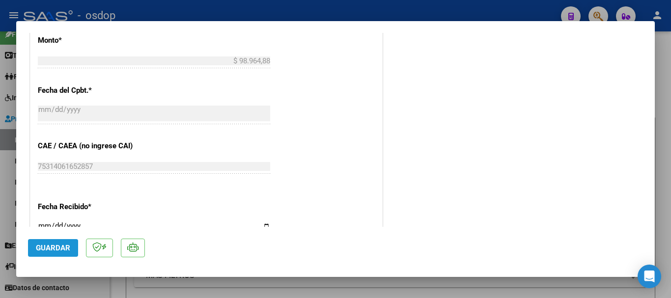
click at [60, 248] on span "Guardar" at bounding box center [53, 248] width 34 height 9
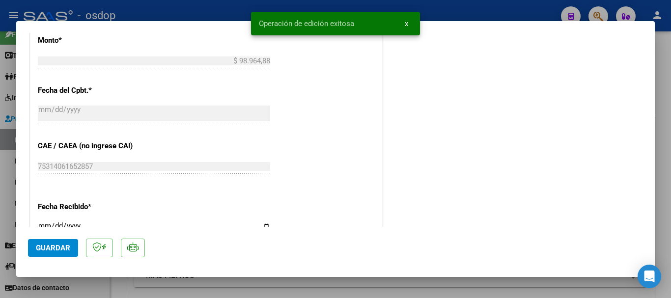
type input "$ 0,00"
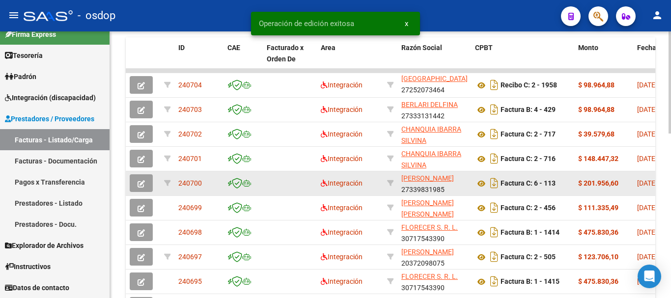
scroll to position [344, 0]
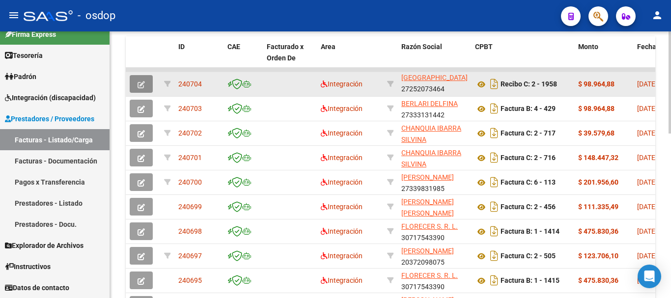
click at [140, 81] on icon "button" at bounding box center [140, 84] width 7 height 7
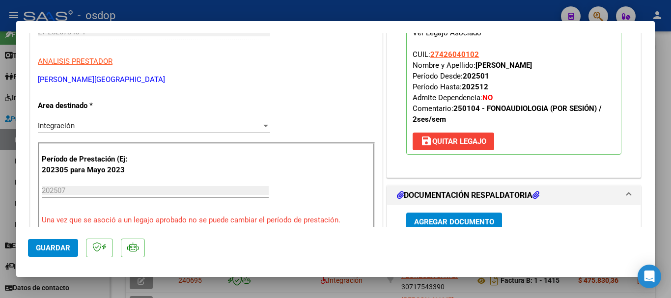
scroll to position [98, 0]
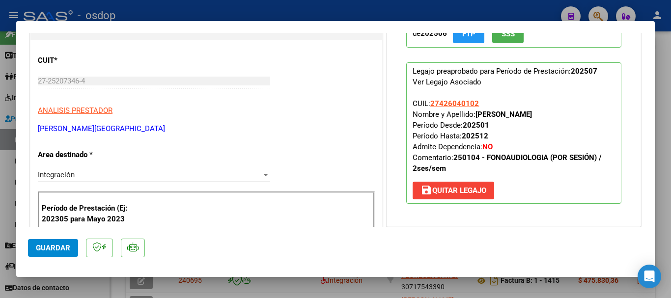
type input "$ 0,00"
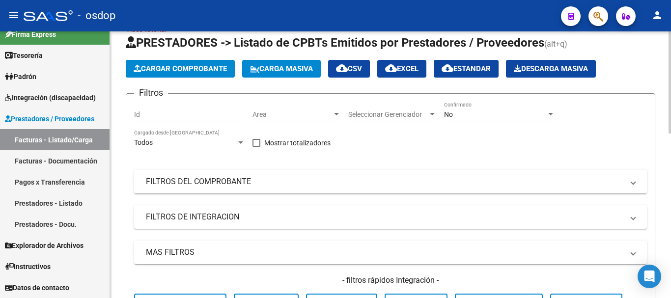
scroll to position [0, 0]
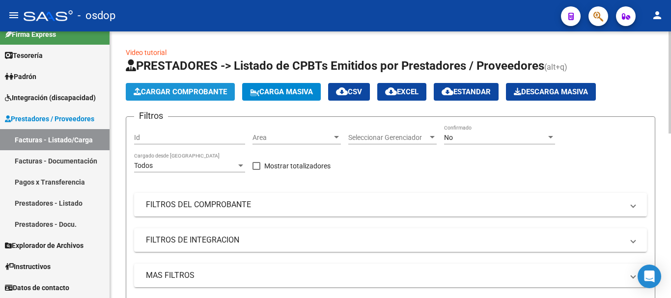
click at [194, 91] on span "Cargar Comprobante" at bounding box center [180, 91] width 93 height 9
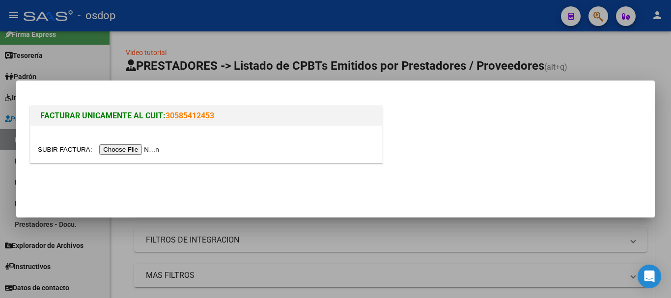
click at [157, 149] on input "file" at bounding box center [100, 149] width 124 height 10
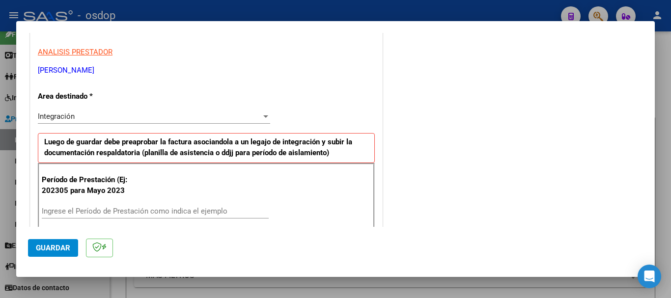
scroll to position [196, 0]
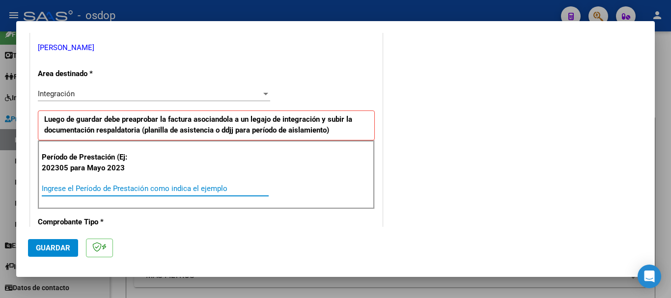
click at [111, 187] on input "Ingrese el Período de Prestación como indica el ejemplo" at bounding box center [155, 188] width 227 height 9
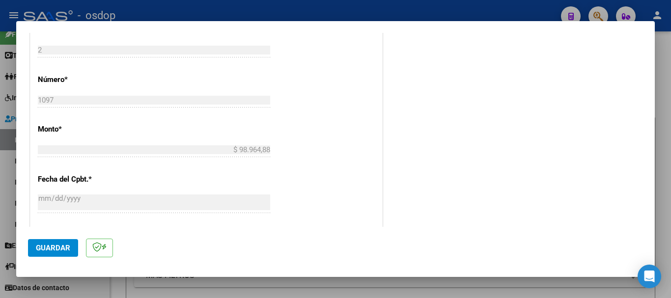
scroll to position [540, 0]
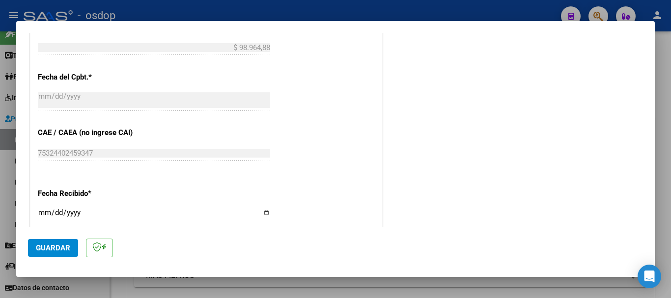
type input "202507"
click at [42, 244] on span "Guardar" at bounding box center [53, 248] width 34 height 9
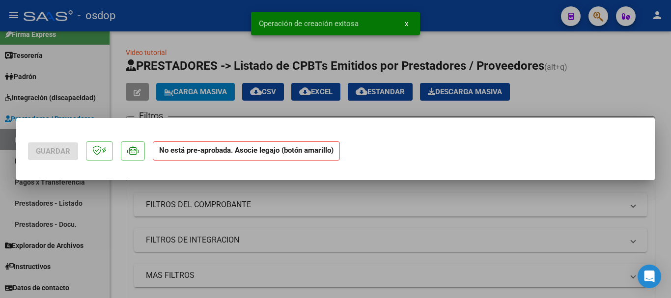
scroll to position [0, 0]
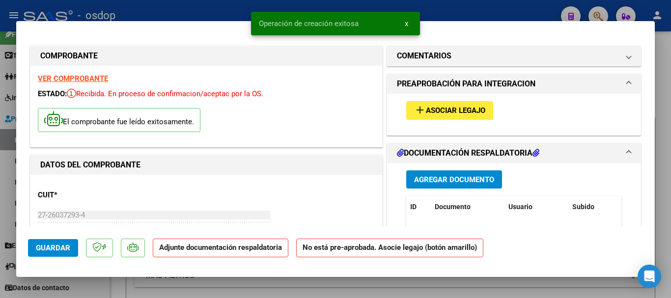
click at [448, 110] on span "Asociar Legajo" at bounding box center [455, 111] width 59 height 9
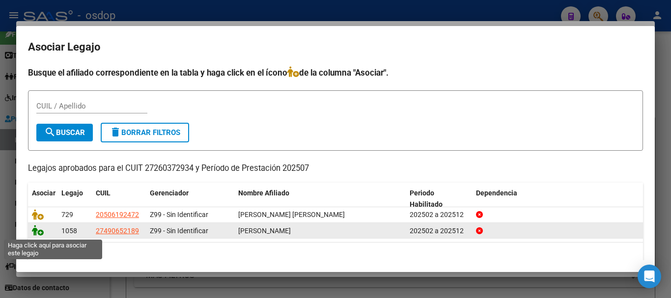
click at [36, 234] on icon at bounding box center [38, 230] width 12 height 11
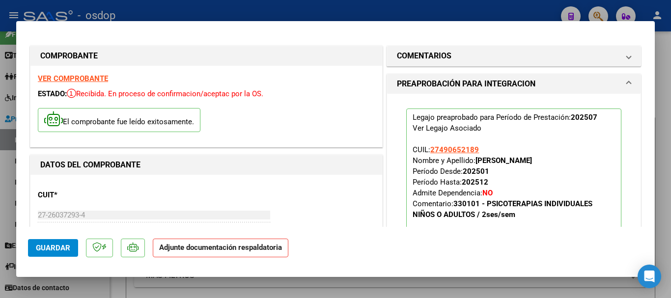
scroll to position [147, 0]
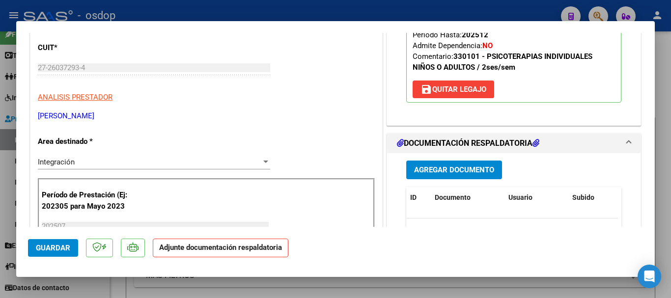
click at [440, 172] on span "Agregar Documento" at bounding box center [454, 170] width 80 height 9
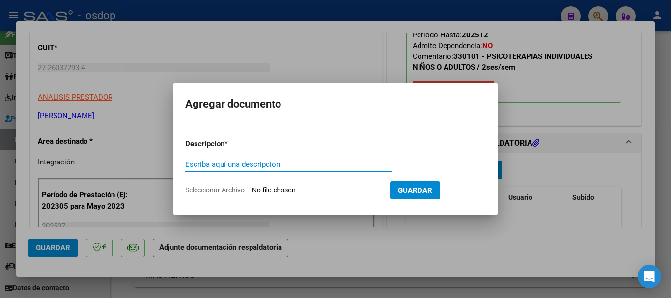
click at [211, 165] on input "Escriba aquí una descripcion" at bounding box center [288, 164] width 207 height 9
type input "o"
type input "planilla asistencia periodo [DATE]"
click at [315, 196] on form "Descripcion * planilla asistencia periodo julio 2025 Escriba aquí una descripci…" at bounding box center [335, 167] width 300 height 72
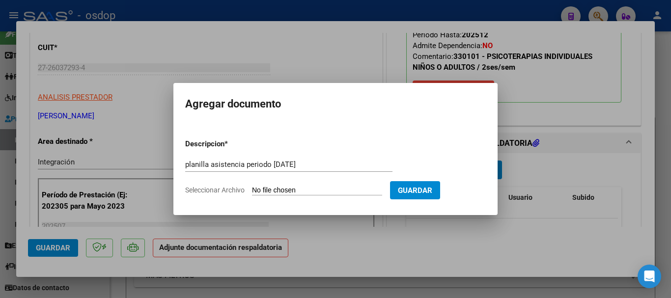
click at [320, 192] on input "Seleccionar Archivo" at bounding box center [317, 190] width 130 height 9
type input "C:\fakepath\PLANILLA VILLALVA -TOÑANEZ .pdf"
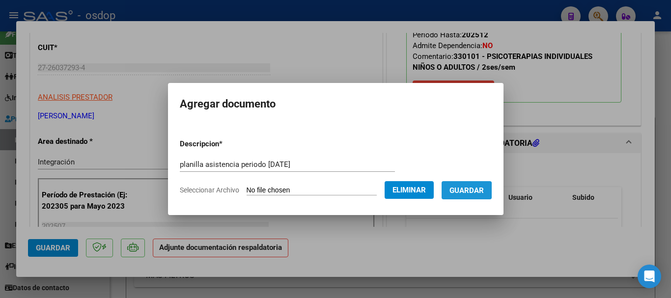
click at [468, 190] on span "Guardar" at bounding box center [466, 190] width 34 height 9
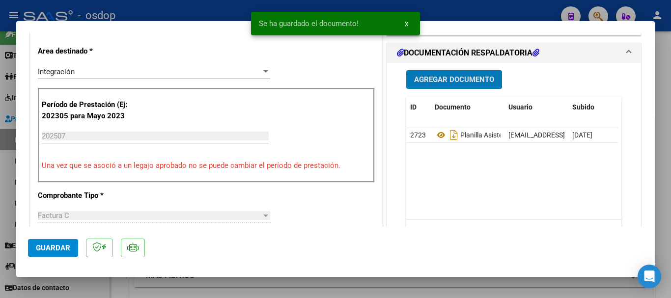
scroll to position [245, 0]
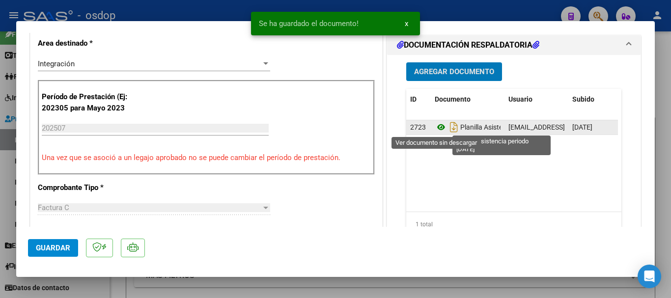
click at [437, 127] on icon at bounding box center [441, 127] width 13 height 12
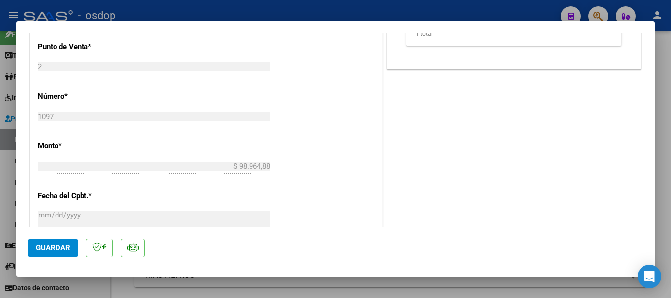
scroll to position [442, 0]
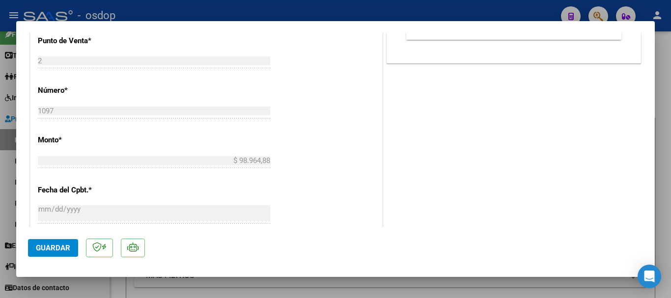
click at [57, 250] on span "Guardar" at bounding box center [53, 248] width 34 height 9
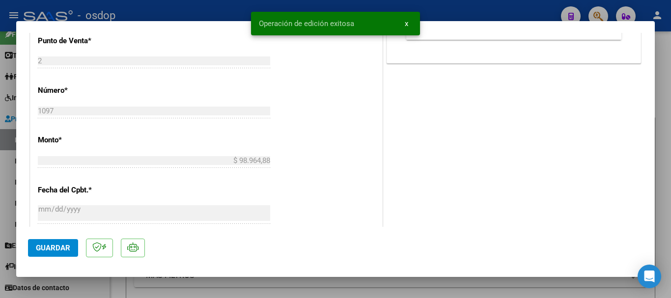
type input "$ 0,00"
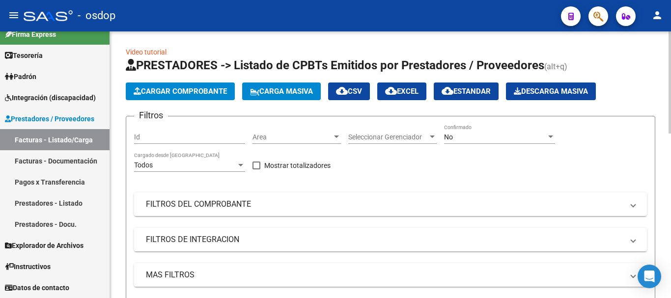
scroll to position [0, 0]
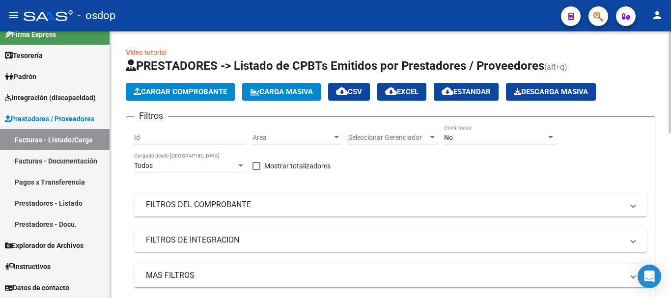
click at [190, 94] on span "Cargar Comprobante" at bounding box center [180, 91] width 93 height 9
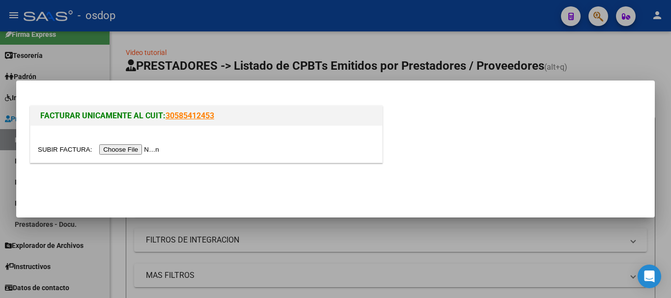
click at [139, 149] on input "file" at bounding box center [100, 149] width 124 height 10
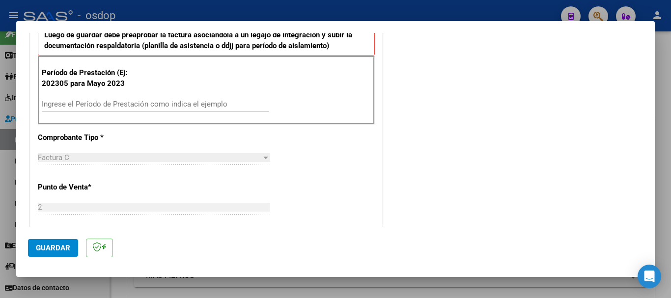
scroll to position [295, 0]
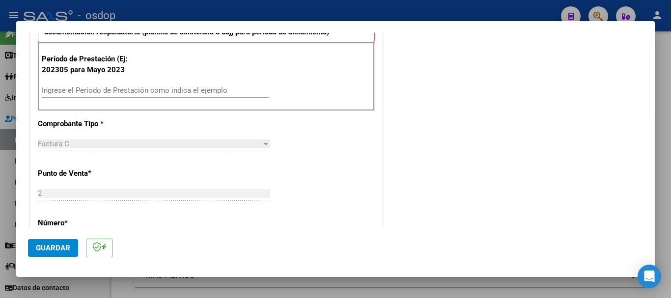
click at [103, 92] on input "Ingrese el Período de Prestación como indica el ejemplo" at bounding box center [155, 90] width 227 height 9
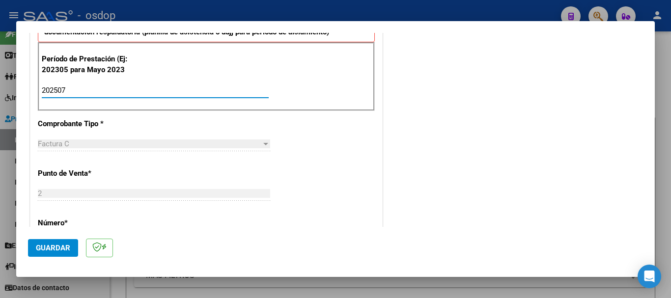
type input "202507"
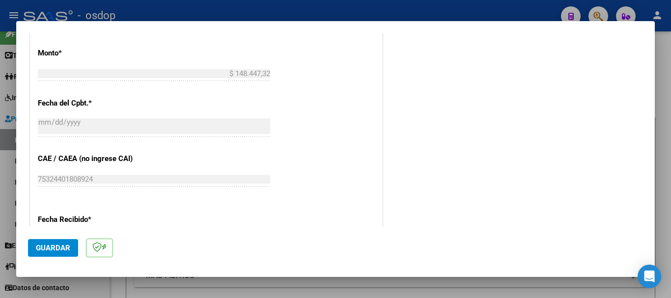
scroll to position [638, 0]
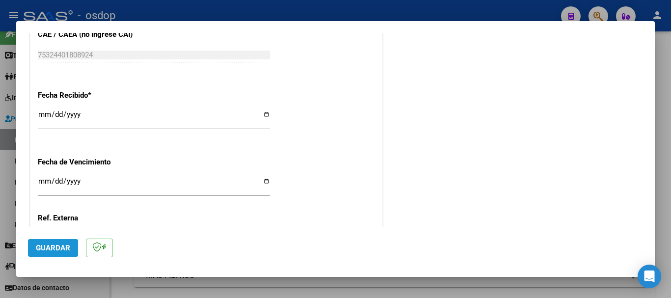
click at [36, 244] on span "Guardar" at bounding box center [53, 248] width 34 height 9
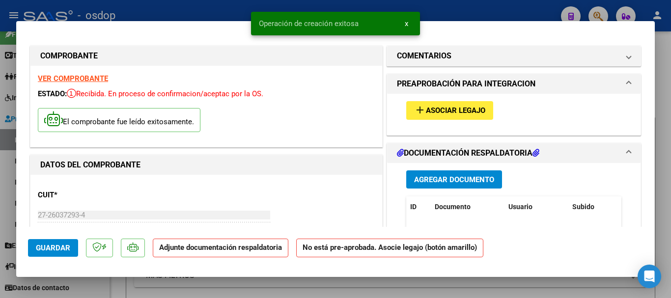
click at [452, 111] on span "Asociar Legajo" at bounding box center [455, 111] width 59 height 9
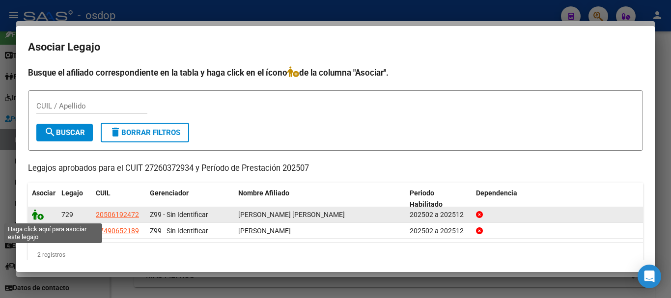
click at [34, 216] on icon at bounding box center [38, 214] width 12 height 11
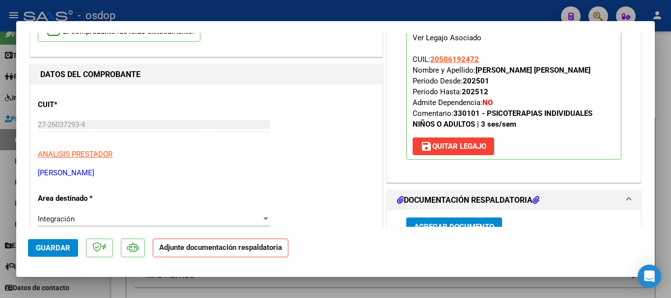
scroll to position [98, 0]
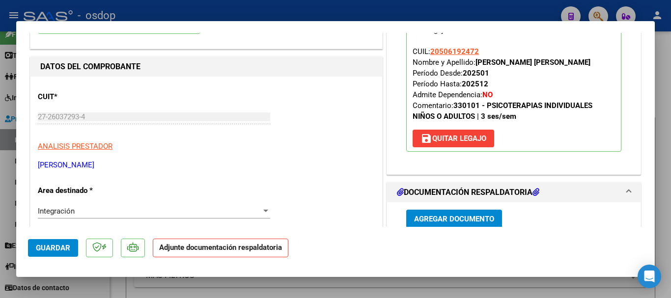
click at [453, 221] on span "Agregar Documento" at bounding box center [454, 219] width 80 height 9
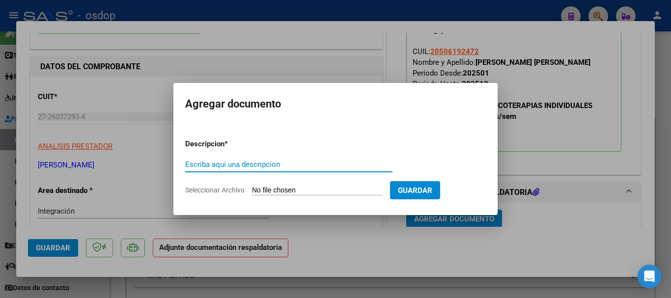
click at [211, 167] on input "Escriba aquí una descripcion" at bounding box center [288, 164] width 207 height 9
type input "planilla asistencia periodo [DATE]"
click at [311, 192] on input "Seleccionar Archivo" at bounding box center [317, 190] width 130 height 9
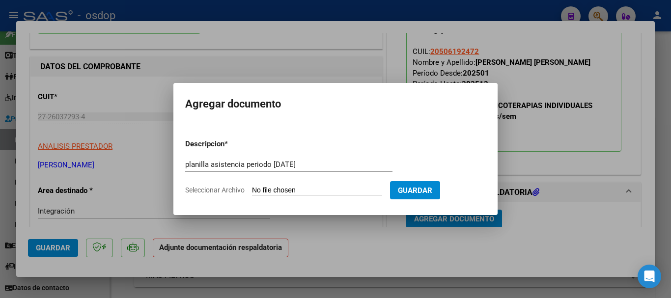
type input "C:\fakepath\PLANILLA LAGRAÑA .pdf"
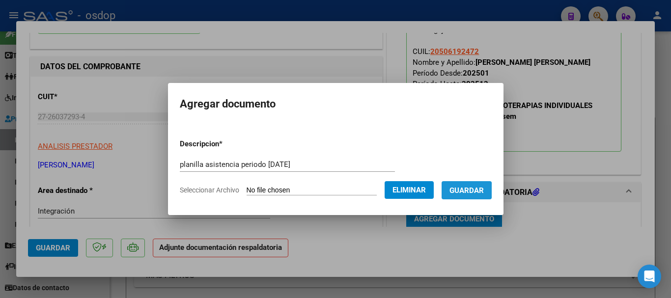
click at [464, 190] on span "Guardar" at bounding box center [466, 190] width 34 height 9
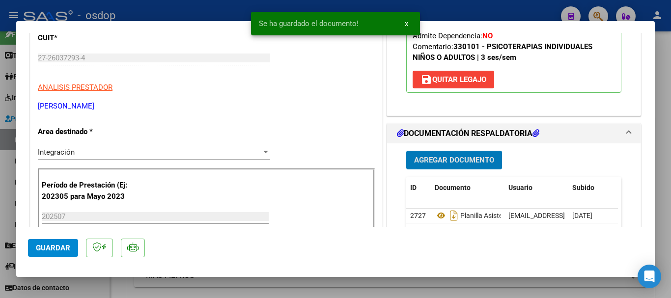
scroll to position [247, 0]
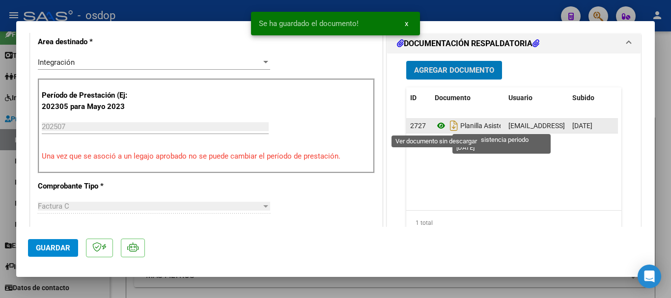
click at [436, 126] on icon at bounding box center [441, 126] width 13 height 12
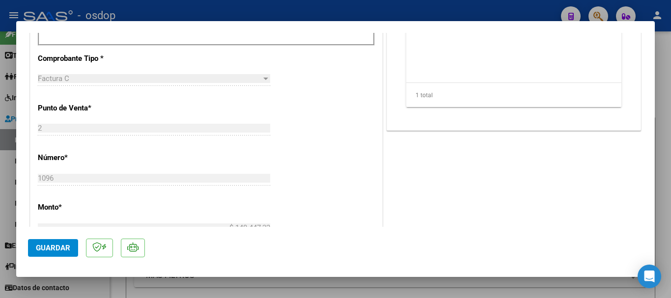
scroll to position [443, 0]
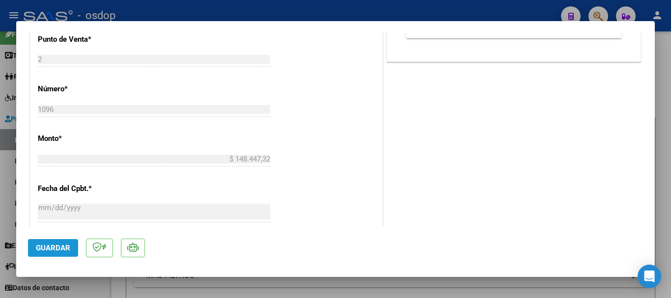
click at [56, 247] on span "Guardar" at bounding box center [53, 248] width 34 height 9
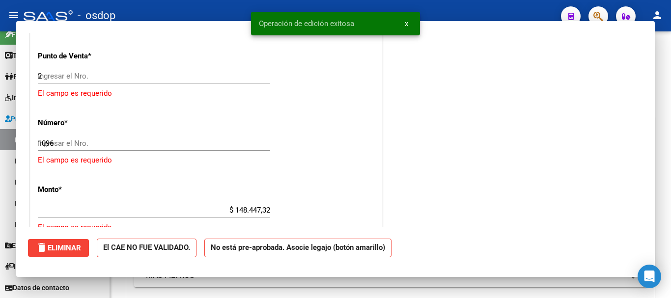
type input "$ 0,00"
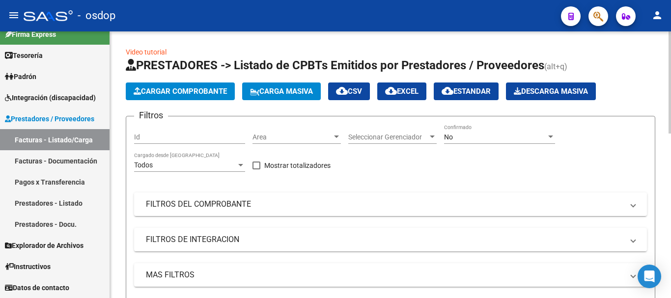
scroll to position [0, 0]
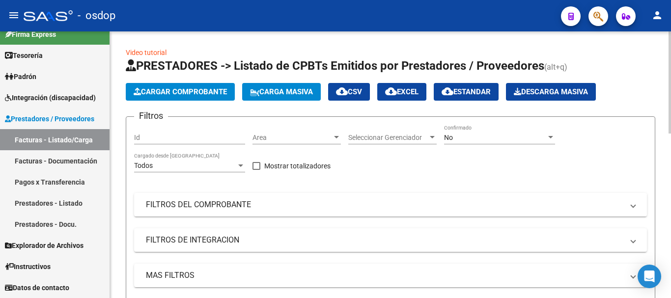
click at [201, 90] on span "Cargar Comprobante" at bounding box center [180, 91] width 93 height 9
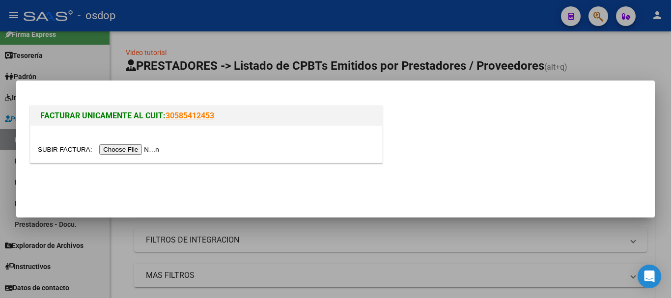
click at [148, 149] on input "file" at bounding box center [100, 149] width 124 height 10
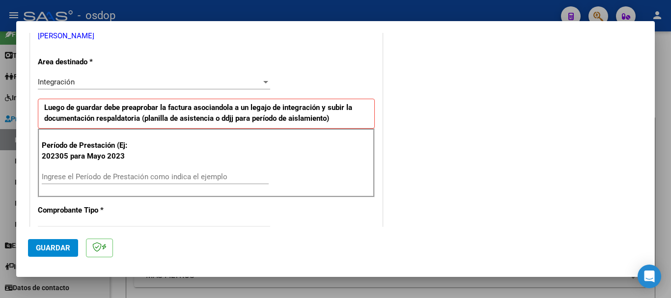
scroll to position [295, 0]
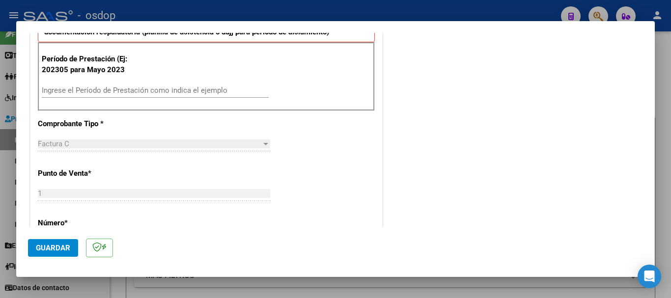
click at [76, 94] on input "Ingrese el Período de Prestación como indica el ejemplo" at bounding box center [155, 90] width 227 height 9
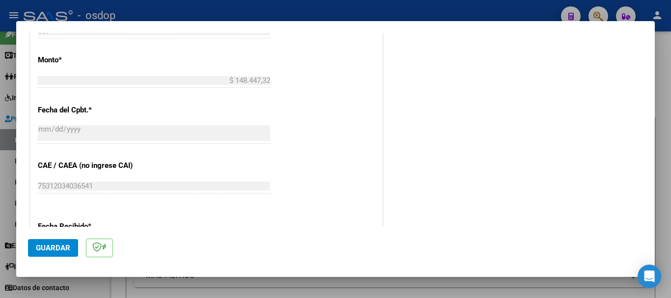
scroll to position [540, 0]
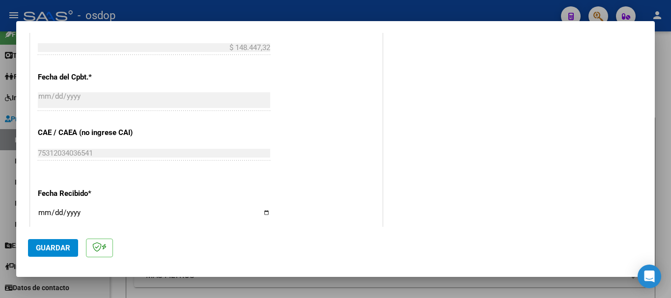
type input "202507"
click at [51, 248] on span "Guardar" at bounding box center [53, 248] width 34 height 9
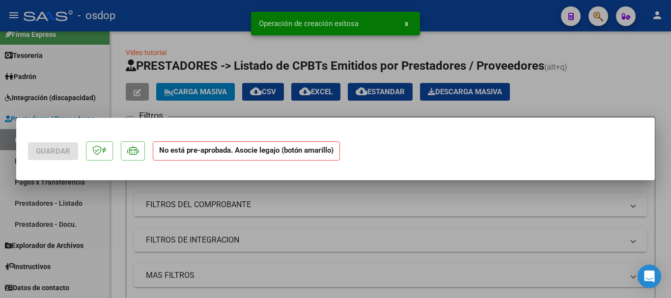
scroll to position [0, 0]
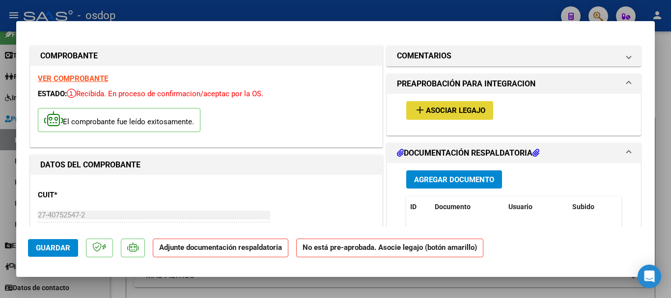
click at [432, 117] on button "add Asociar Legajo" at bounding box center [449, 110] width 87 height 18
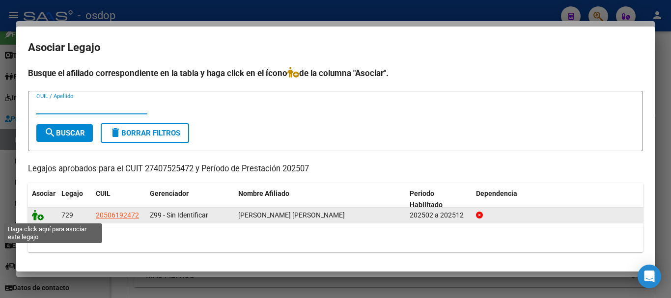
click at [39, 218] on icon at bounding box center [38, 215] width 12 height 11
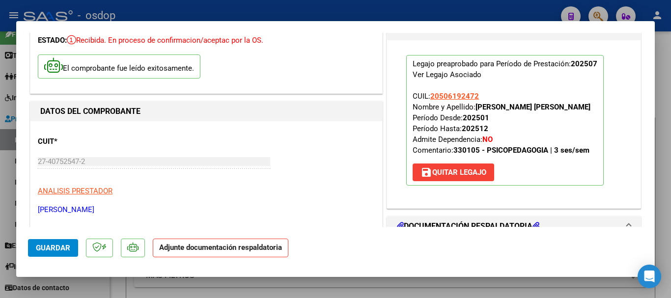
scroll to position [98, 0]
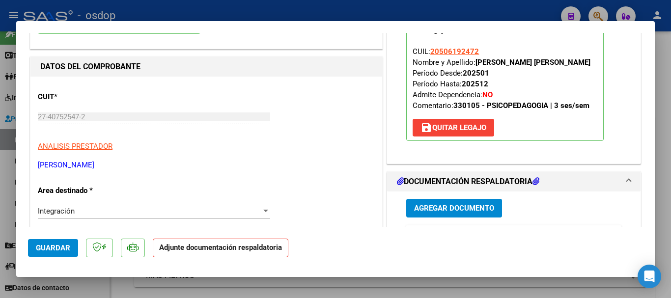
click at [439, 207] on span "Agregar Documento" at bounding box center [454, 208] width 80 height 9
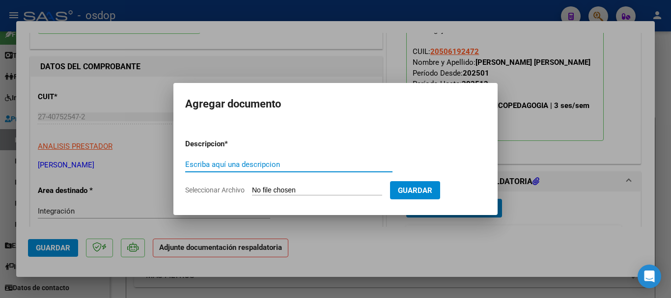
click at [255, 163] on input "Escriba aquí una descripcion" at bounding box center [288, 164] width 207 height 9
type input "planilla asistencia del periodo 2025"
click at [287, 189] on input "Seleccionar Archivo" at bounding box center [317, 190] width 130 height 9
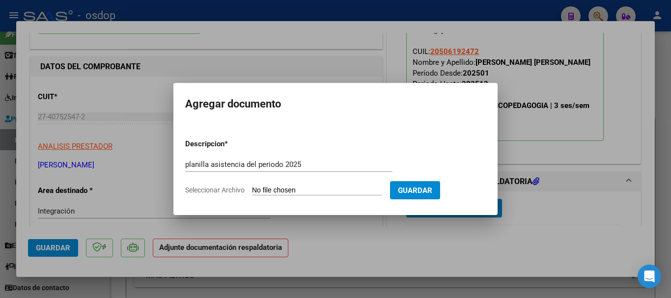
type input "C:\fakepath\PLANILLA GARCIA -LAGRAÑA .pdf"
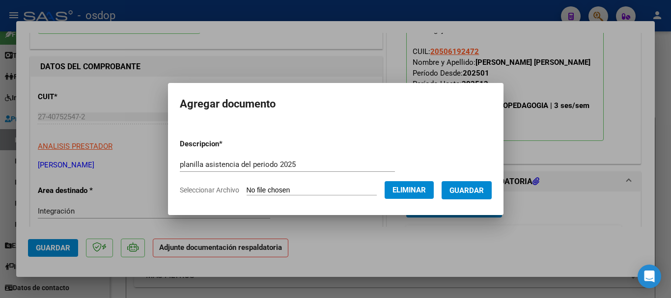
click at [464, 194] on span "Guardar" at bounding box center [466, 190] width 34 height 9
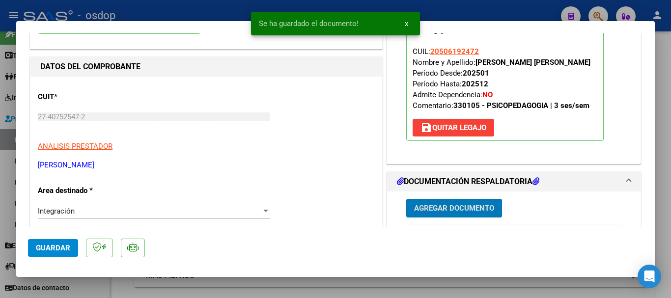
scroll to position [245, 0]
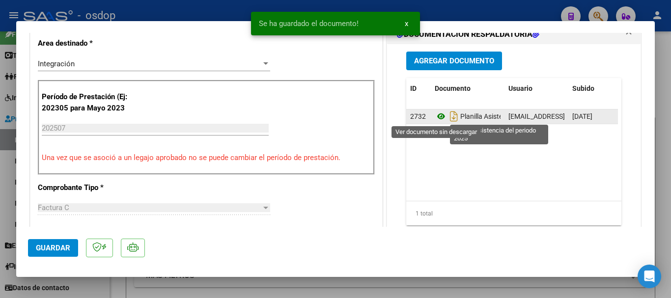
click at [437, 117] on icon at bounding box center [441, 116] width 13 height 12
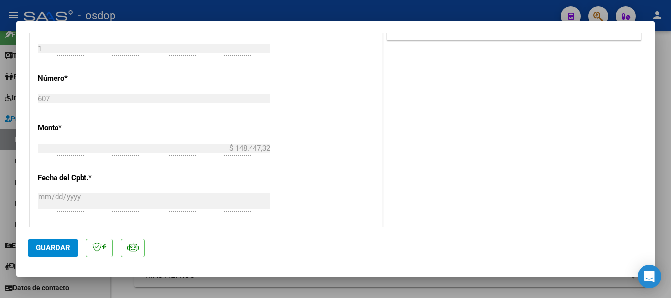
scroll to position [540, 0]
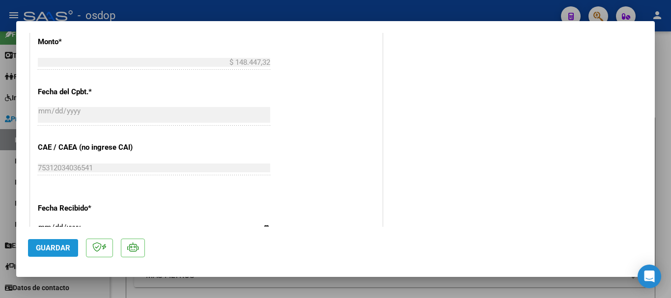
click at [62, 250] on span "Guardar" at bounding box center [53, 248] width 34 height 9
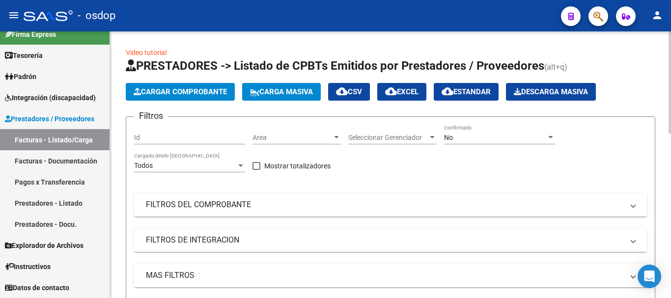
scroll to position [245, 0]
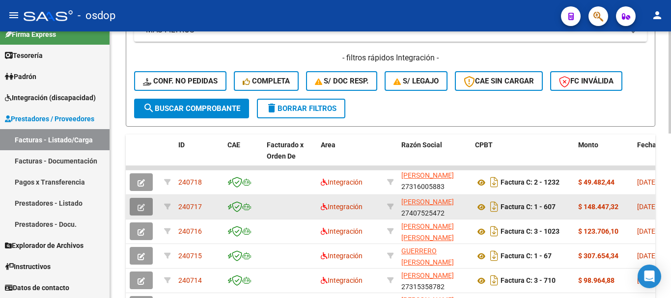
click at [137, 206] on icon "button" at bounding box center [140, 207] width 7 height 7
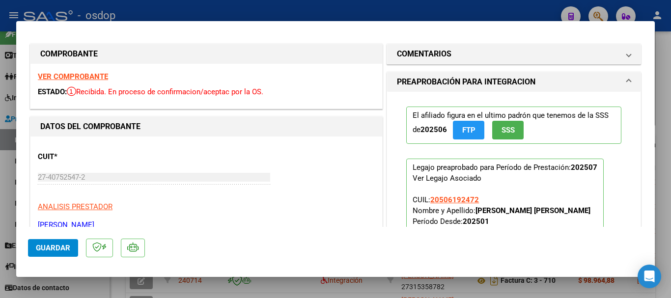
scroll to position [0, 0]
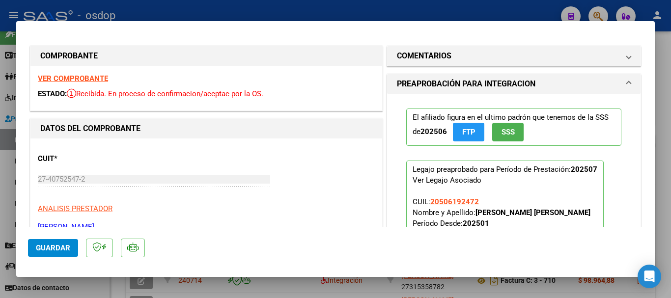
type input "$ 0,00"
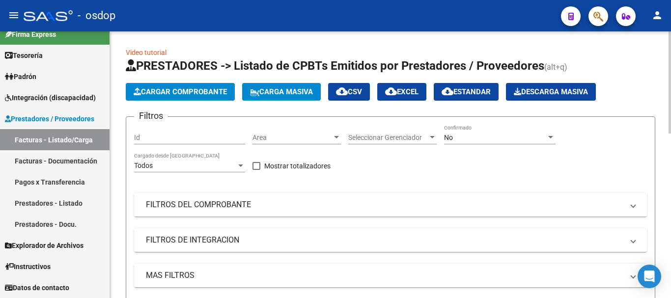
click at [201, 87] on button "Cargar Comprobante" at bounding box center [180, 92] width 109 height 18
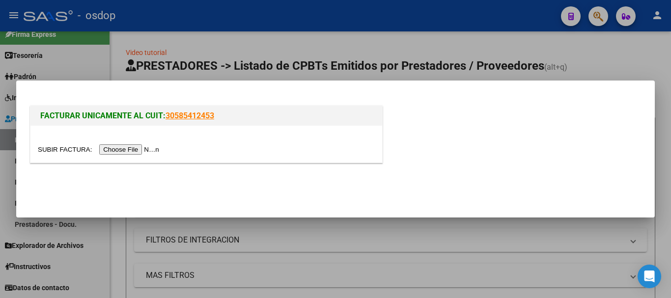
click at [159, 150] on input "file" at bounding box center [100, 149] width 124 height 10
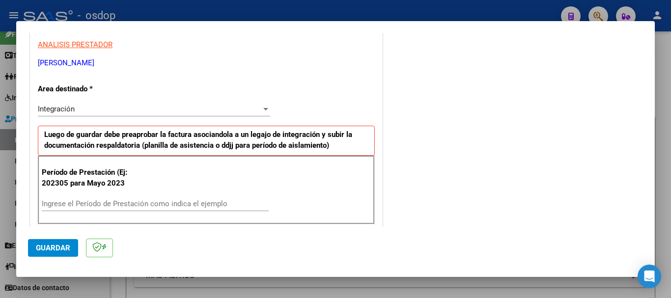
scroll to position [196, 0]
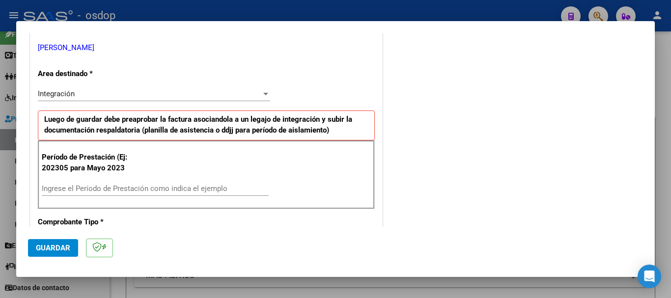
click at [73, 187] on input "Ingrese el Período de Prestación como indica el ejemplo" at bounding box center [155, 188] width 227 height 9
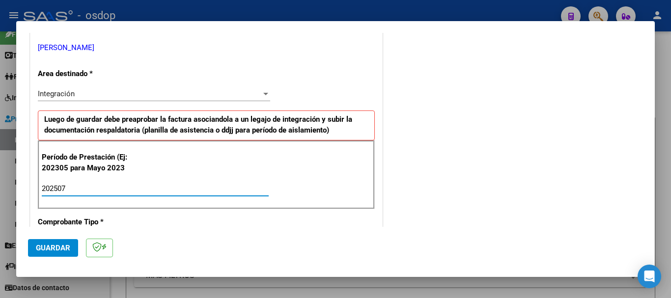
type input "202507"
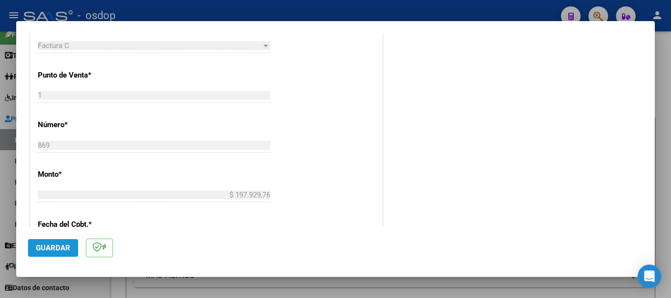
click at [64, 250] on span "Guardar" at bounding box center [53, 248] width 34 height 9
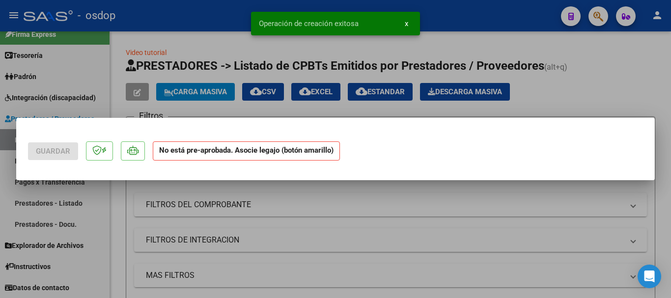
scroll to position [0, 0]
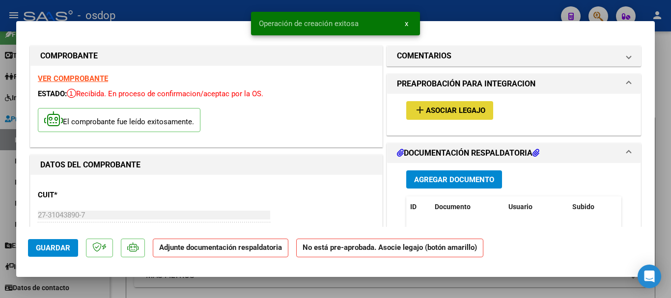
click at [463, 114] on span "Asociar Legajo" at bounding box center [455, 111] width 59 height 9
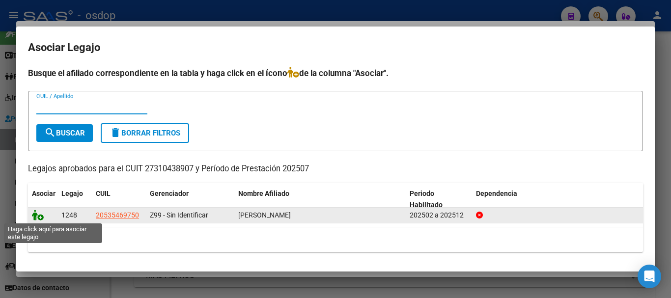
click at [33, 219] on icon at bounding box center [38, 215] width 12 height 11
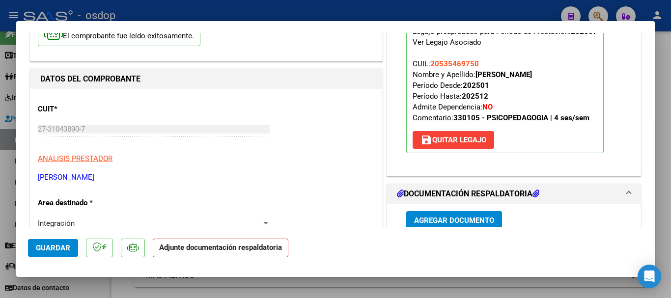
scroll to position [98, 0]
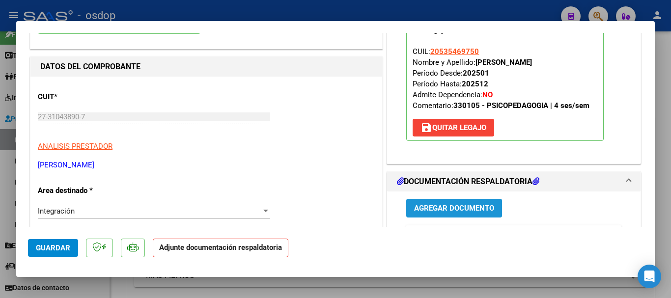
click at [462, 203] on span "Agregar Documento" at bounding box center [454, 207] width 80 height 9
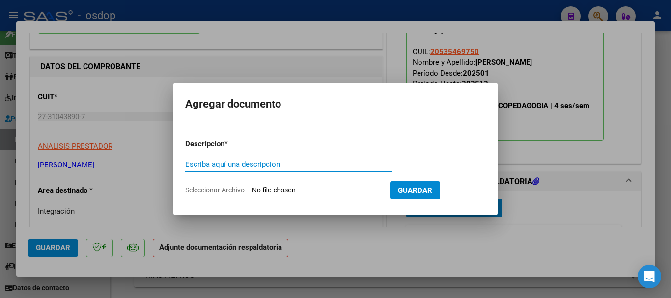
click at [257, 167] on input "Escriba aquí una descripcion" at bounding box center [288, 164] width 207 height 9
type input "planilla asistencia periodo [DATE]"
click at [281, 189] on input "Seleccionar Archivo" at bounding box center [317, 190] width 130 height 9
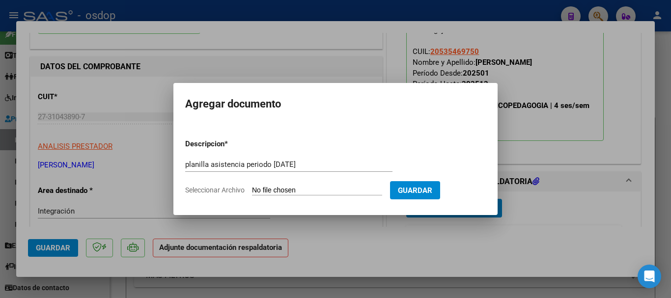
type input "C:\fakepath\Pucheta Ulises julio 25.pdf"
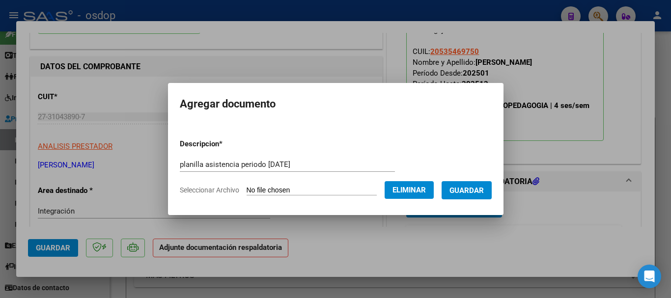
click at [484, 186] on span "Guardar" at bounding box center [466, 190] width 34 height 9
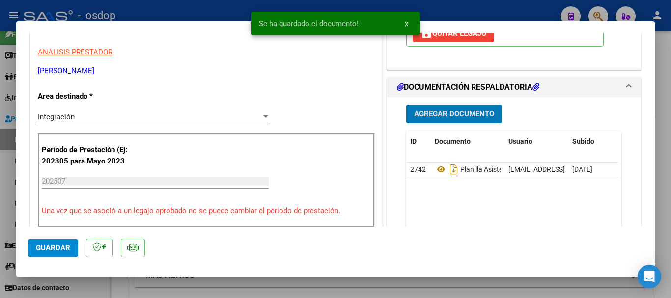
scroll to position [196, 0]
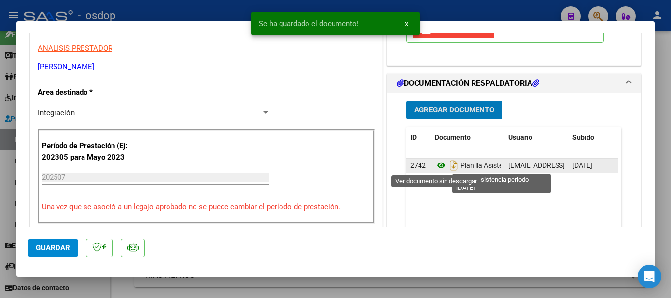
click at [435, 167] on icon at bounding box center [441, 166] width 13 height 12
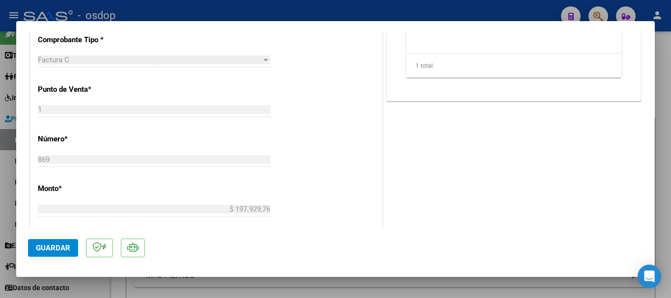
scroll to position [442, 0]
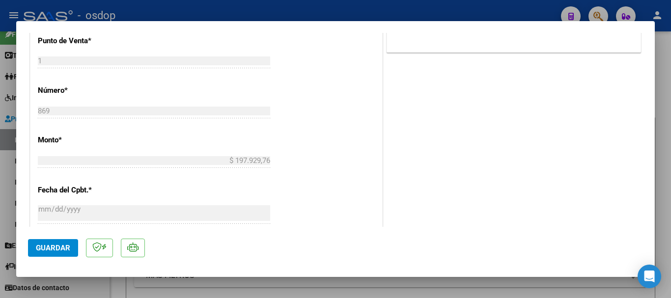
click at [66, 249] on span "Guardar" at bounding box center [53, 248] width 34 height 9
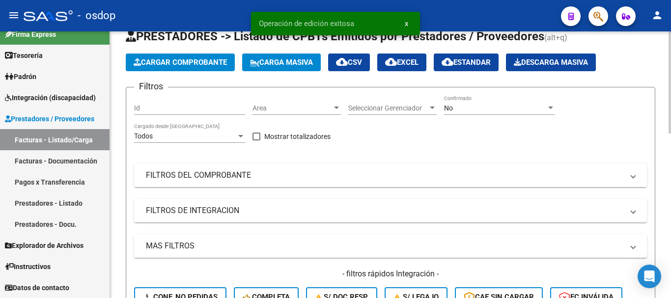
scroll to position [147, 0]
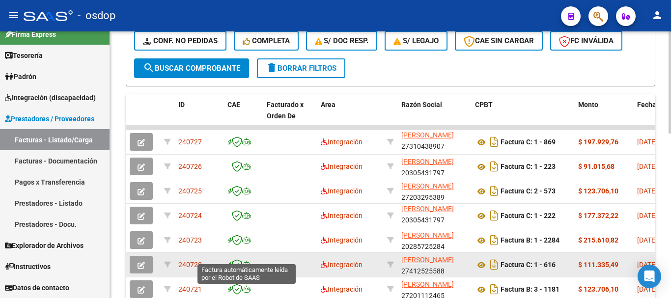
scroll to position [295, 0]
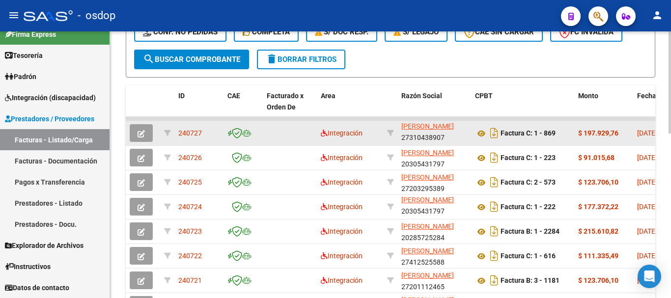
click at [140, 135] on icon "button" at bounding box center [140, 133] width 7 height 7
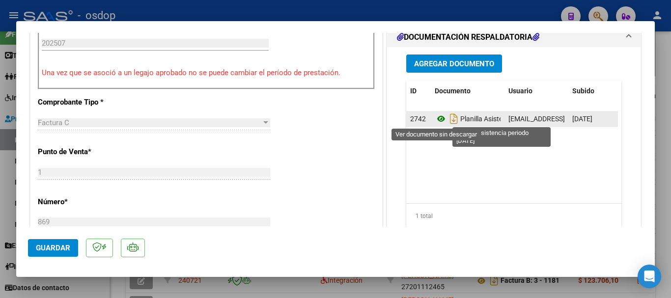
click at [437, 121] on icon at bounding box center [441, 119] width 13 height 12
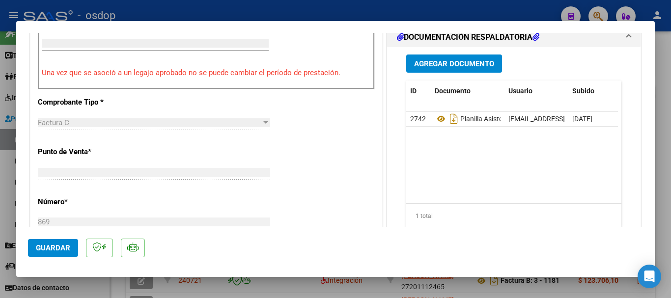
type input "$ 0,00"
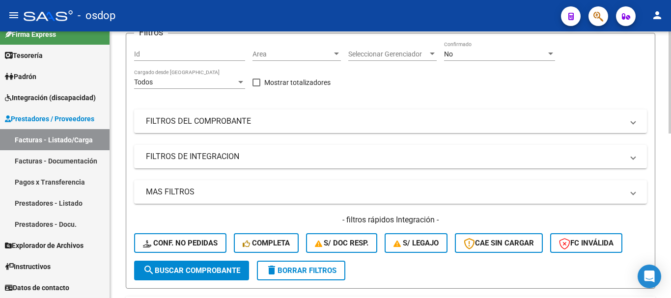
scroll to position [0, 0]
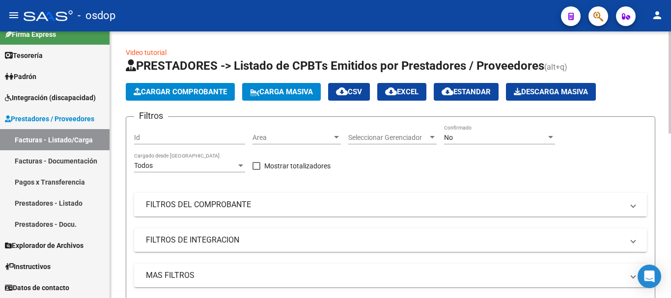
click at [211, 87] on button "Cargar Comprobante" at bounding box center [180, 92] width 109 height 18
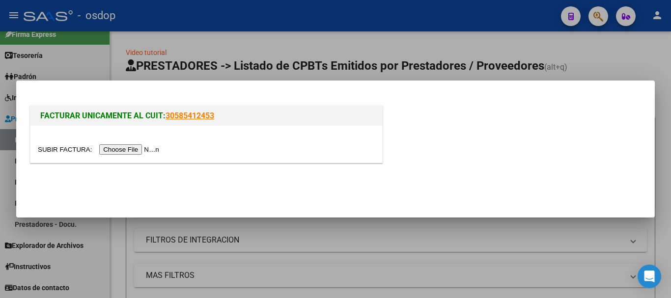
click at [129, 149] on input "file" at bounding box center [100, 149] width 124 height 10
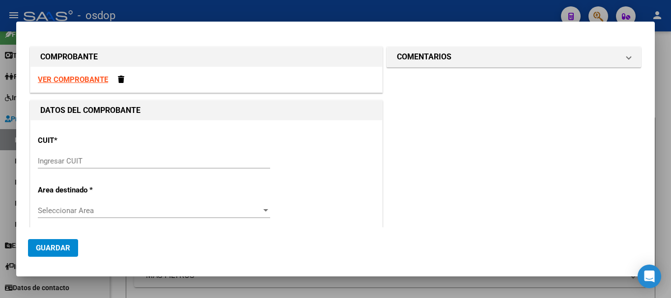
click at [67, 81] on strong "VER COMPROBANTE" at bounding box center [73, 79] width 70 height 9
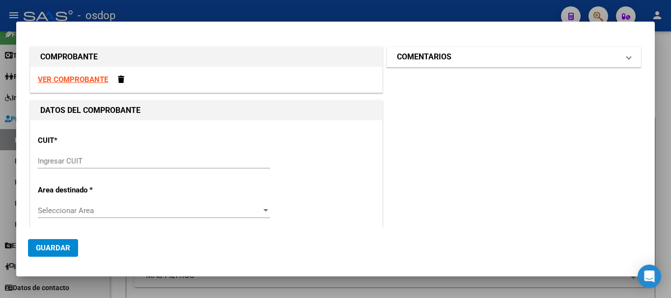
click at [446, 54] on h1 "COMENTARIOS" at bounding box center [424, 57] width 54 height 12
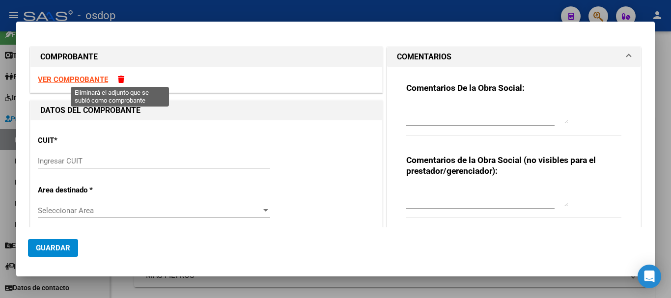
click at [118, 81] on span at bounding box center [121, 79] width 6 height 7
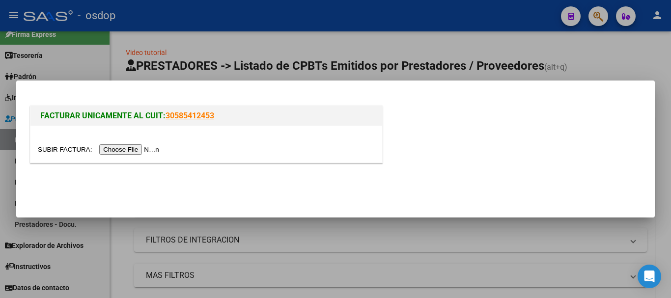
click at [152, 148] on input "file" at bounding box center [100, 149] width 124 height 10
click at [157, 148] on input "file" at bounding box center [100, 149] width 124 height 10
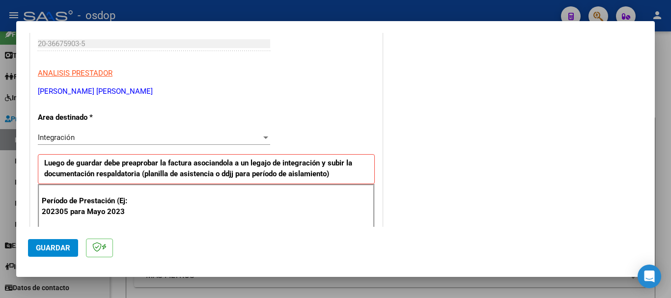
scroll to position [245, 0]
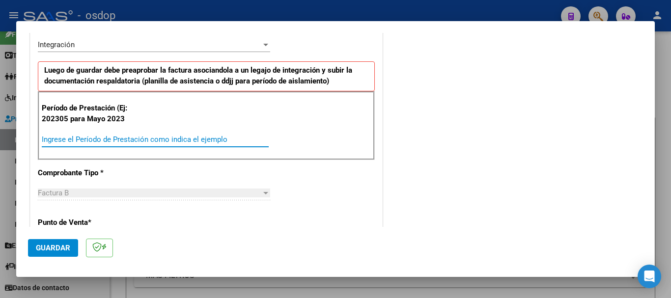
click at [116, 138] on input "Ingrese el Período de Prestación como indica el ejemplo" at bounding box center [155, 139] width 227 height 9
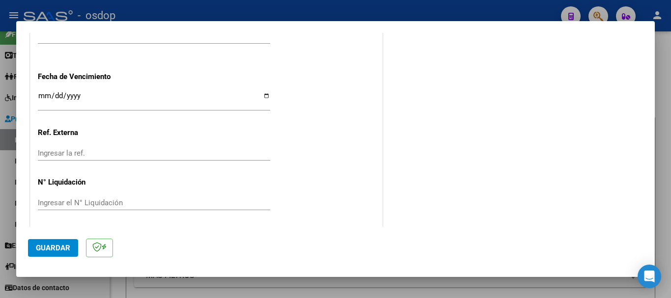
scroll to position [726, 0]
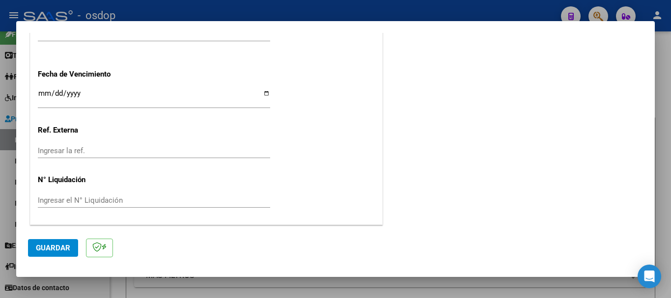
type input "202507"
click at [63, 249] on span "Guardar" at bounding box center [53, 248] width 34 height 9
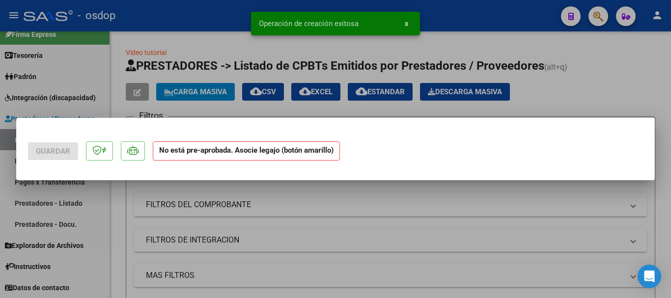
scroll to position [0, 0]
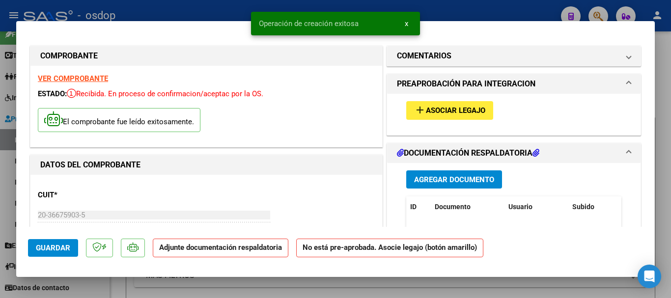
click at [414, 110] on mat-icon "add" at bounding box center [420, 110] width 12 height 12
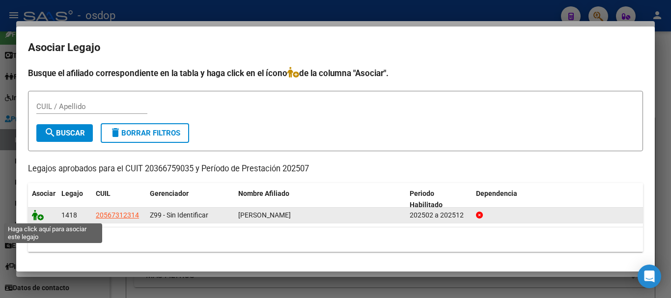
click at [39, 215] on icon at bounding box center [38, 215] width 12 height 11
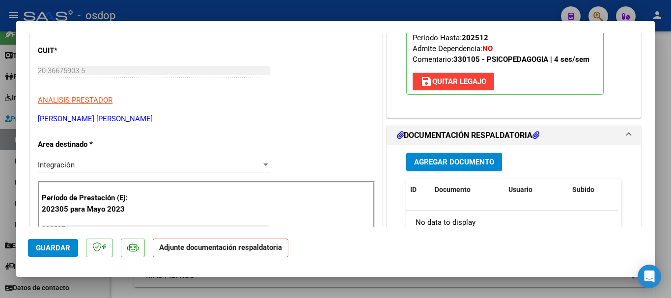
scroll to position [147, 0]
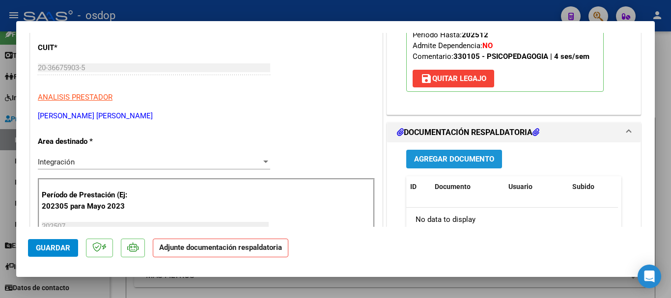
click at [440, 163] on span "Agregar Documento" at bounding box center [454, 159] width 80 height 9
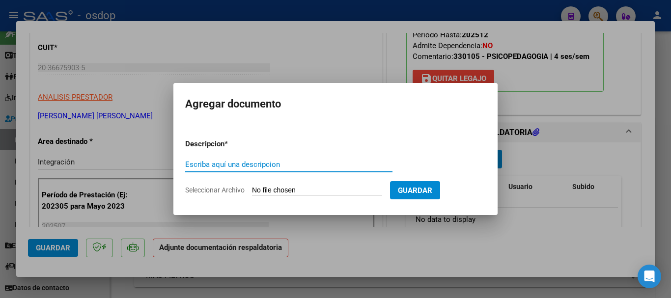
click at [303, 163] on input "Escriba aquí una descripcion" at bounding box center [288, 164] width 207 height 9
type input "planilla asistencia periodo [DATE]"
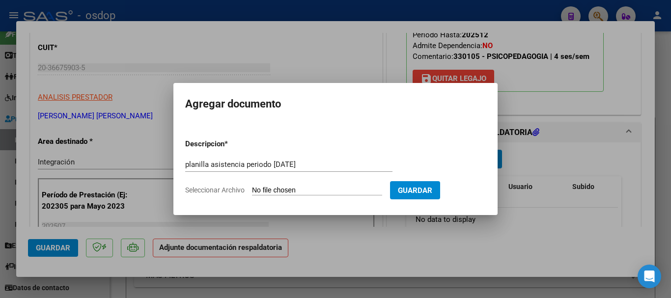
click at [291, 190] on input "Seleccionar Archivo" at bounding box center [317, 190] width 130 height 9
type input "C:\fakepath\[PERSON_NAME] .pdf"
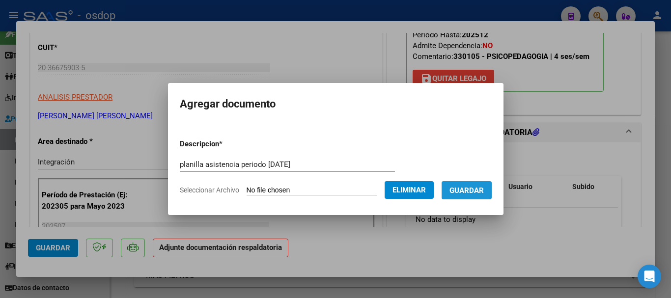
click at [473, 191] on span "Guardar" at bounding box center [466, 190] width 34 height 9
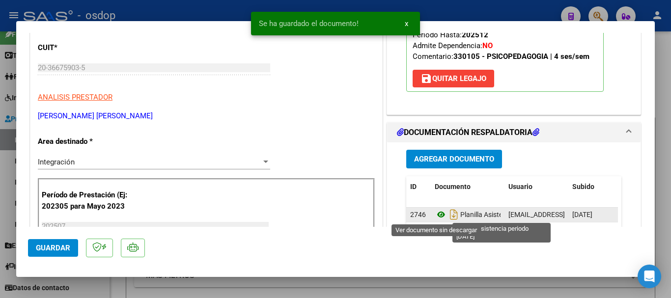
click at [435, 212] on icon at bounding box center [441, 215] width 13 height 12
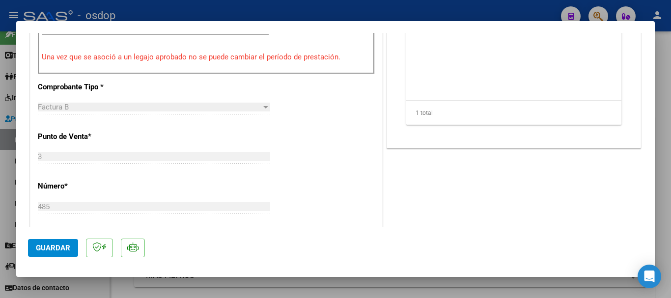
scroll to position [393, 0]
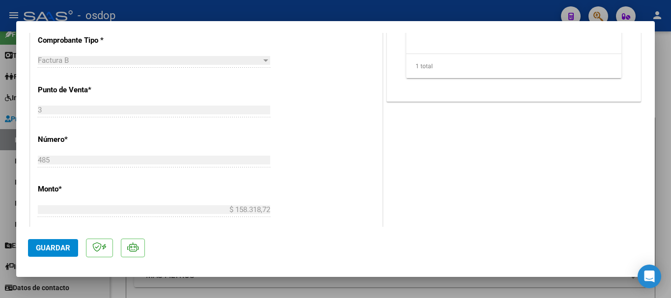
click at [62, 247] on span "Guardar" at bounding box center [53, 248] width 34 height 9
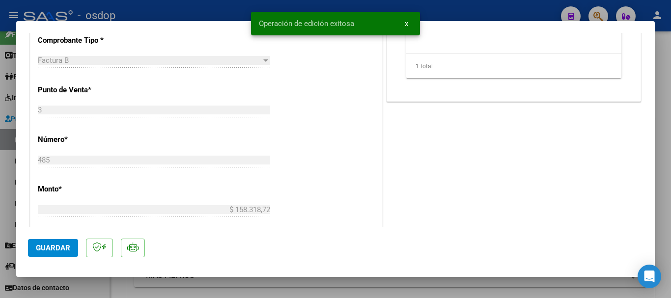
type input "$ 0,00"
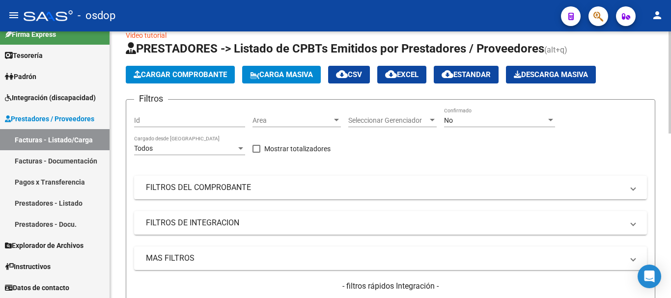
scroll to position [0, 0]
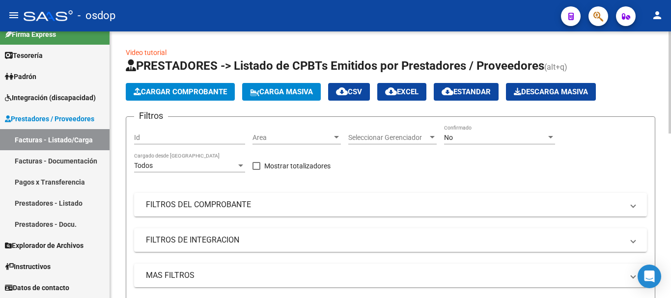
click at [173, 85] on button "Cargar Comprobante" at bounding box center [180, 92] width 109 height 18
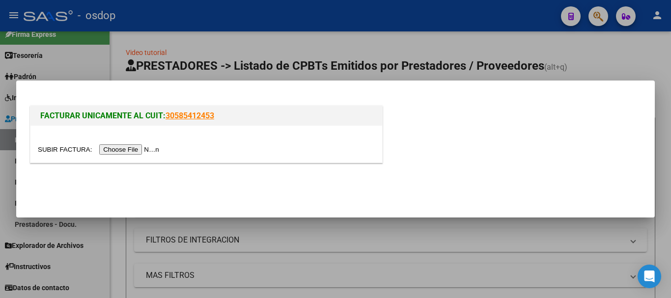
click at [156, 151] on input "file" at bounding box center [100, 149] width 124 height 10
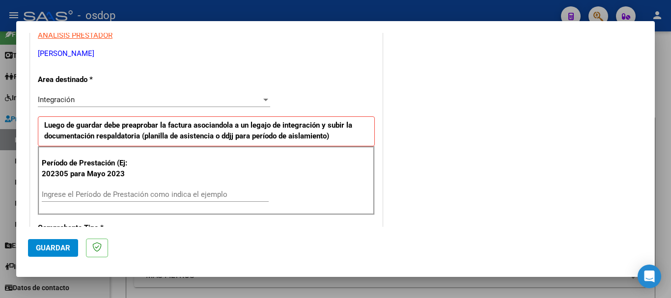
scroll to position [196, 0]
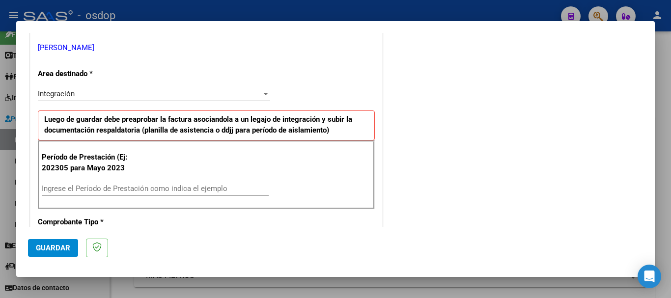
click at [86, 92] on div "Integración" at bounding box center [149, 93] width 223 height 9
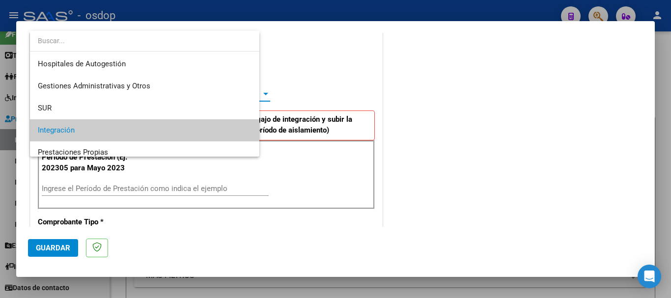
scroll to position [37, 0]
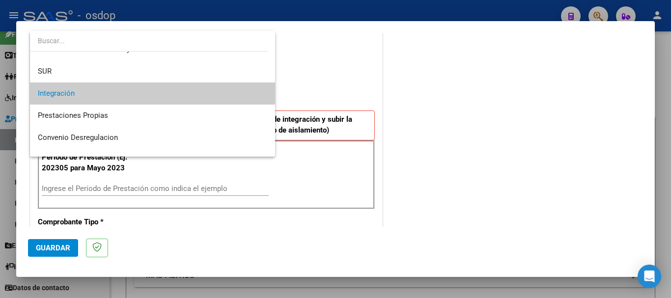
click at [81, 97] on span "Integración" at bounding box center [152, 93] width 229 height 22
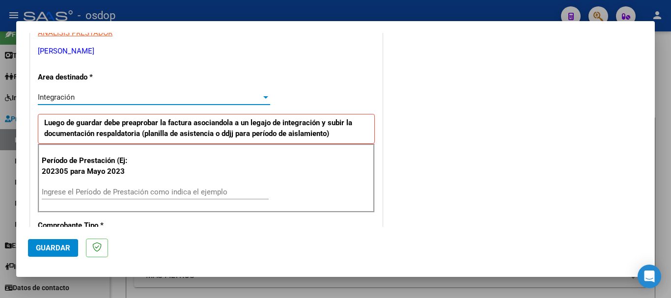
scroll to position [295, 0]
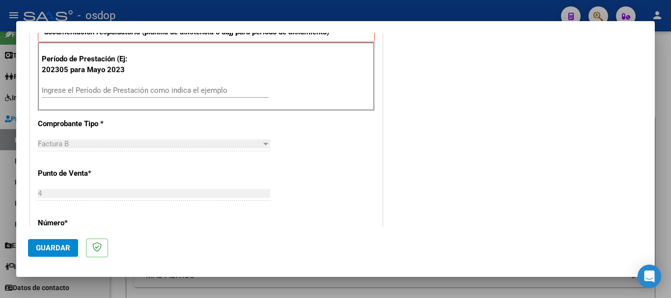
click at [78, 93] on input "Ingrese el Período de Prestación como indica el ejemplo" at bounding box center [155, 90] width 227 height 9
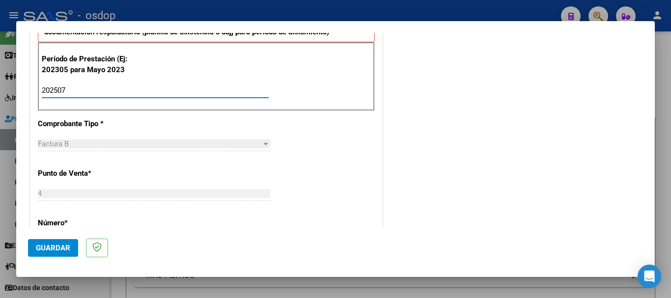
type input "202507"
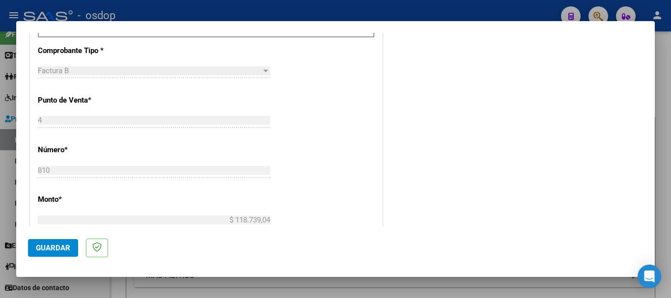
scroll to position [344, 0]
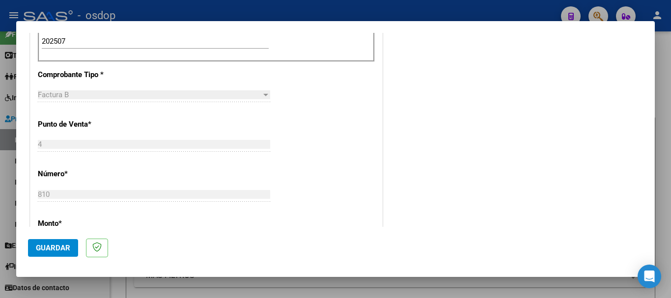
click at [41, 243] on button "Guardar" at bounding box center [53, 248] width 50 height 18
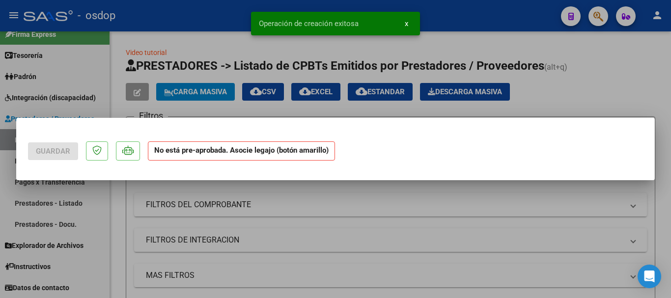
scroll to position [0, 0]
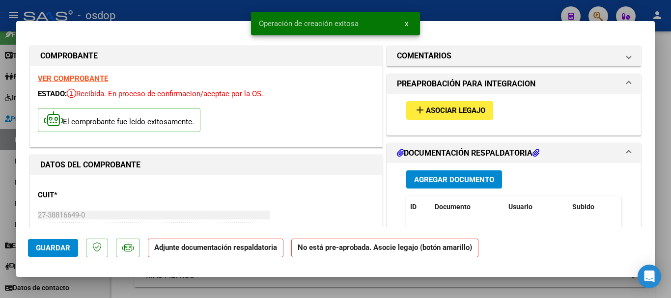
click at [434, 111] on span "Asociar Legajo" at bounding box center [455, 111] width 59 height 9
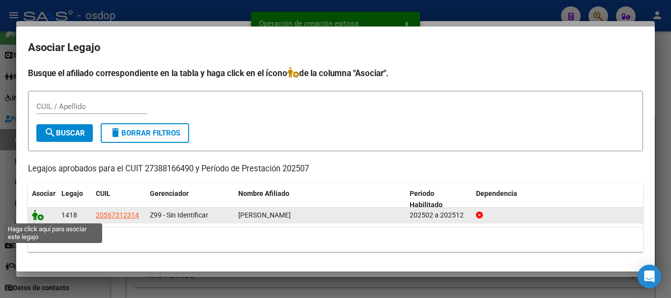
click at [38, 218] on icon at bounding box center [38, 215] width 12 height 11
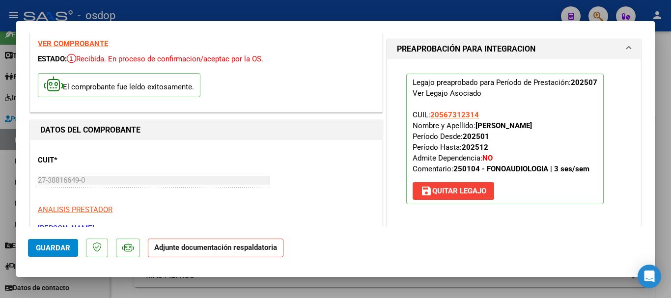
scroll to position [98, 0]
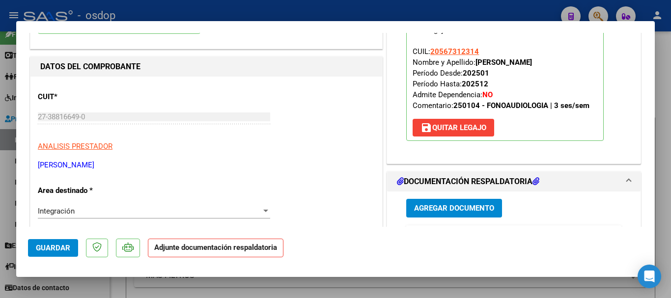
click at [436, 207] on span "Agregar Documento" at bounding box center [454, 208] width 80 height 9
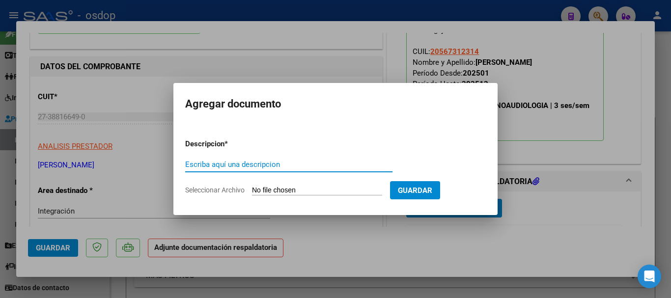
click at [259, 164] on input "Escriba aquí una descripcion" at bounding box center [288, 164] width 207 height 9
type input "planilla asistencia periodo [DATE]"
click at [279, 192] on input "Seleccionar Archivo" at bounding box center [317, 190] width 130 height 9
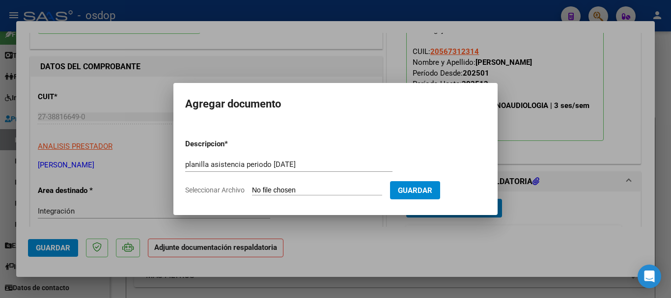
type input "C:\fakepath\planilla [PERSON_NAME] .pdf"
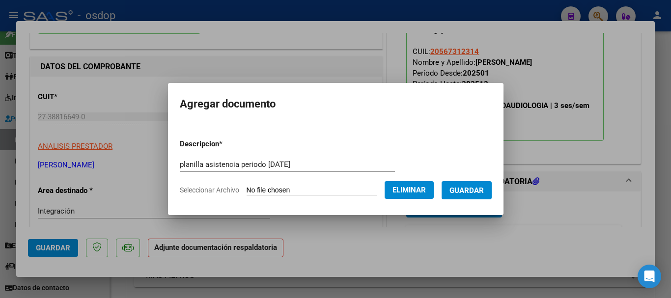
click at [466, 188] on span "Guardar" at bounding box center [466, 190] width 34 height 9
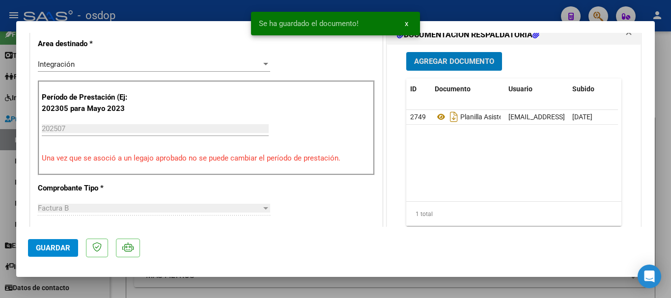
scroll to position [245, 0]
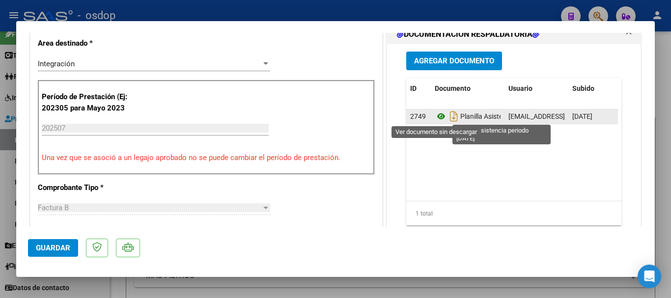
click at [436, 118] on icon at bounding box center [441, 116] width 13 height 12
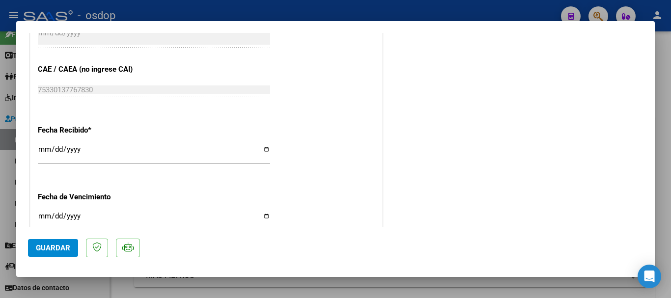
scroll to position [687, 0]
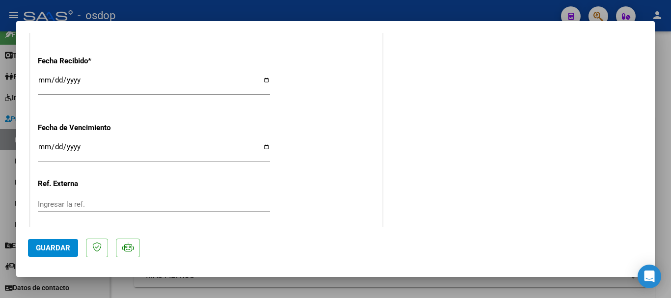
click at [48, 248] on span "Guardar" at bounding box center [53, 248] width 34 height 9
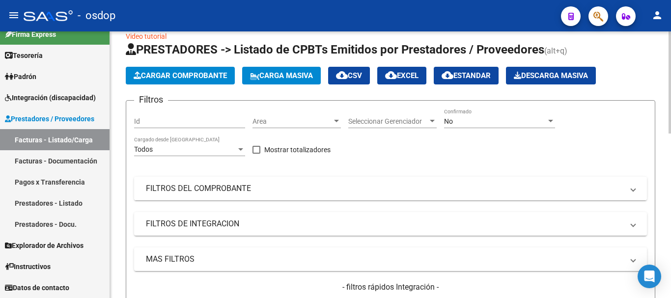
scroll to position [0, 0]
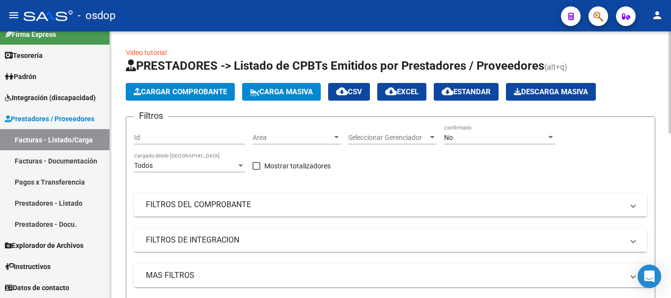
click at [203, 90] on span "Cargar Comprobante" at bounding box center [180, 91] width 93 height 9
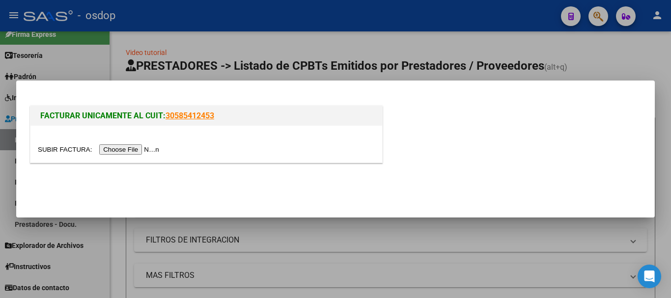
click at [127, 149] on input "file" at bounding box center [100, 149] width 124 height 10
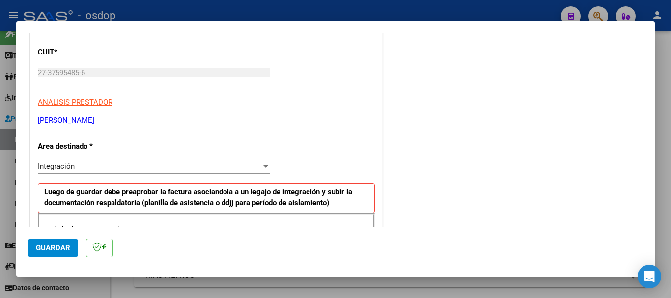
scroll to position [147, 0]
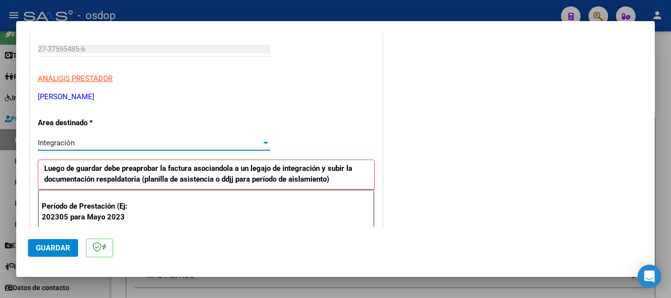
click at [107, 142] on div "Integración" at bounding box center [149, 142] width 223 height 9
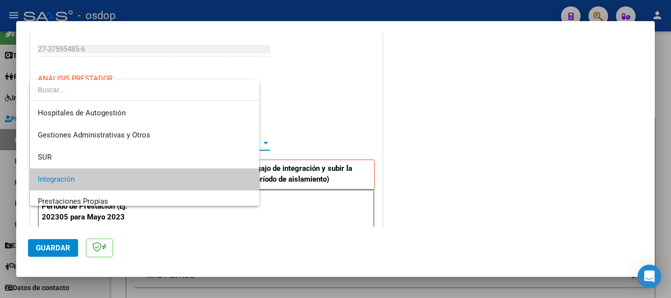
scroll to position [37, 0]
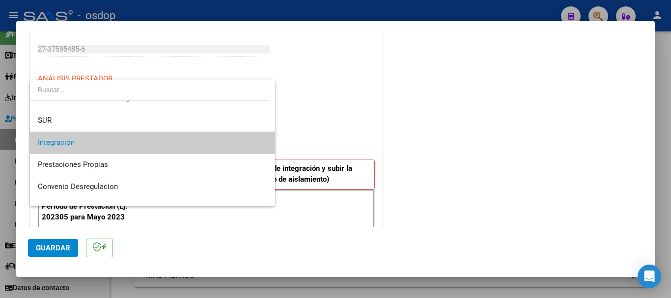
click at [100, 145] on span "Integración" at bounding box center [152, 143] width 229 height 22
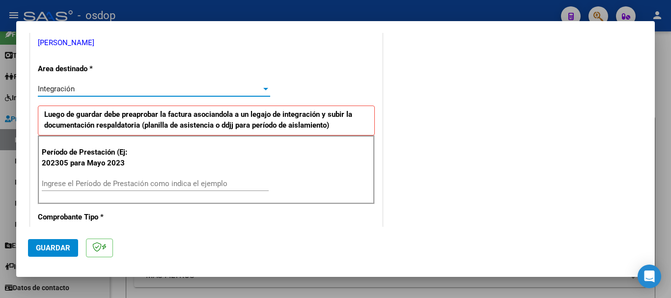
scroll to position [245, 0]
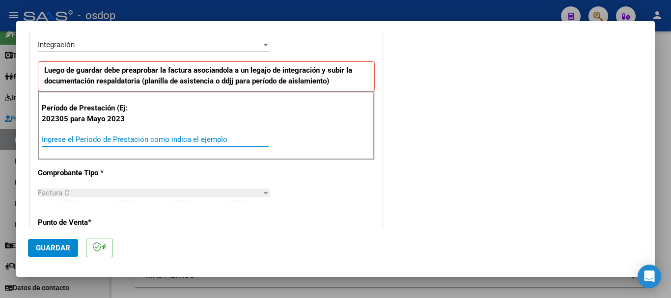
click at [72, 137] on input "Ingrese el Período de Prestación como indica el ejemplo" at bounding box center [155, 139] width 227 height 9
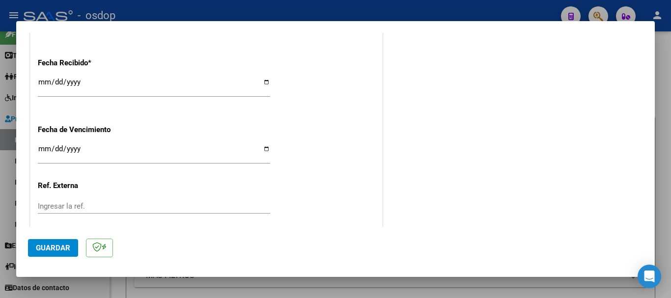
scroll to position [687, 0]
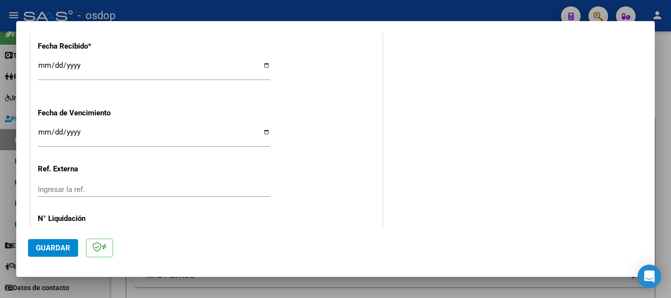
type input "202507"
click at [52, 250] on span "Guardar" at bounding box center [53, 248] width 34 height 9
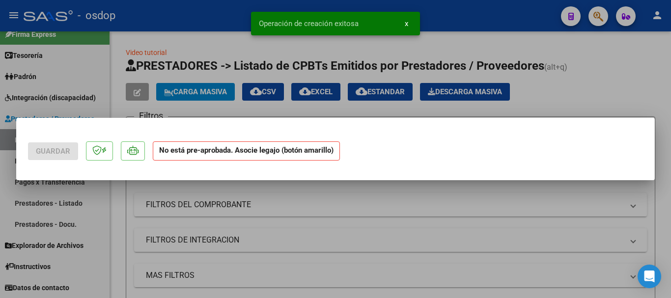
scroll to position [0, 0]
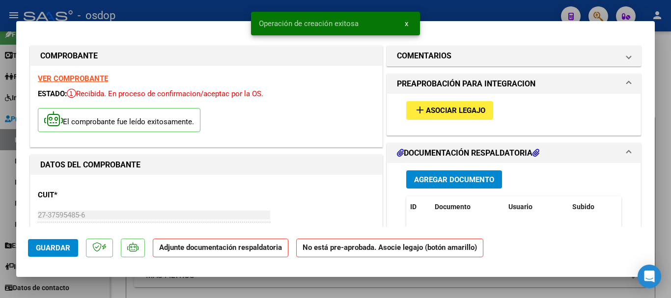
click at [437, 108] on span "Asociar Legajo" at bounding box center [455, 111] width 59 height 9
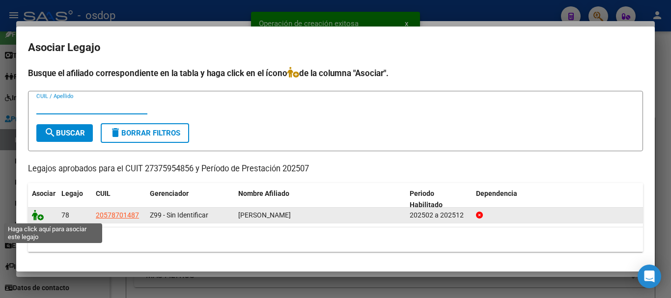
click at [38, 218] on icon at bounding box center [38, 215] width 12 height 11
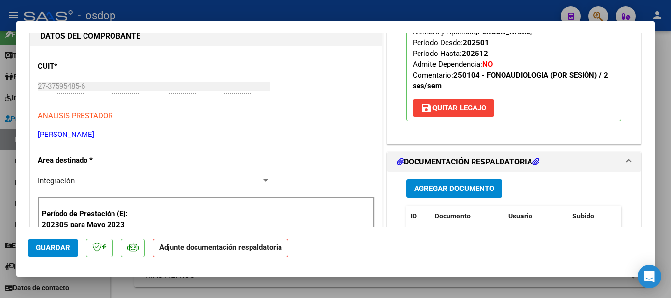
scroll to position [196, 0]
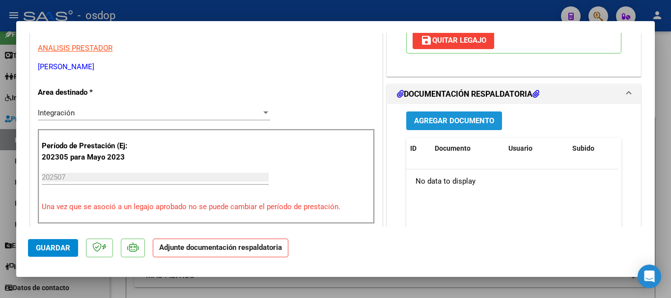
click at [440, 121] on span "Agregar Documento" at bounding box center [454, 121] width 80 height 9
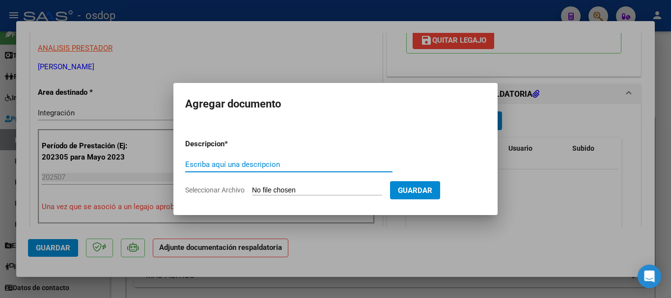
click at [222, 165] on input "Escriba aquí una descripcion" at bounding box center [288, 164] width 207 height 9
type input "planilla asistencia periodo [DATE]"
click at [308, 191] on input "Seleccionar Archivo" at bounding box center [317, 190] width 130 height 9
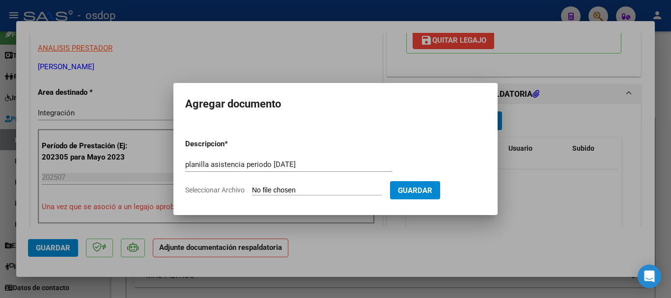
type input "C:\fakepath\planilla .pdf"
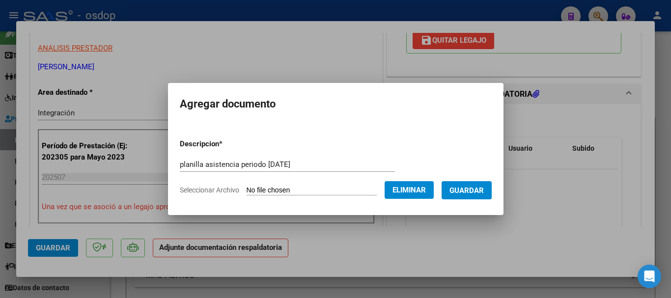
click at [475, 191] on span "Guardar" at bounding box center [466, 190] width 34 height 9
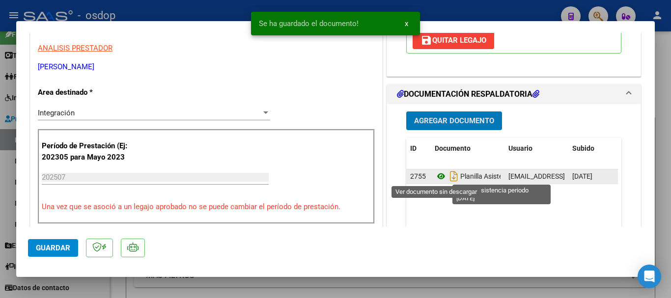
click at [437, 178] on icon at bounding box center [441, 176] width 13 height 12
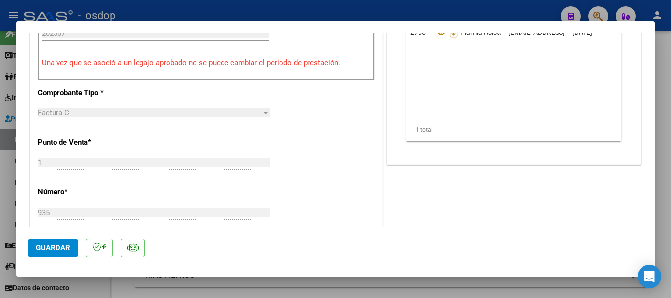
scroll to position [344, 0]
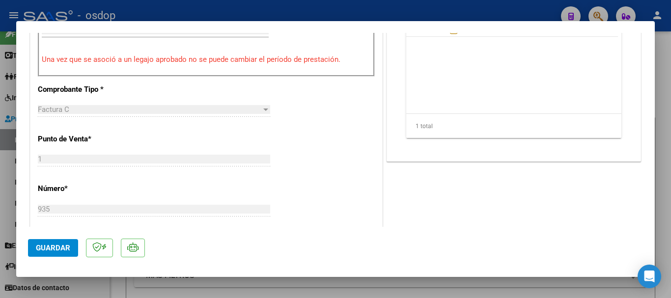
click at [52, 252] on span "Guardar" at bounding box center [53, 248] width 34 height 9
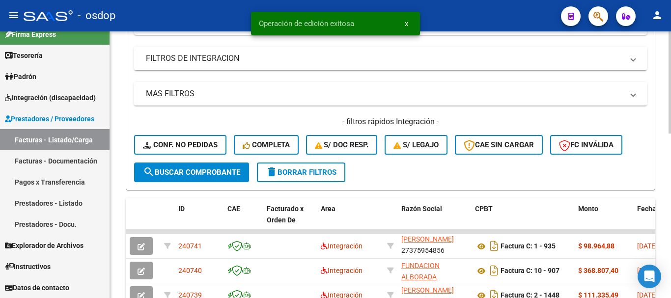
scroll to position [245, 0]
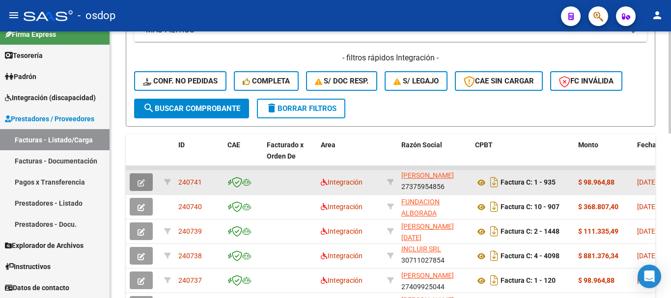
click at [138, 183] on icon "button" at bounding box center [140, 182] width 7 height 7
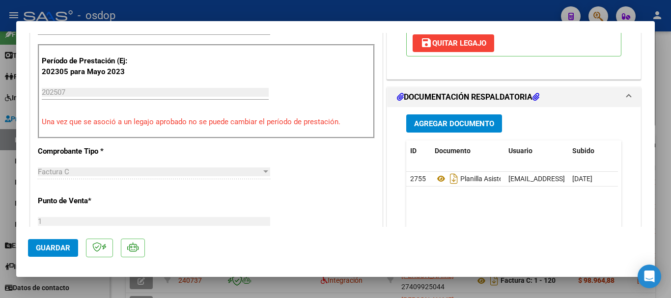
type input "$ 0,00"
